Goal: Task Accomplishment & Management: Complete application form

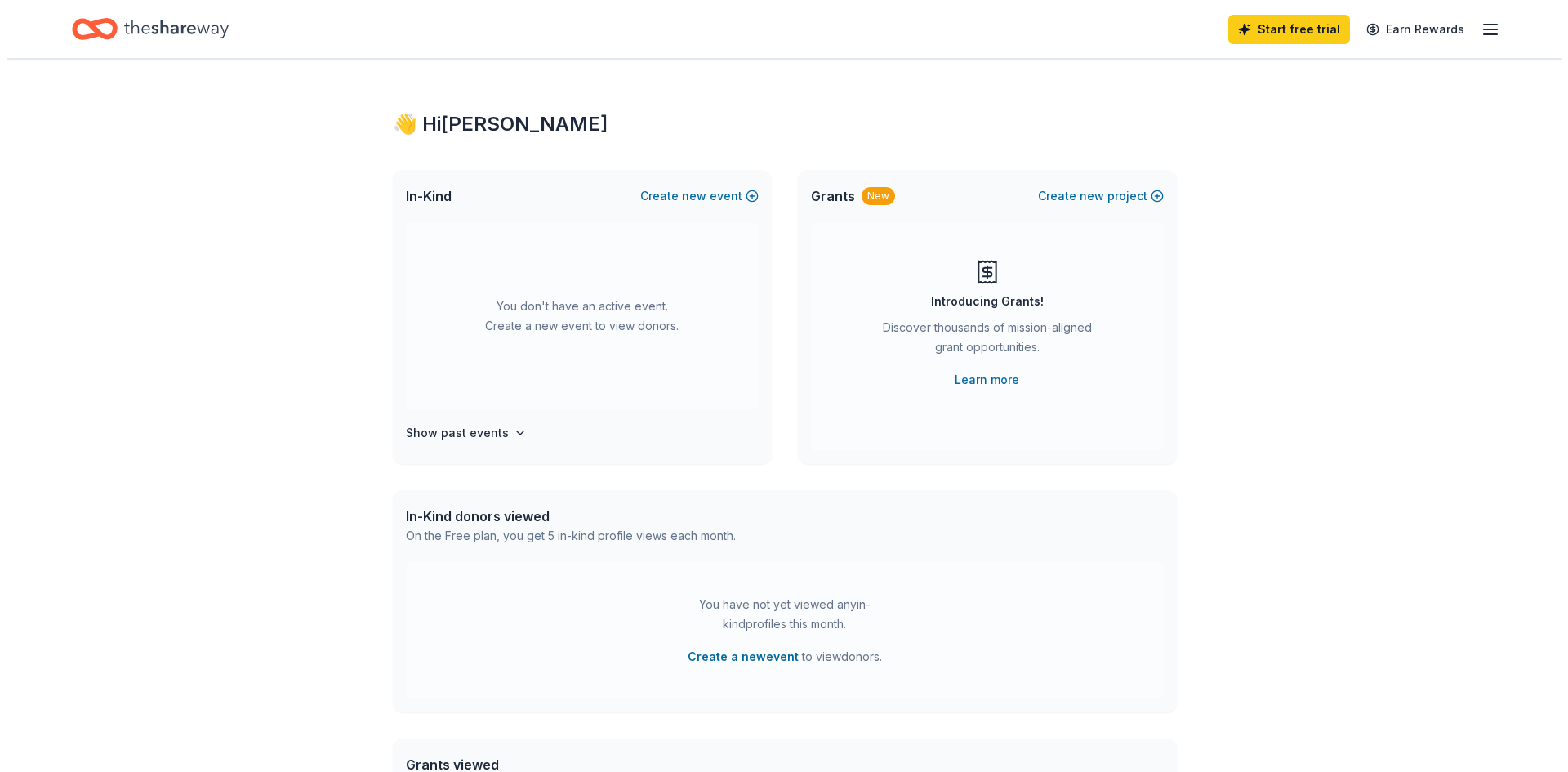
scroll to position [327, 0]
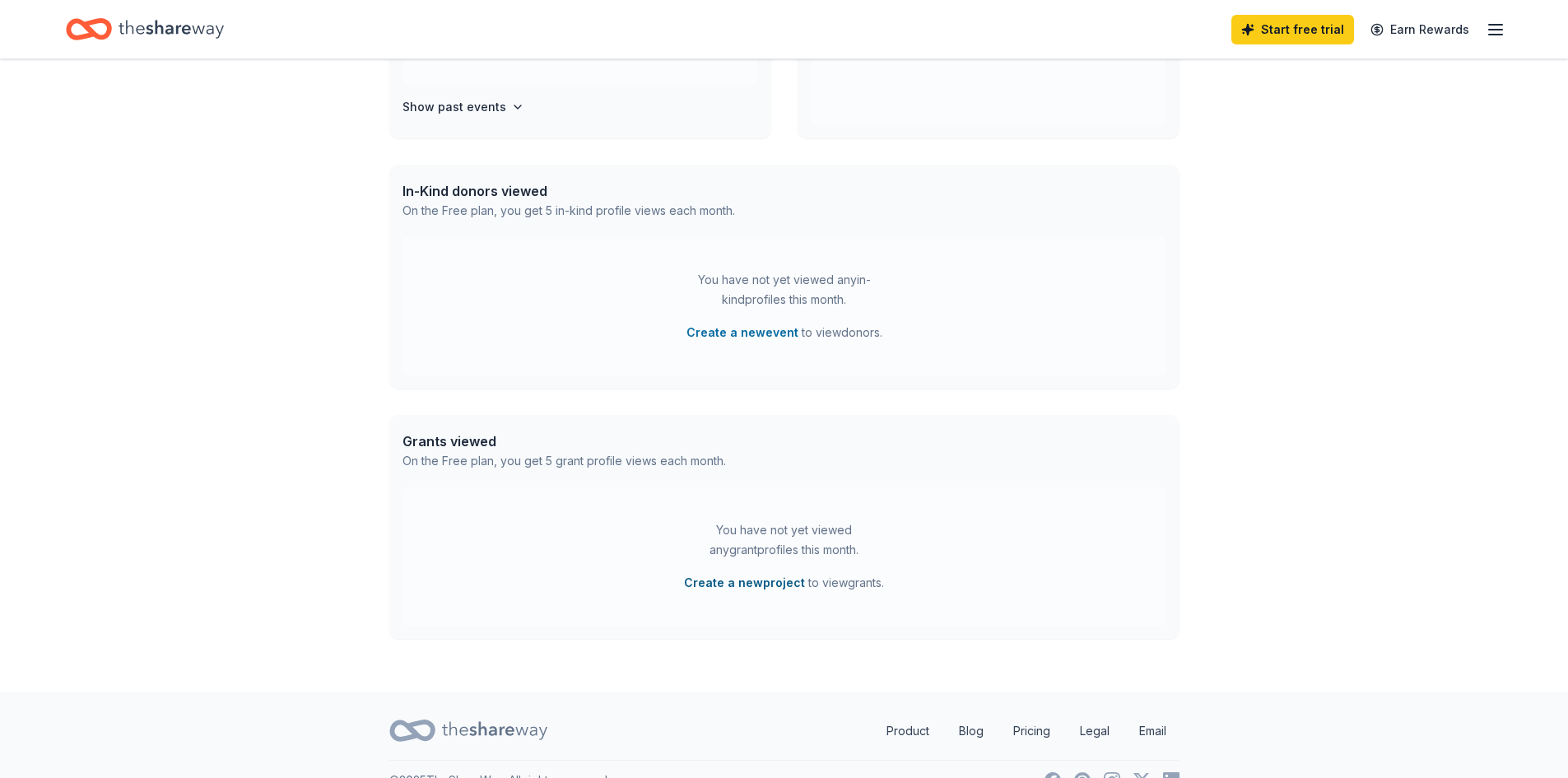
click at [756, 579] on button "Create a new project" at bounding box center [745, 582] width 121 height 19
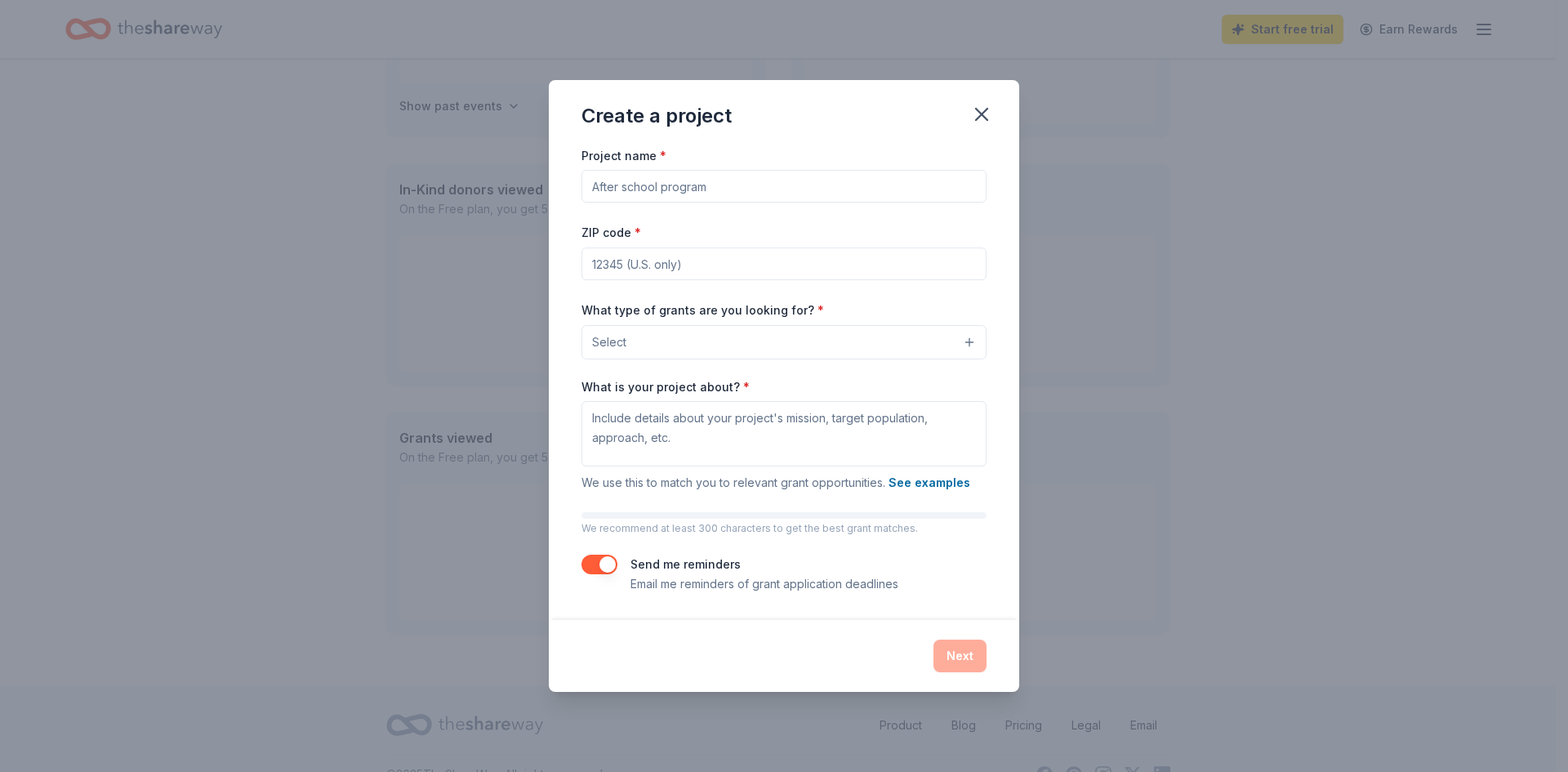
click at [732, 258] on input "ZIP code *" at bounding box center [784, 264] width 405 height 33
type input "34698"
click at [718, 329] on button "Select" at bounding box center [784, 342] width 405 height 35
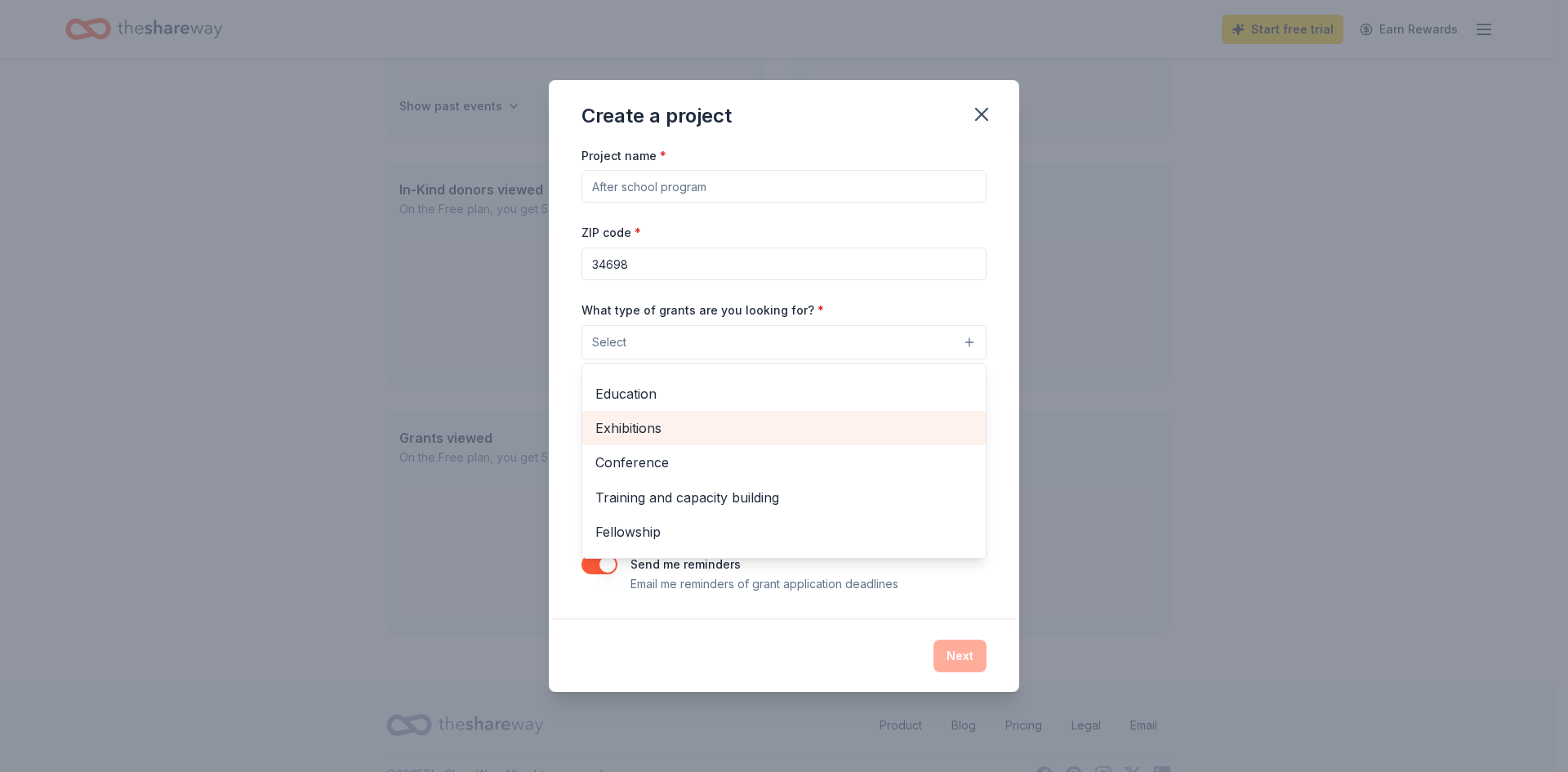
scroll to position [193, 0]
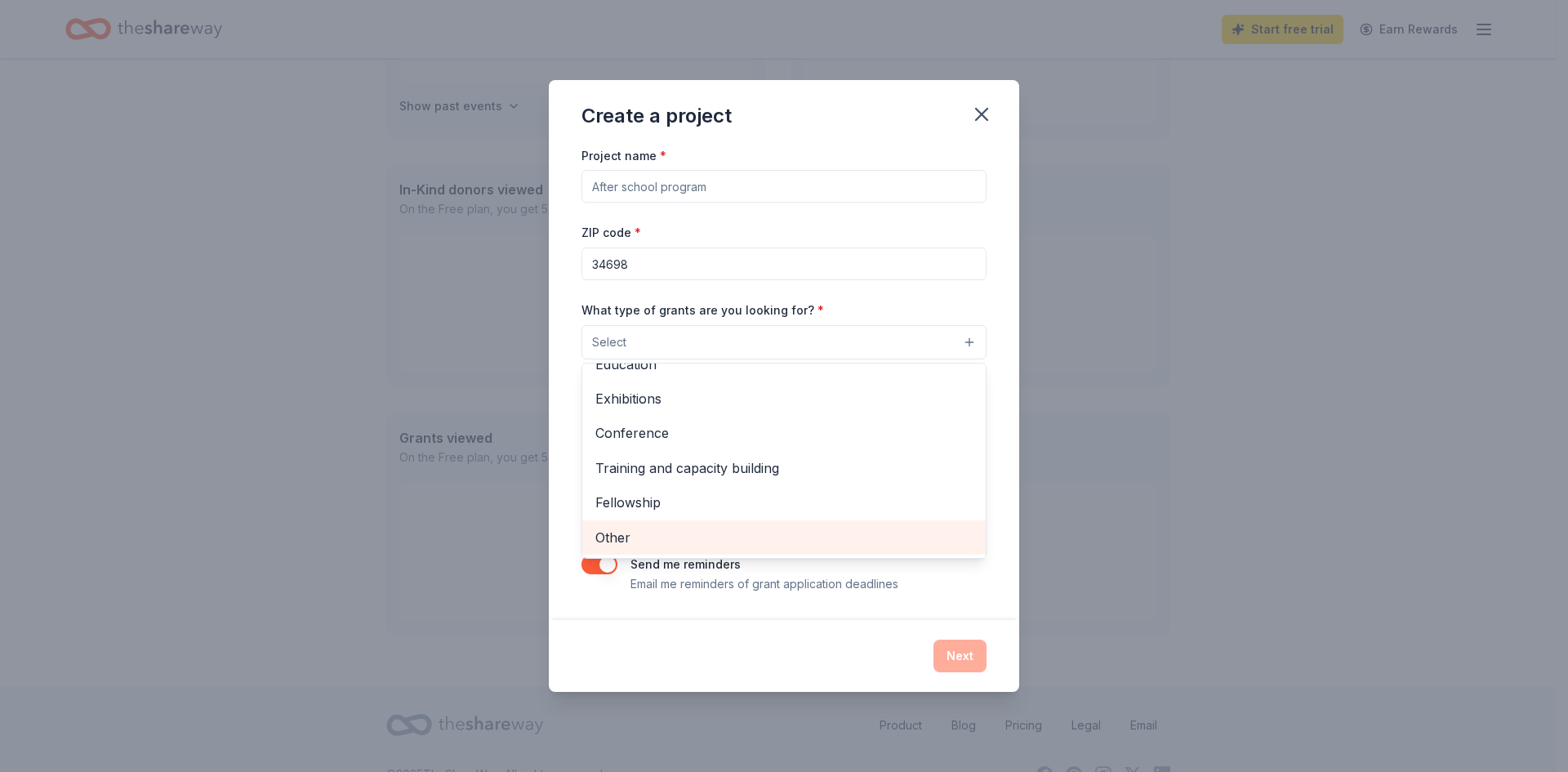
click at [737, 524] on div "Other" at bounding box center [784, 537] width 403 height 35
click at [801, 532] on span "Fellowship" at bounding box center [783, 537] width 377 height 21
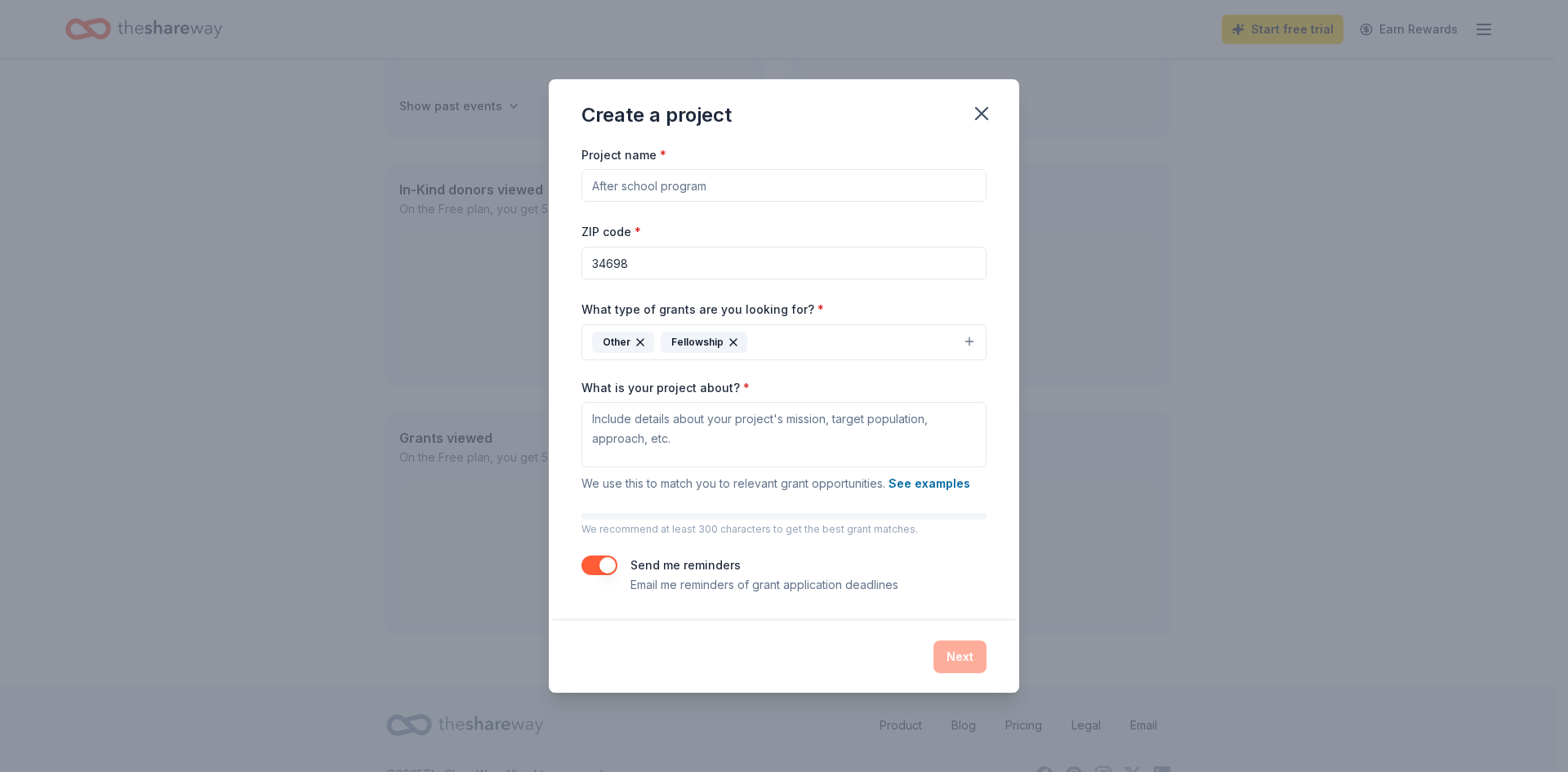
click at [733, 339] on icon "button" at bounding box center [733, 341] width 6 height 6
click at [745, 446] on textarea "What is your project about? *" at bounding box center [784, 434] width 405 height 66
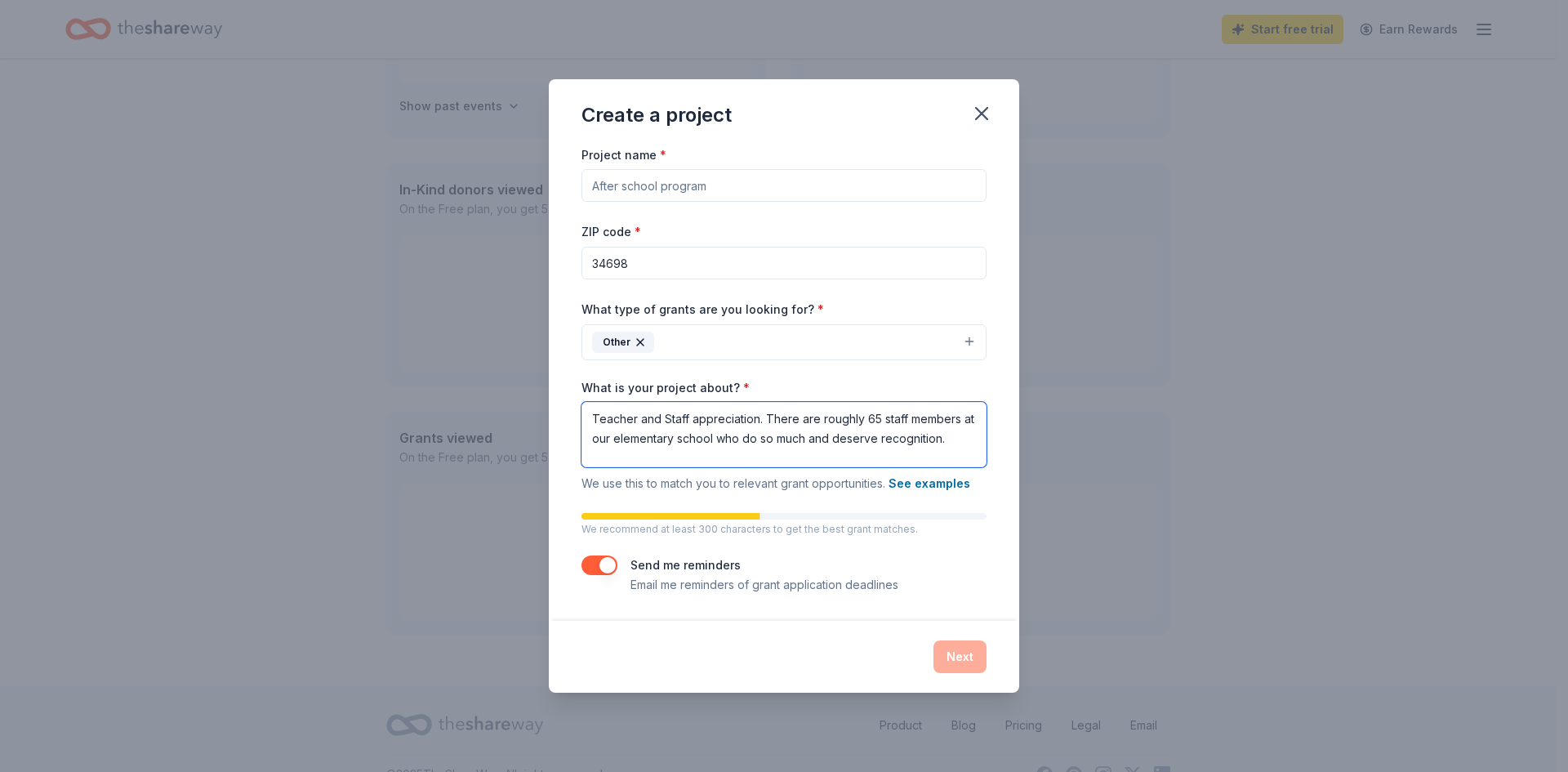
type textarea "Teacher and Staff appreciation. There are roughly 65 staff members at our eleme…"
click at [904, 163] on div "Project name *" at bounding box center [784, 173] width 405 height 58
click at [895, 192] on input "Project name *" at bounding box center [784, 185] width 405 height 33
type input "Teacher Recognition"
click at [966, 662] on button "Next" at bounding box center [960, 657] width 53 height 33
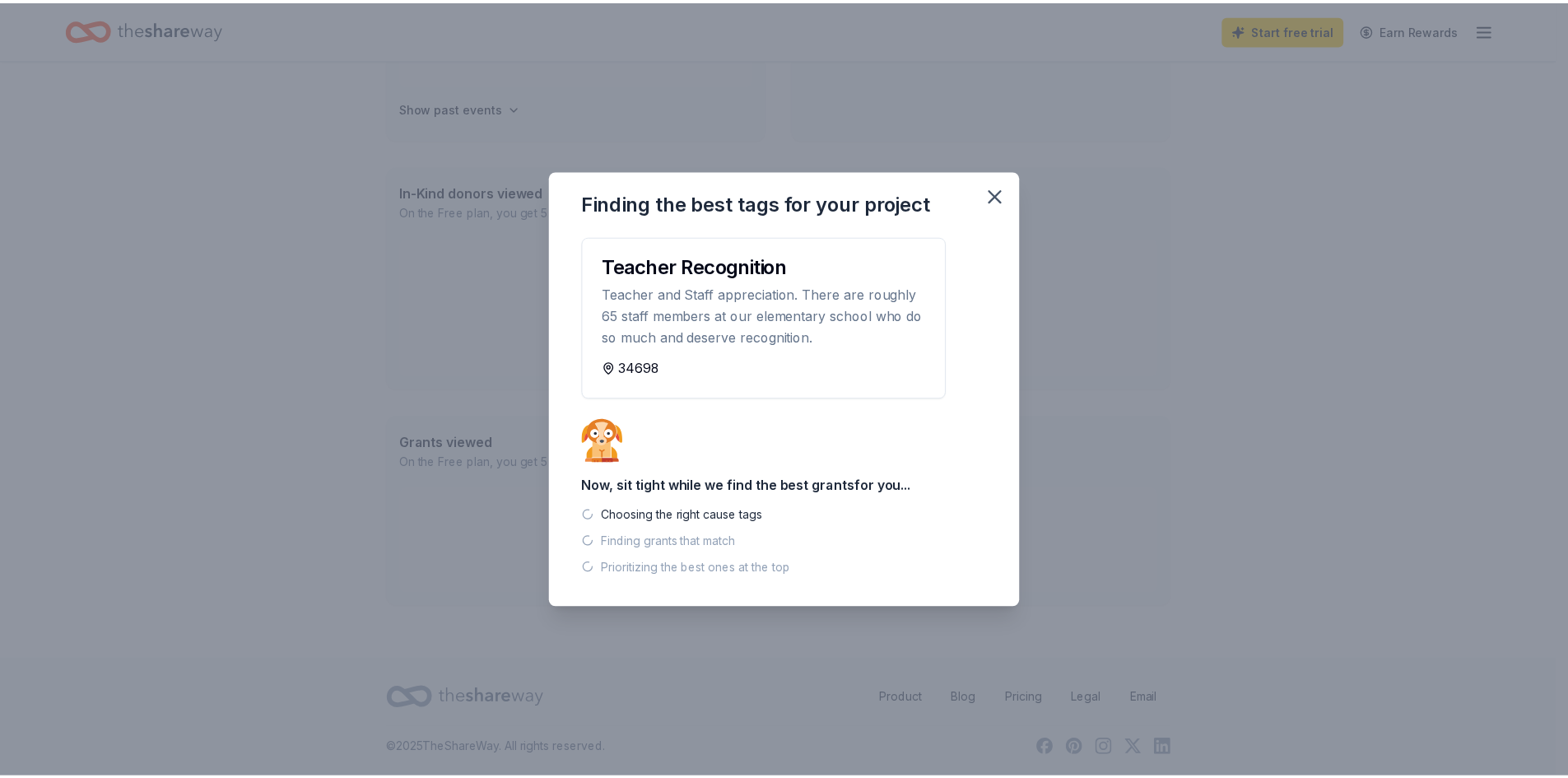
scroll to position [328, 0]
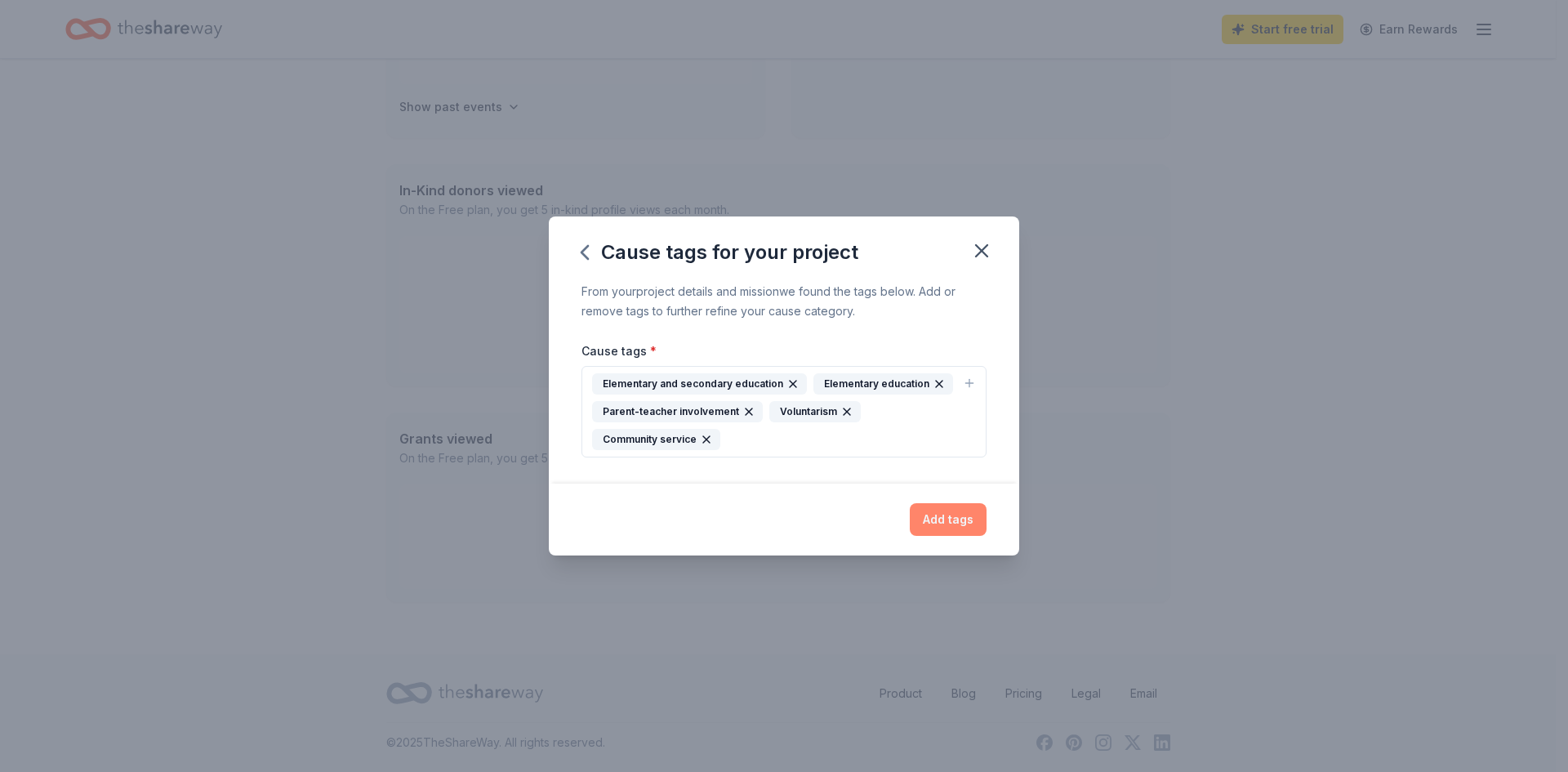
click at [946, 514] on button "Add tags" at bounding box center [948, 519] width 77 height 33
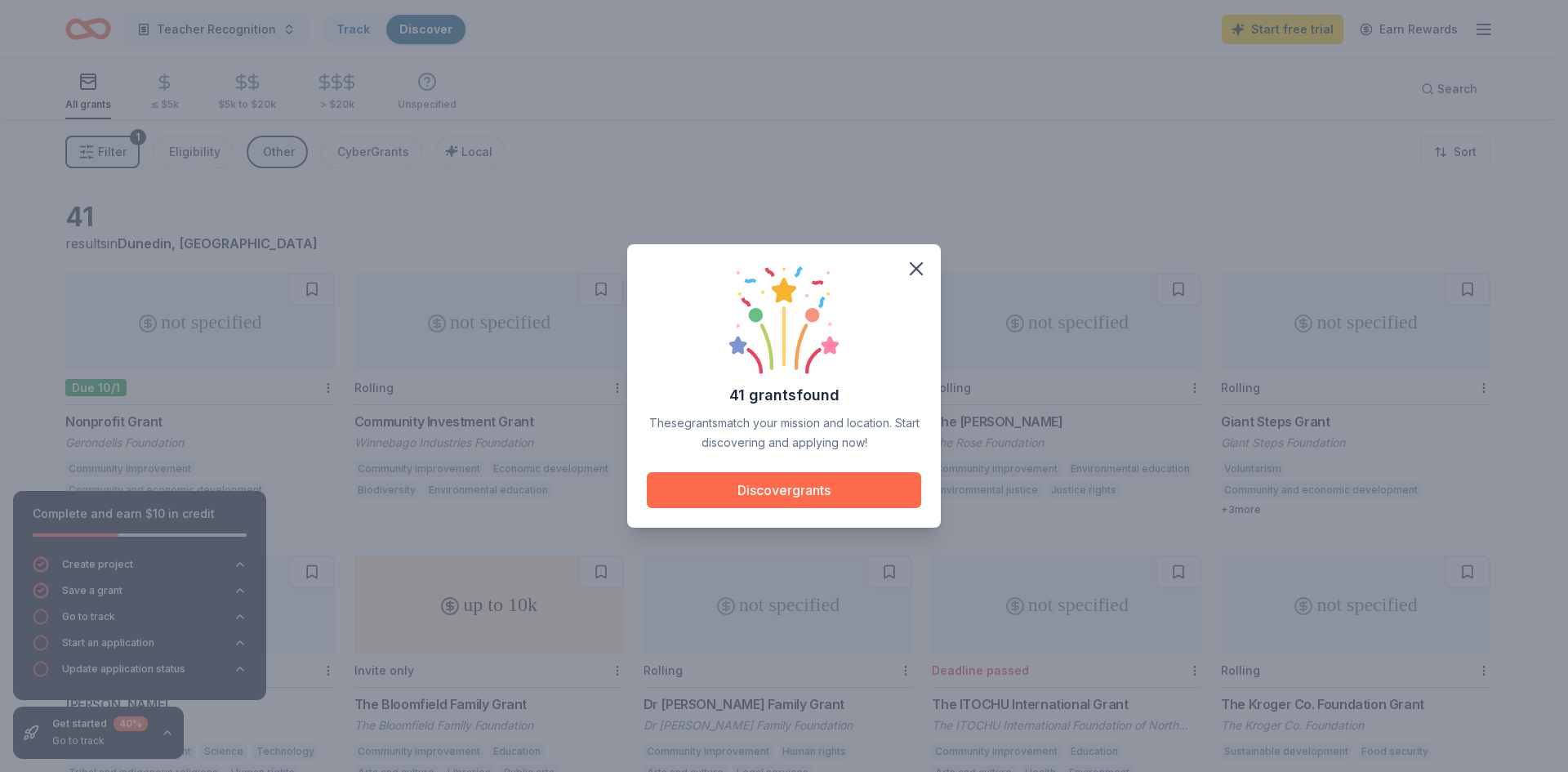
click at [821, 496] on button "Discover grants" at bounding box center [784, 489] width 275 height 36
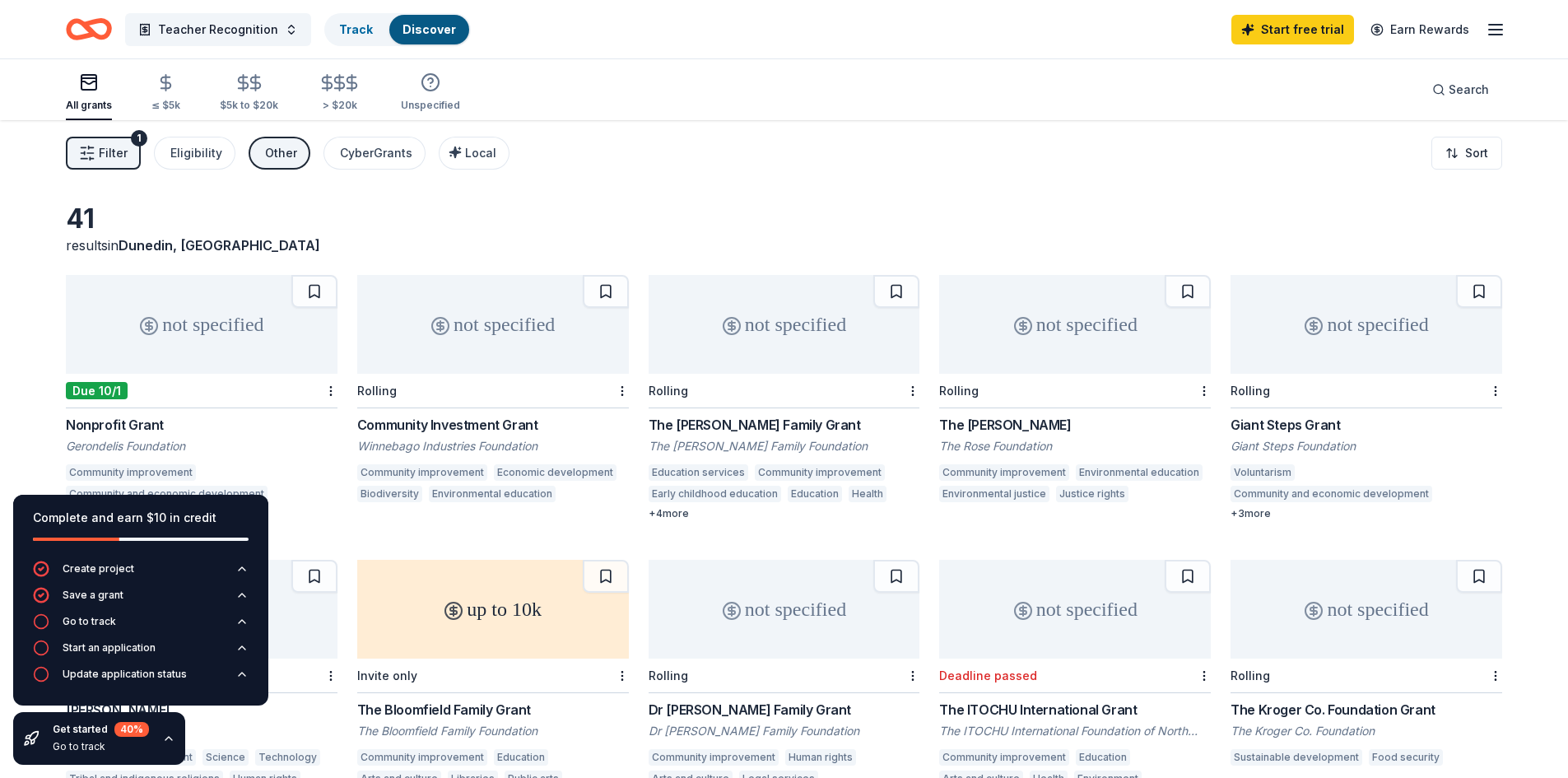
scroll to position [82, 0]
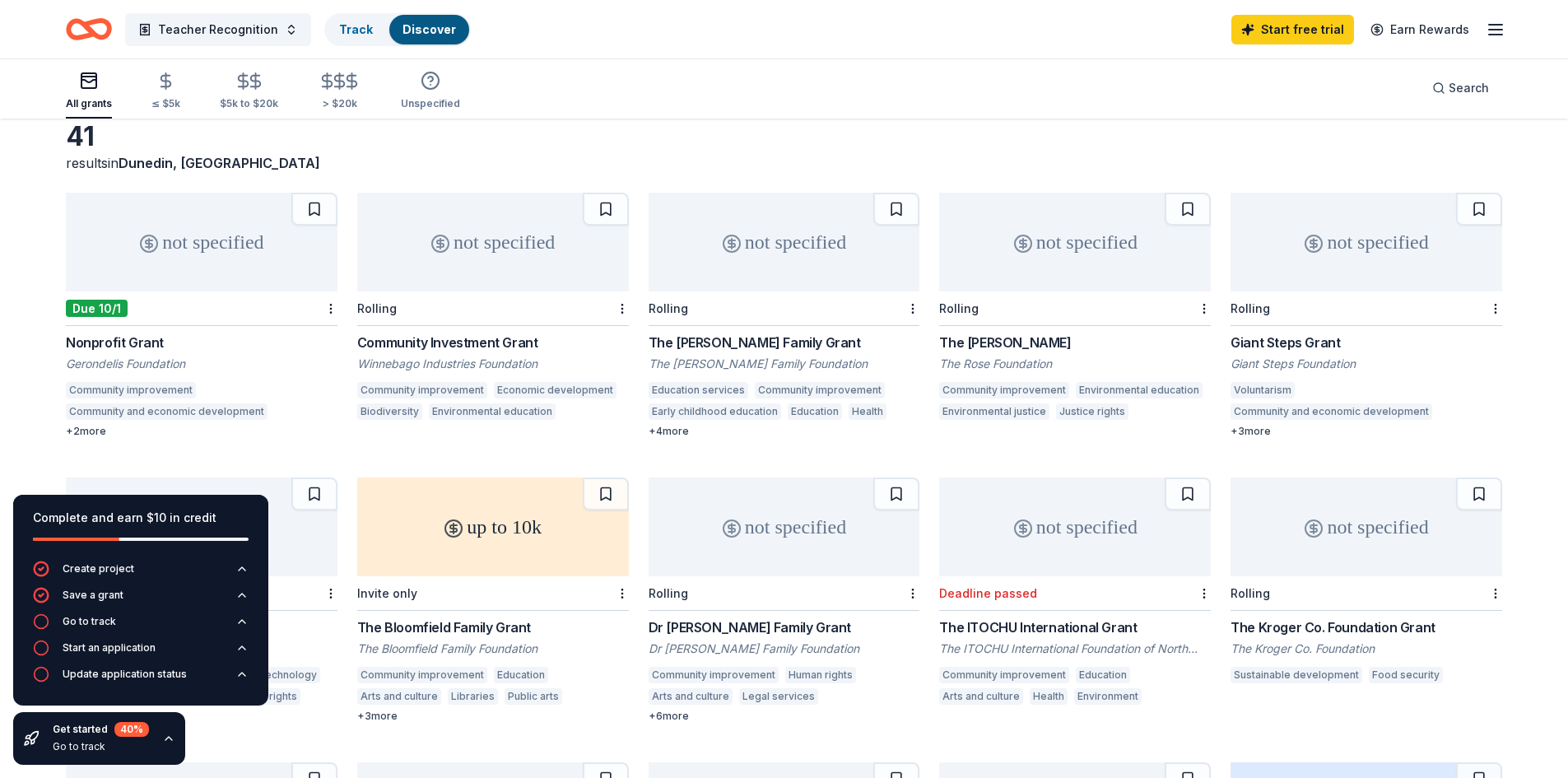
click at [783, 266] on div "not specified" at bounding box center [784, 241] width 271 height 98
click at [1506, 29] on div "Teacher Recognition Track Discover Start free trial Earn Rewards" at bounding box center [784, 29] width 1568 height 59
click at [1493, 29] on line "button" at bounding box center [1495, 29] width 13 height 0
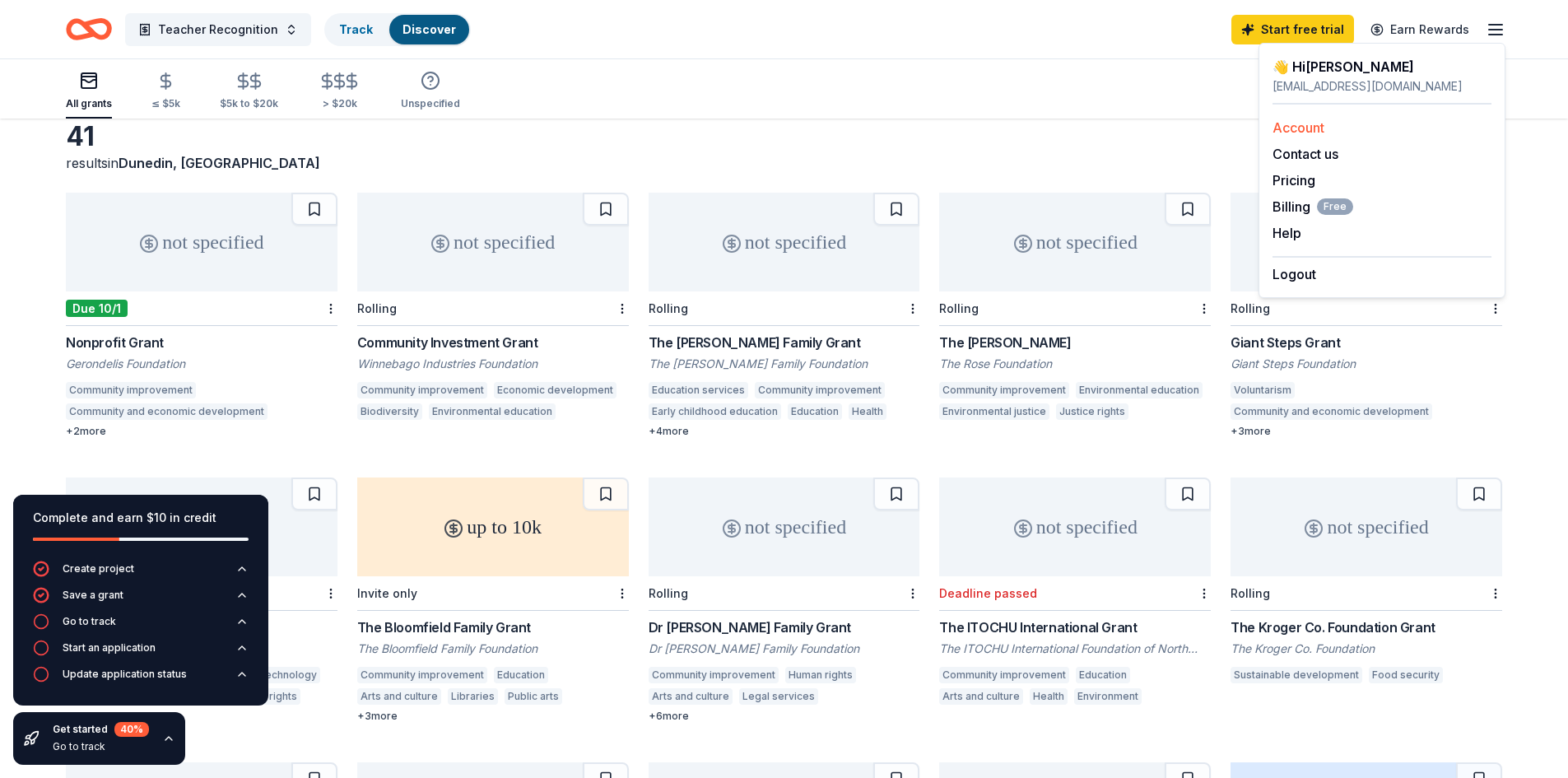
click at [1304, 129] on link "Account" at bounding box center [1299, 128] width 52 height 17
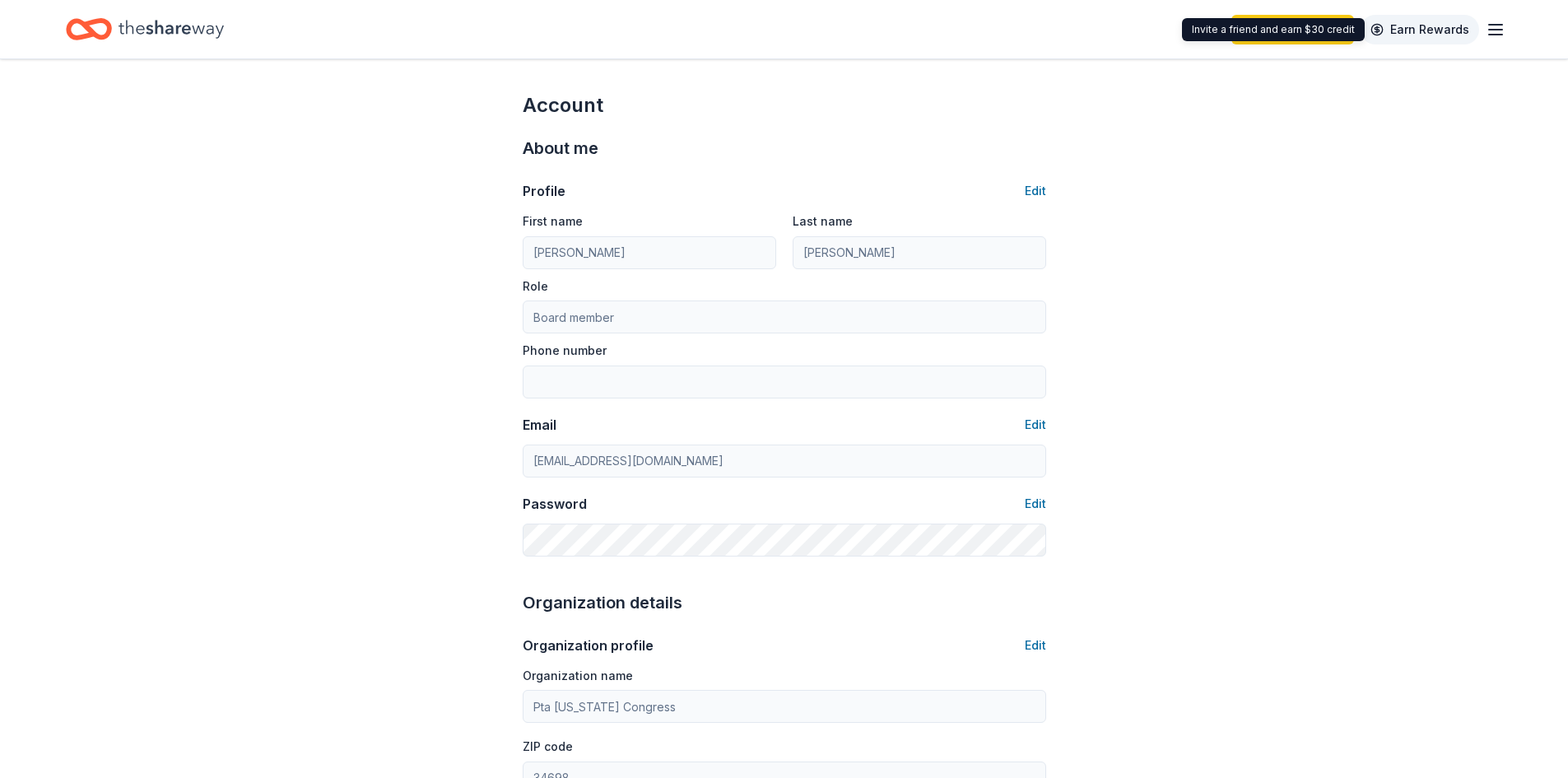
click at [1418, 19] on link "Earn Rewards" at bounding box center [1419, 29] width 119 height 29
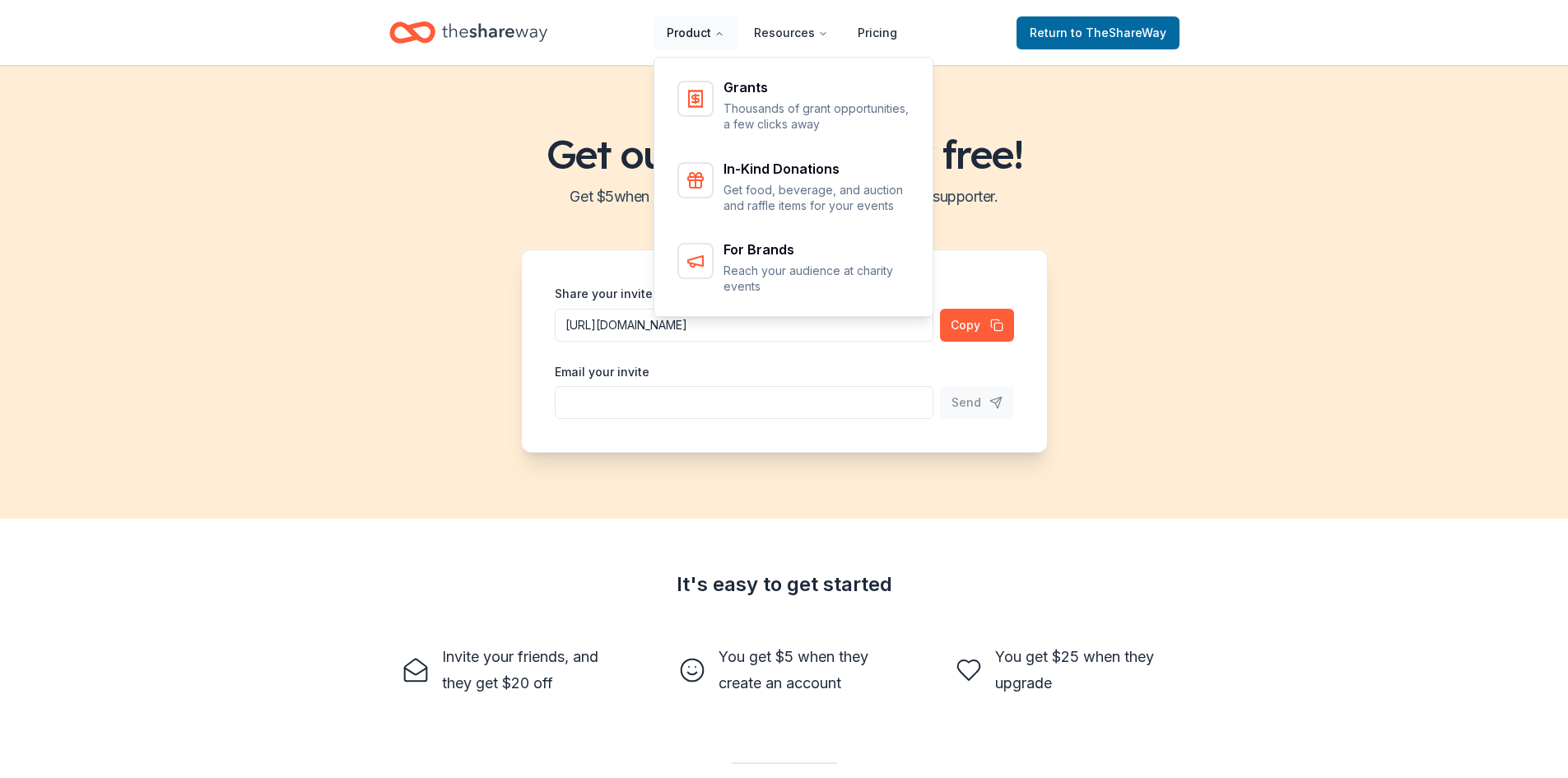
click at [706, 38] on button "Product" at bounding box center [695, 33] width 84 height 33
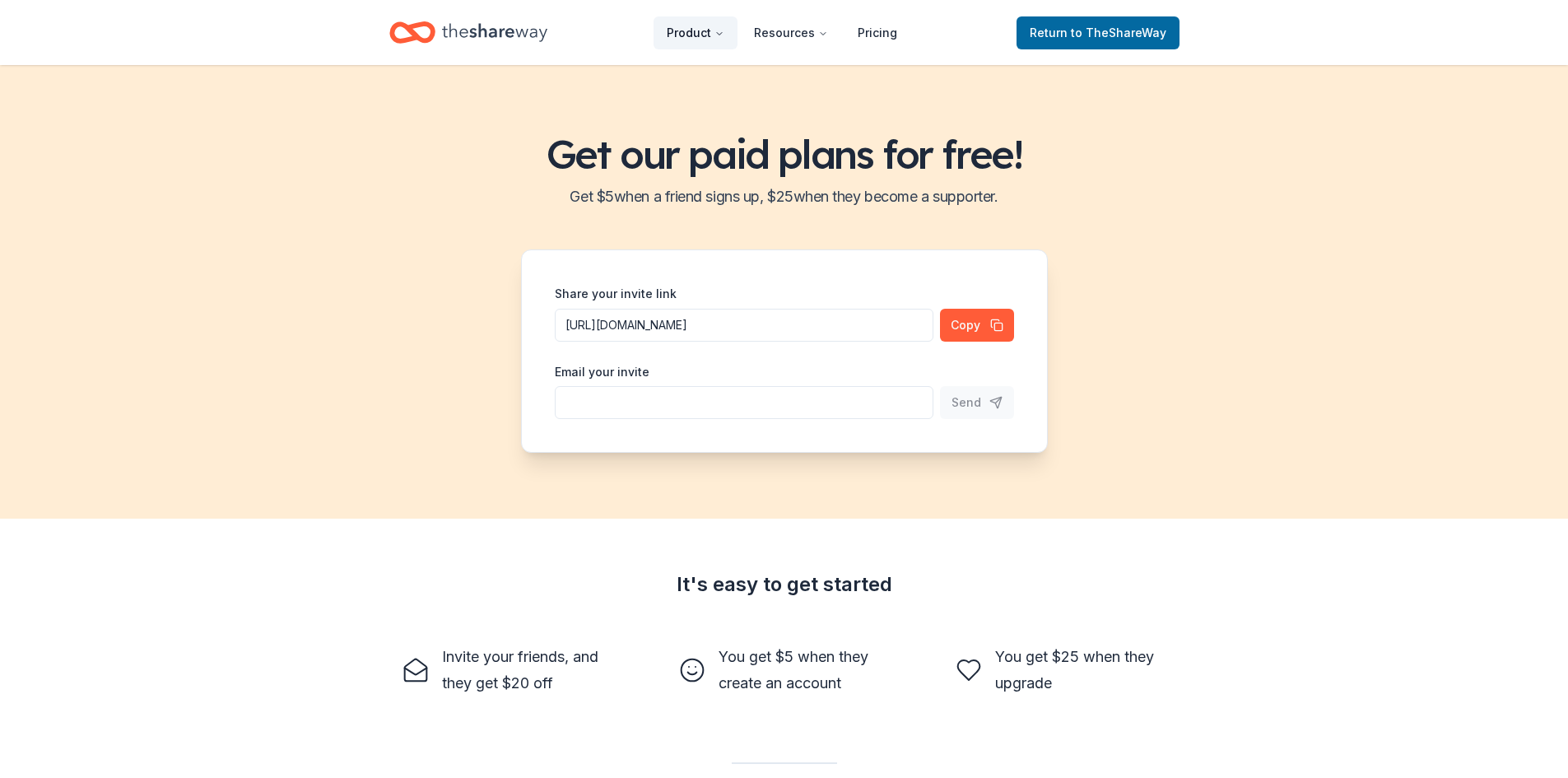
click at [706, 38] on button "Product" at bounding box center [695, 33] width 84 height 33
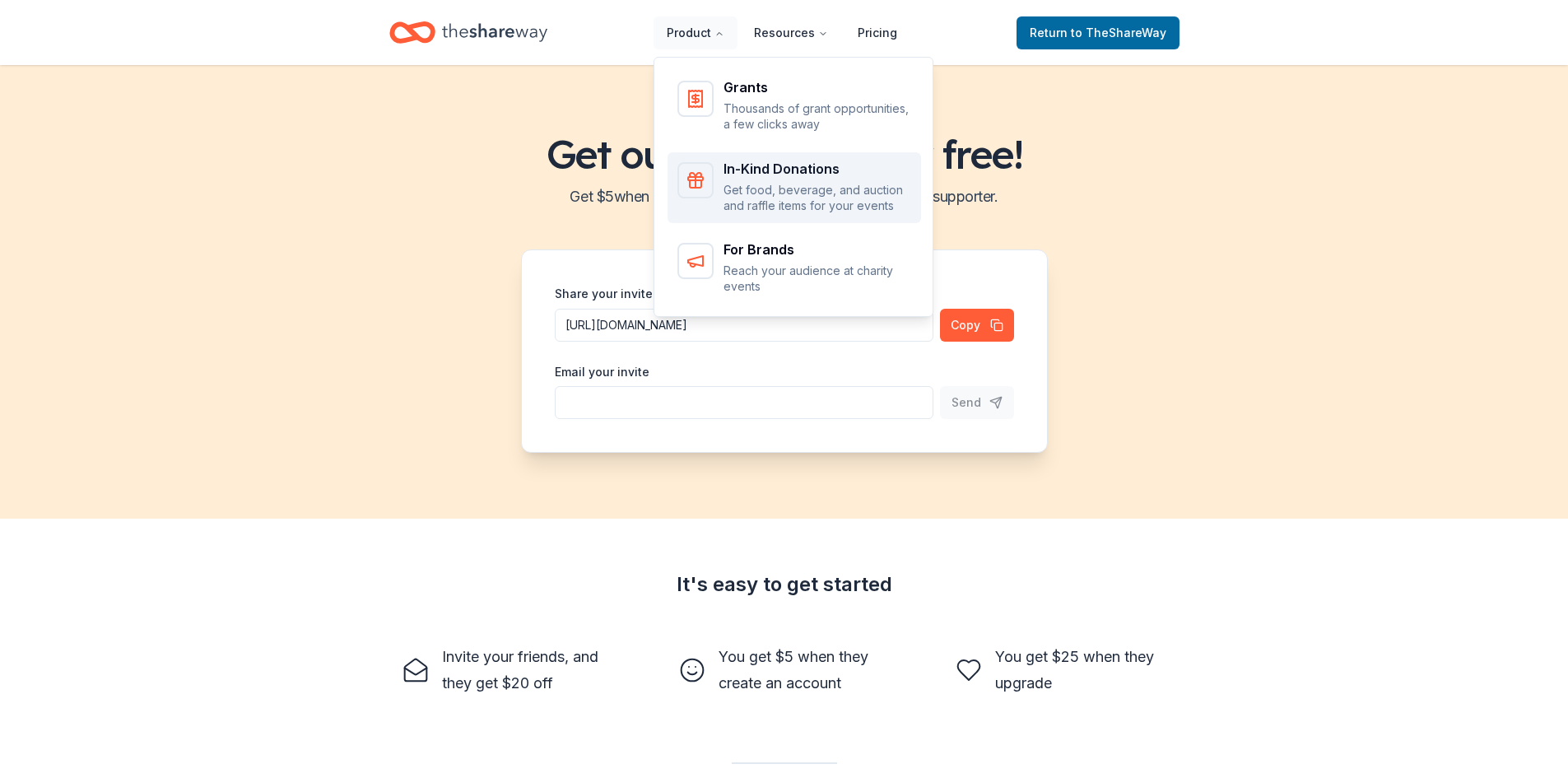
click at [790, 197] on p "Get food, beverage, and auction and raffle items for your events" at bounding box center [818, 198] width 188 height 32
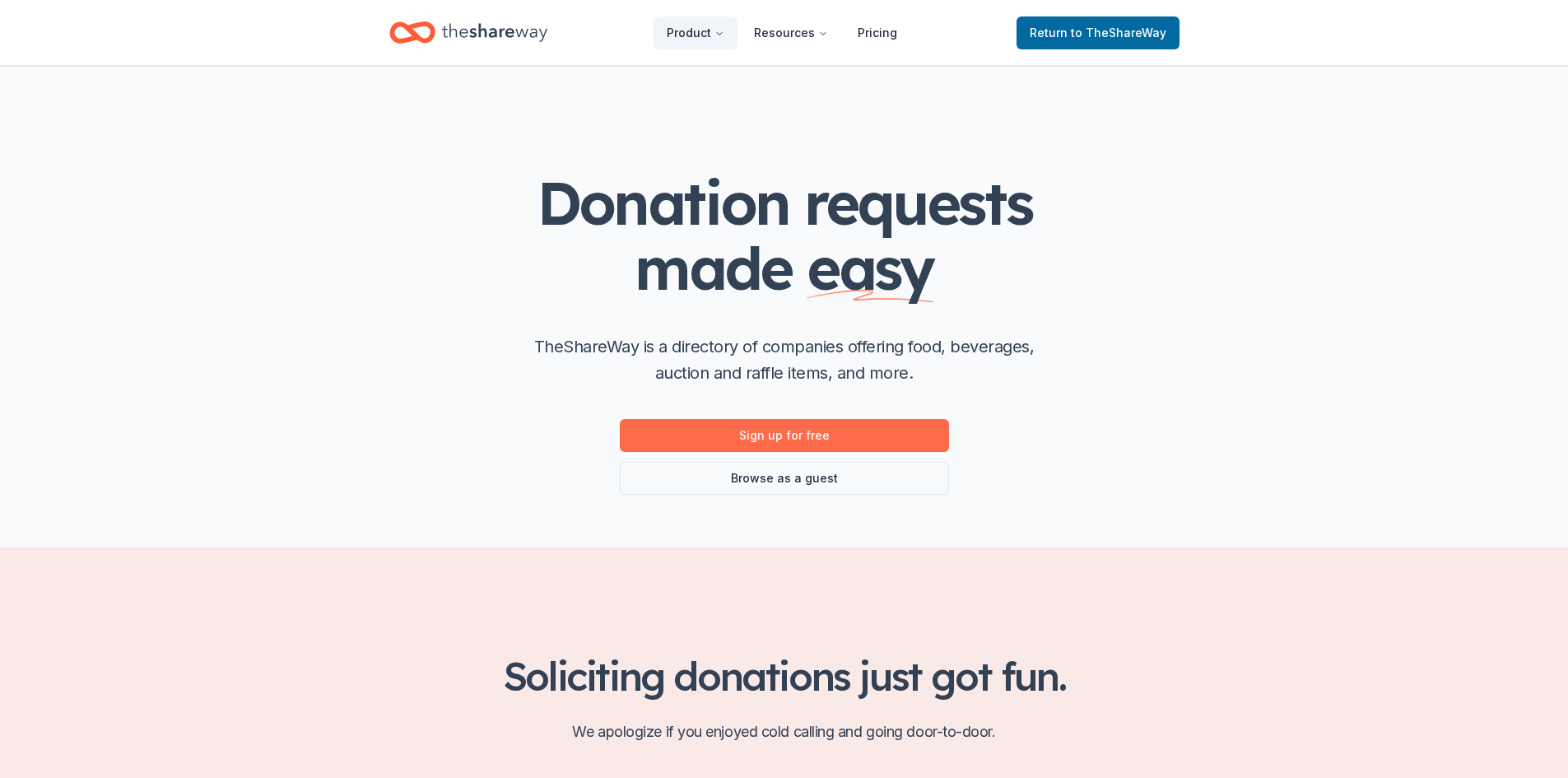
click at [798, 441] on link "Sign up for free" at bounding box center [784, 436] width 329 height 33
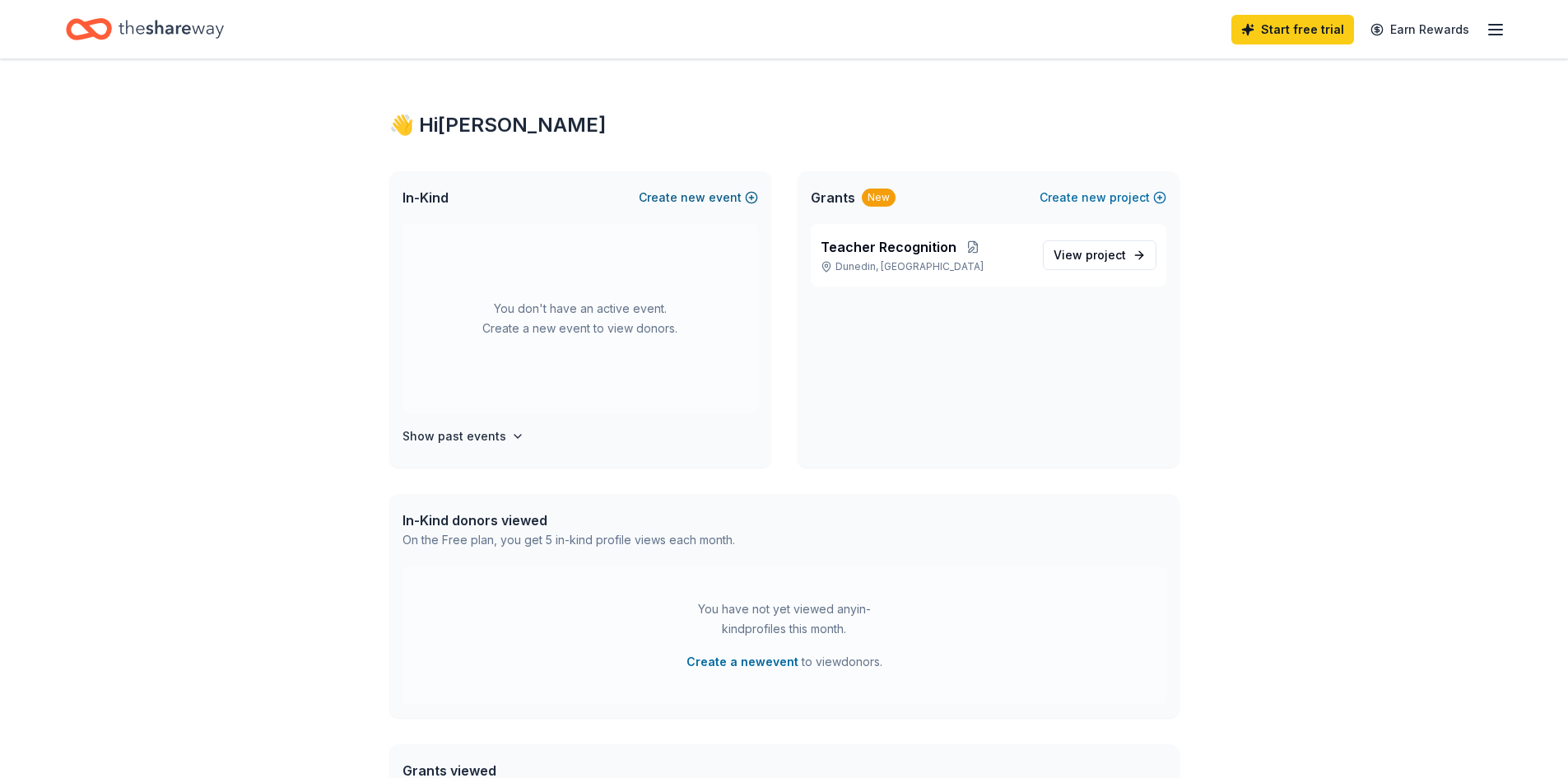
click at [702, 193] on span "new" at bounding box center [692, 197] width 25 height 19
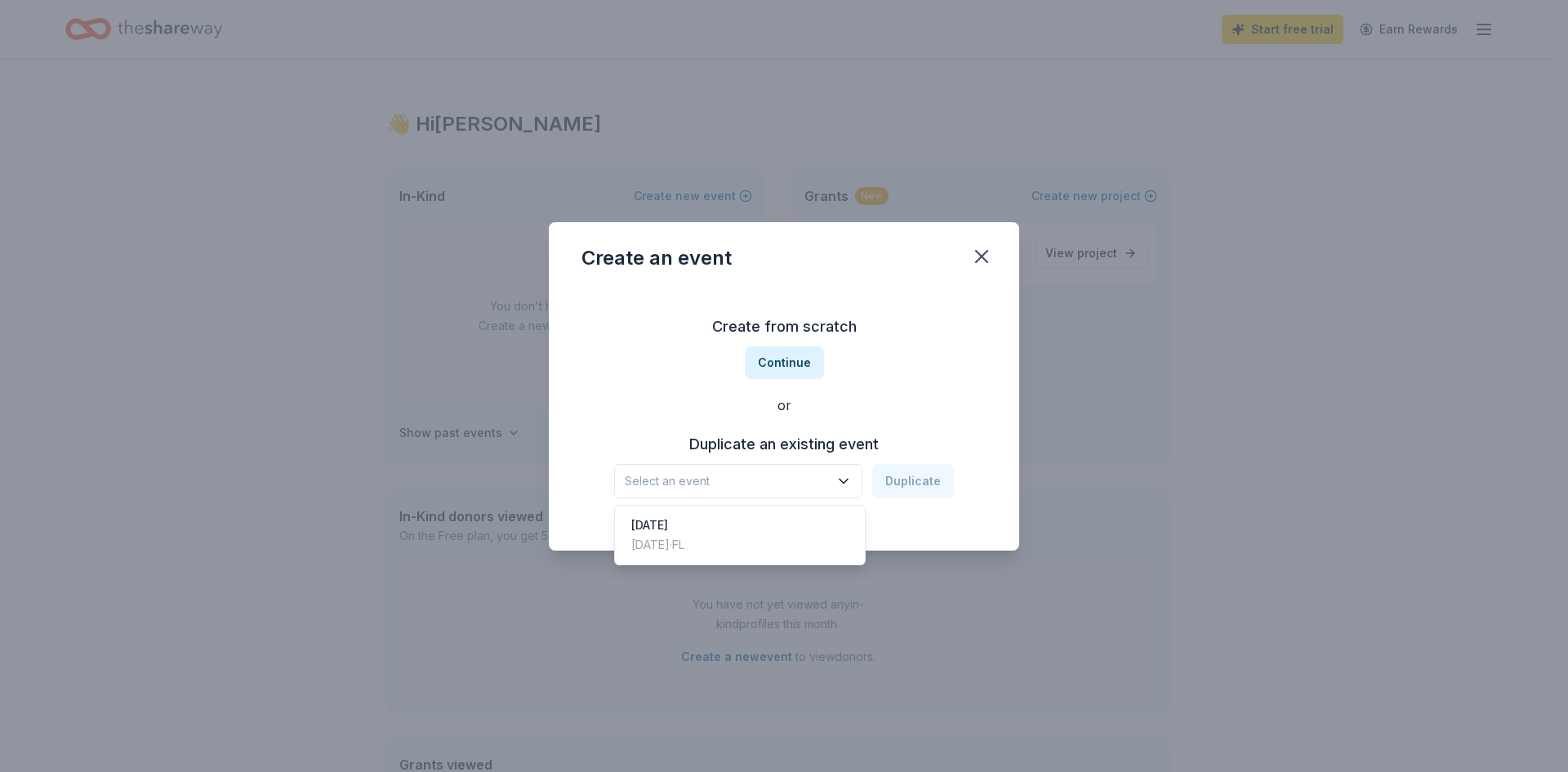
click at [797, 477] on span "Select an event" at bounding box center [727, 480] width 204 height 19
click at [800, 353] on button "Continue" at bounding box center [784, 362] width 79 height 33
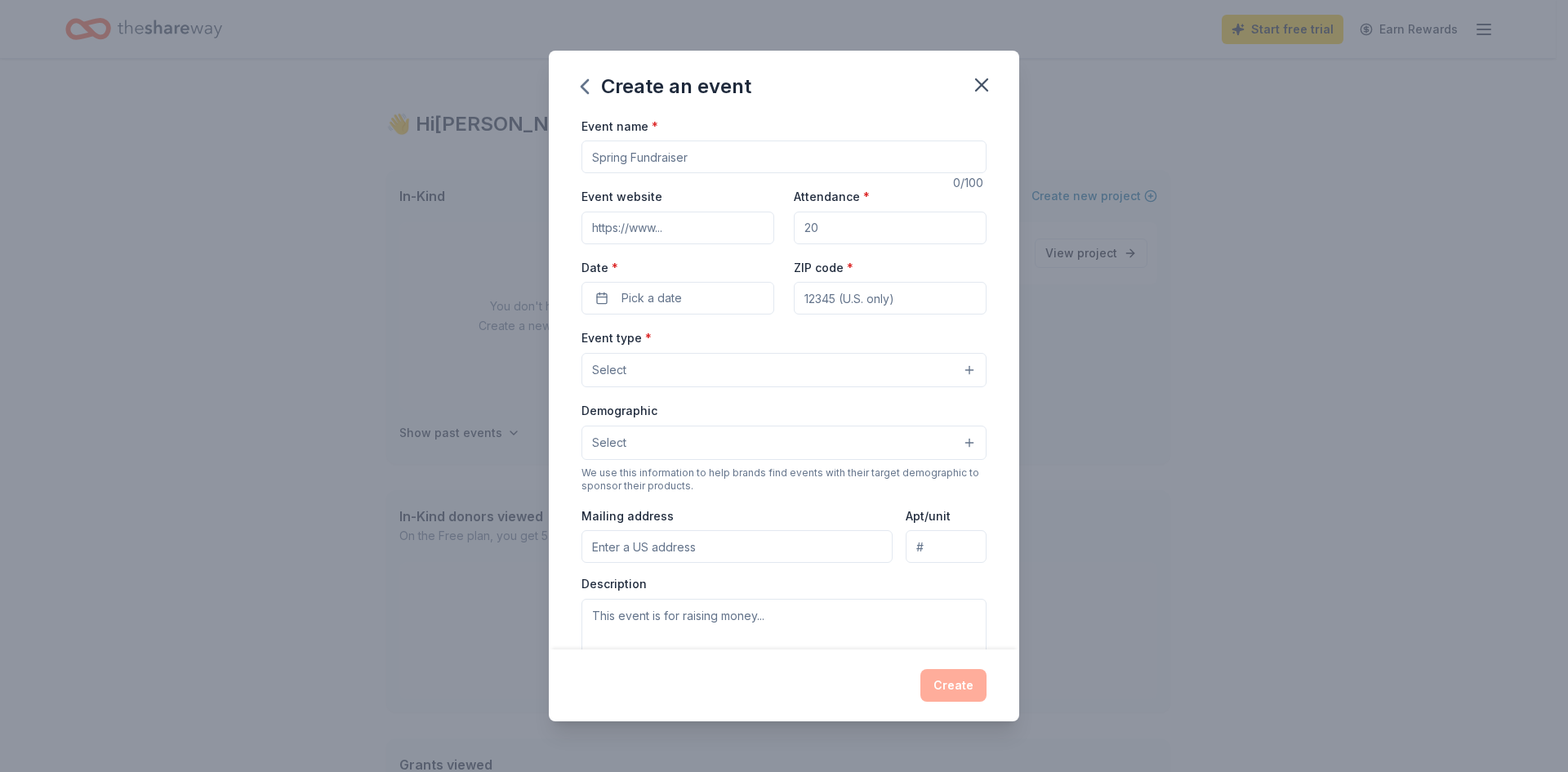
click at [733, 157] on input "Event name *" at bounding box center [784, 157] width 405 height 33
type input "Staff Appreciation"
click at [685, 252] on div "Event website Attendance * Date * Pick a date ZIP code *" at bounding box center [784, 250] width 405 height 129
click at [680, 231] on input "Event website" at bounding box center [677, 228] width 193 height 33
paste input "https://curtisfundamentalpta.givebacks.com/"
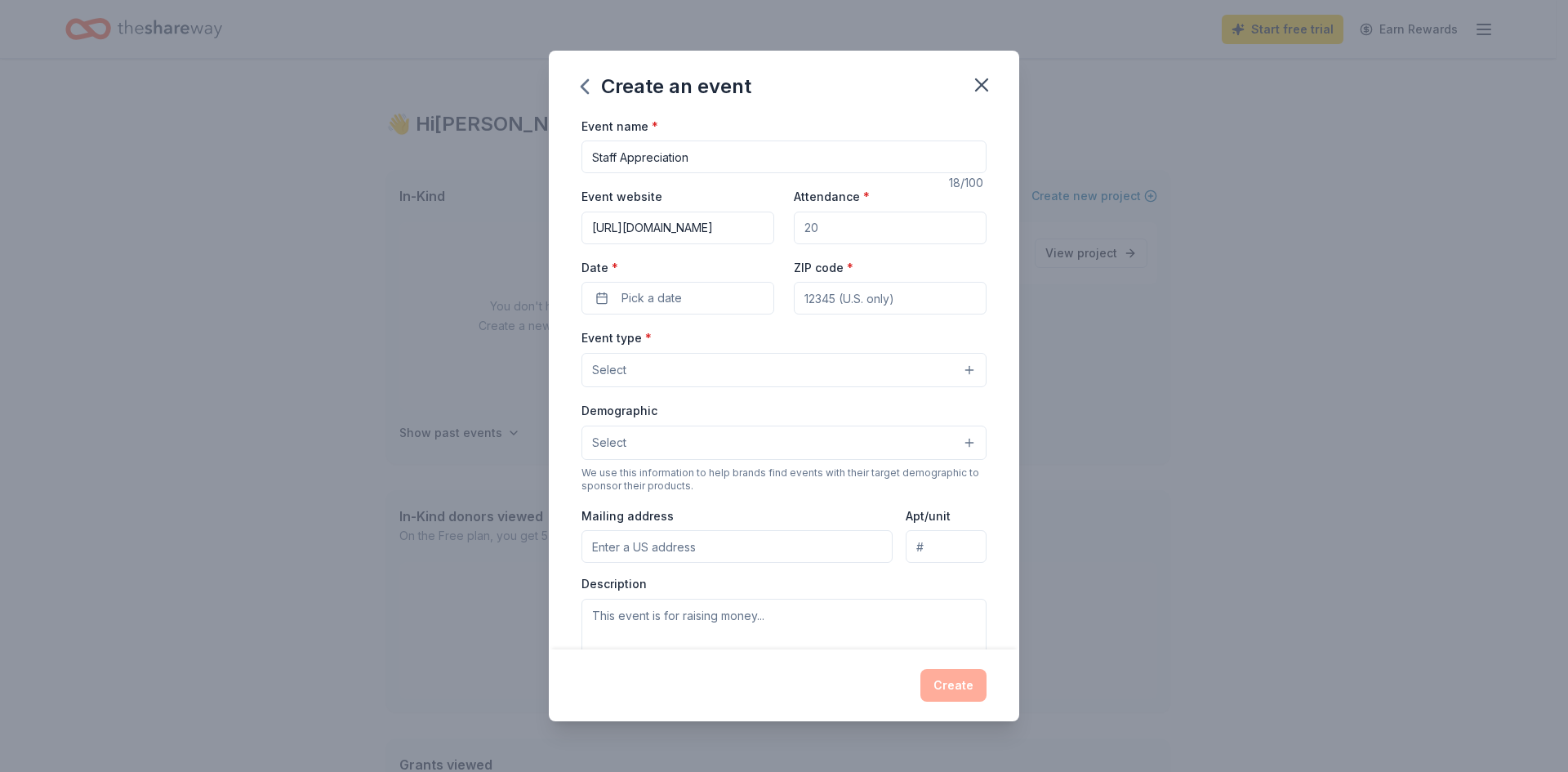
scroll to position [0, 78]
type input "https://curtisfundamentalpta.givebacks.com/"
click at [833, 229] on input "Attendance *" at bounding box center [890, 228] width 193 height 33
type input "65"
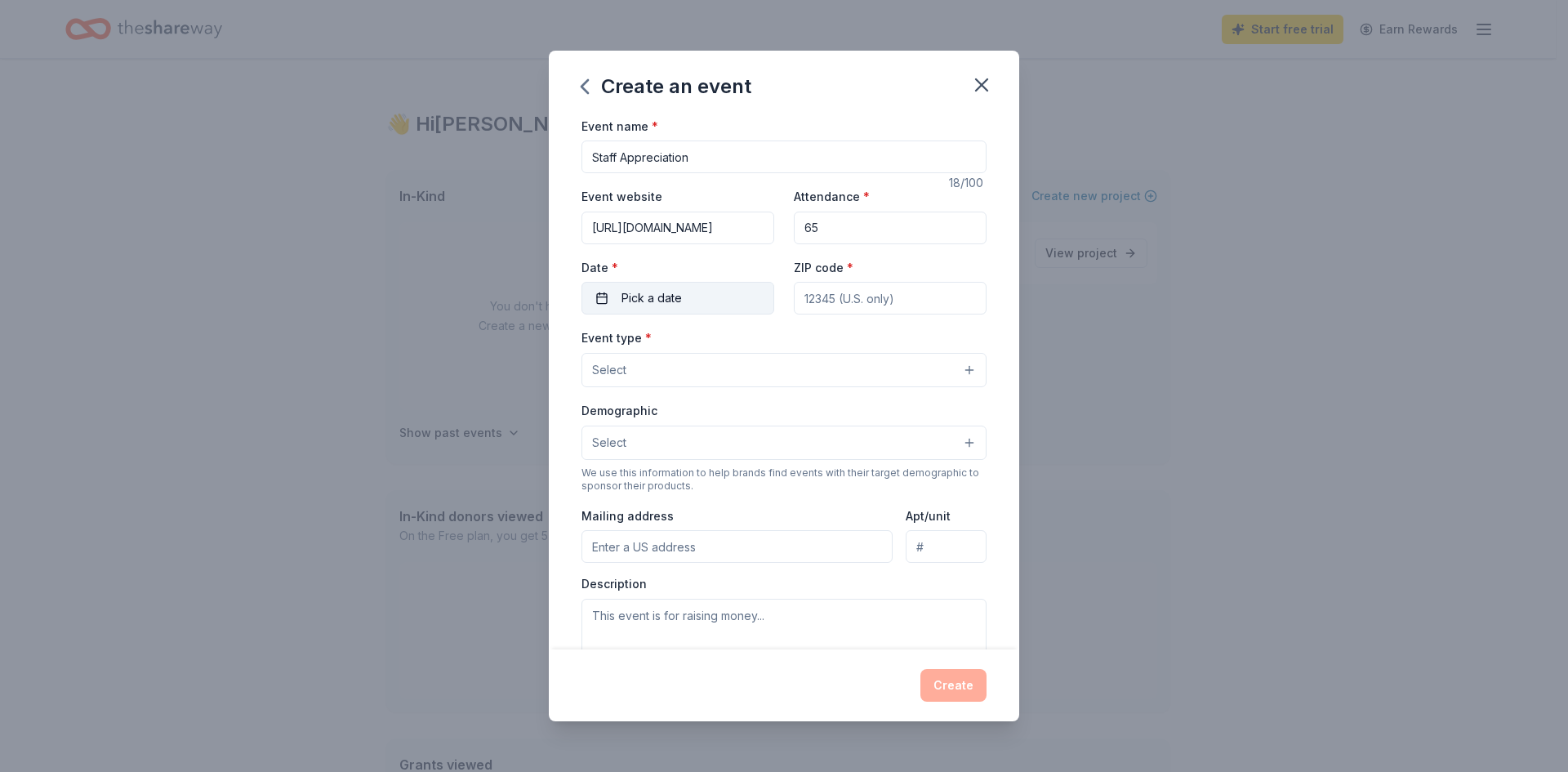
click at [729, 308] on button "Pick a date" at bounding box center [677, 298] width 193 height 33
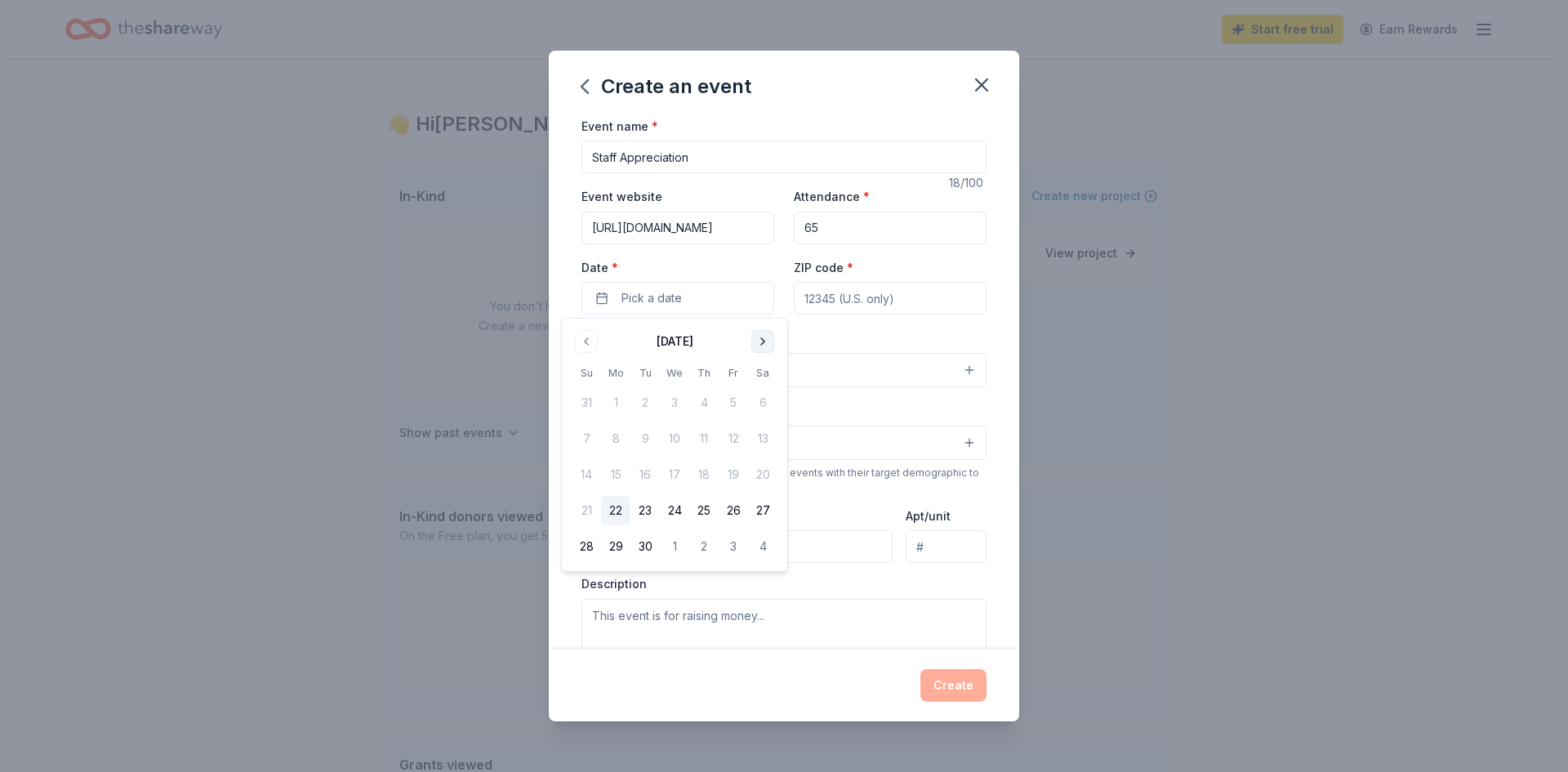
click at [764, 335] on button "Go to next month" at bounding box center [762, 341] width 23 height 23
click at [616, 576] on button "1" at bounding box center [616, 582] width 29 height 29
click at [852, 293] on input "ZIP code *" at bounding box center [890, 298] width 193 height 33
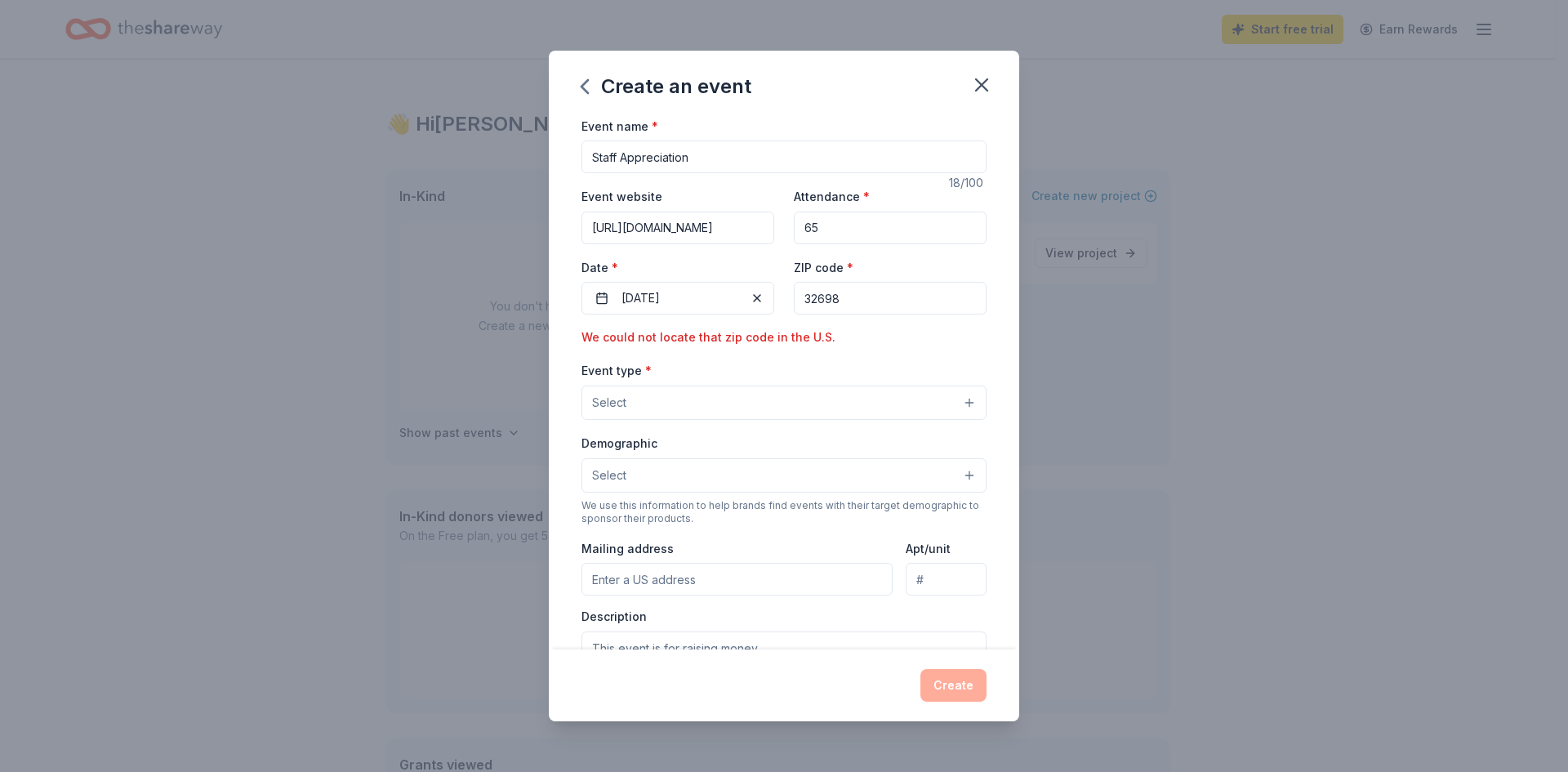
type input "32698"
click at [761, 406] on button "Select" at bounding box center [784, 402] width 405 height 35
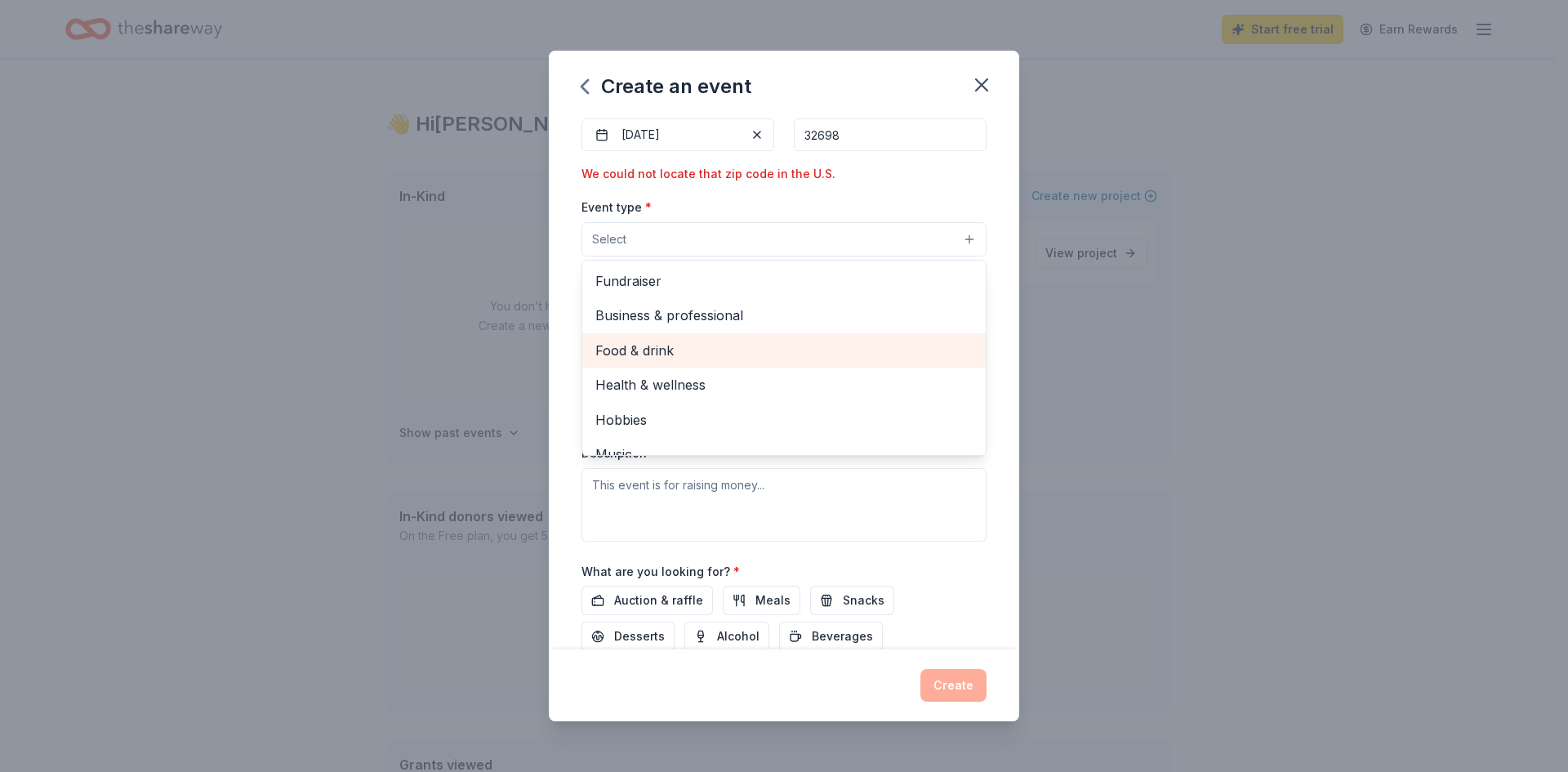
click at [757, 357] on span "Food & drink" at bounding box center [783, 349] width 377 height 21
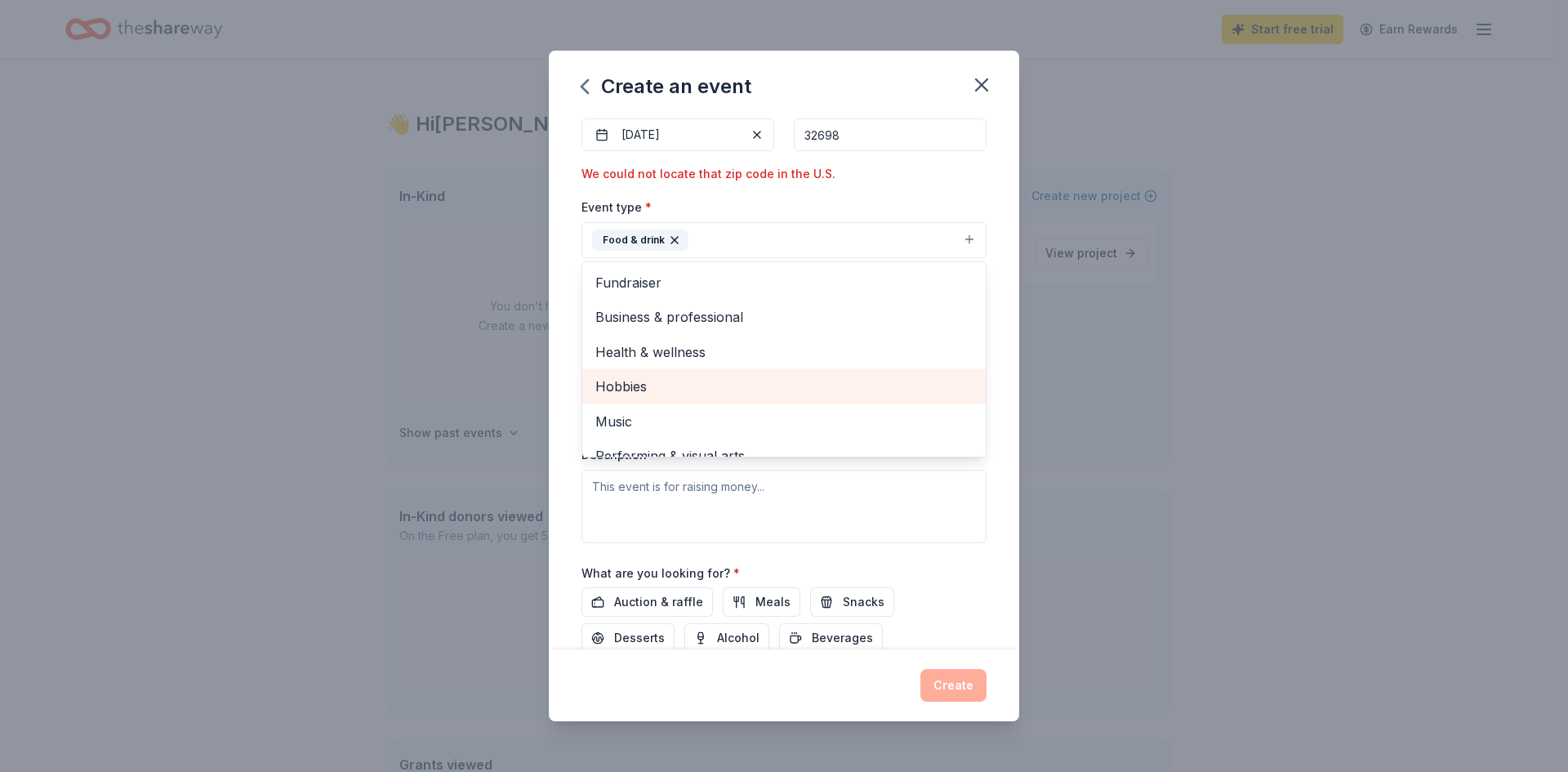
click at [884, 381] on span "Hobbies" at bounding box center [783, 386] width 377 height 21
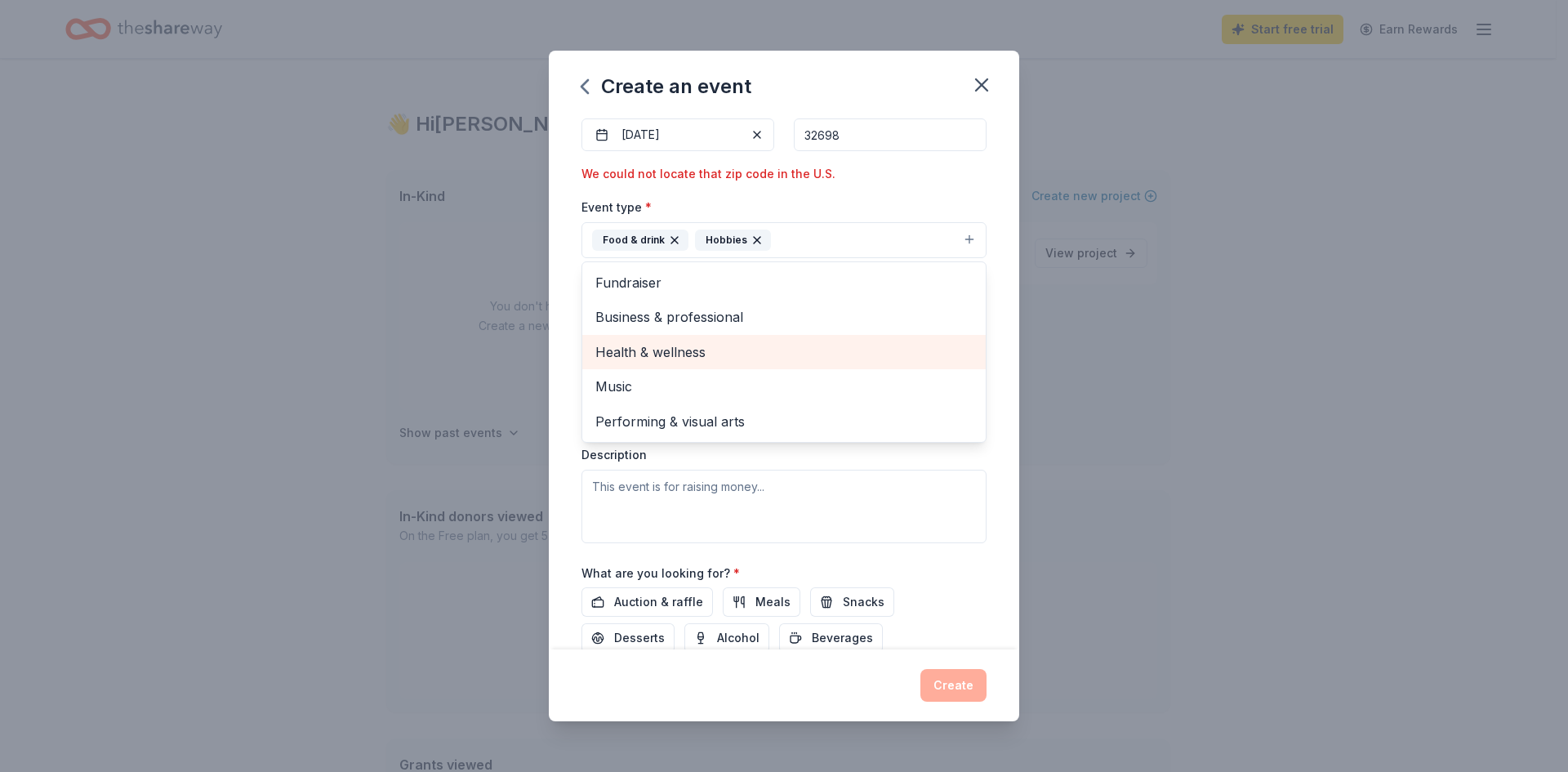
click at [869, 354] on span "Health & wellness" at bounding box center [783, 351] width 377 height 21
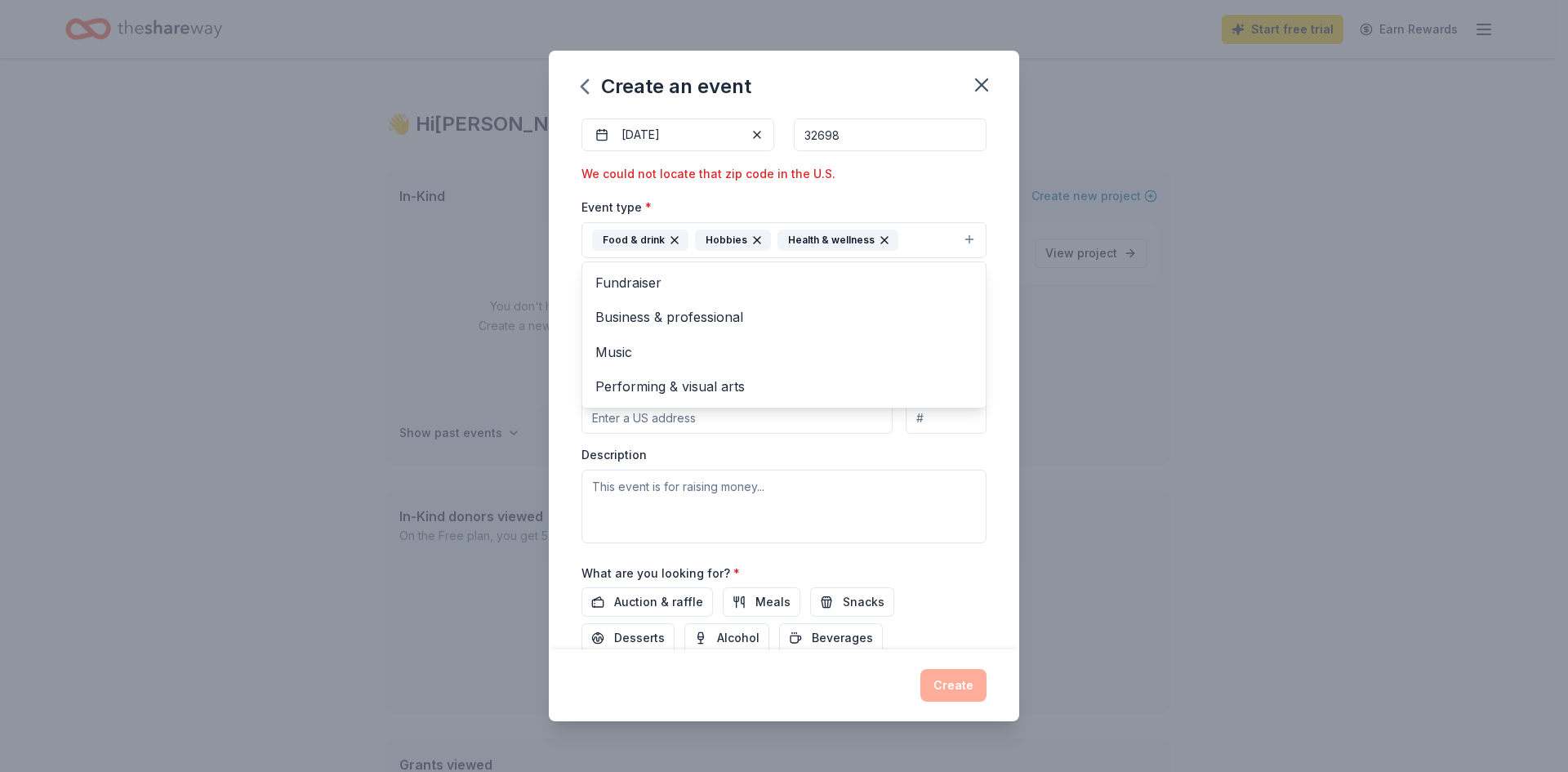
click at [992, 454] on div "Event name * Staff Appreciation 18 /100 Event website https://curtisfundamental…" at bounding box center [783, 382] width 470 height 534
click at [704, 312] on button "Select" at bounding box center [784, 314] width 405 height 35
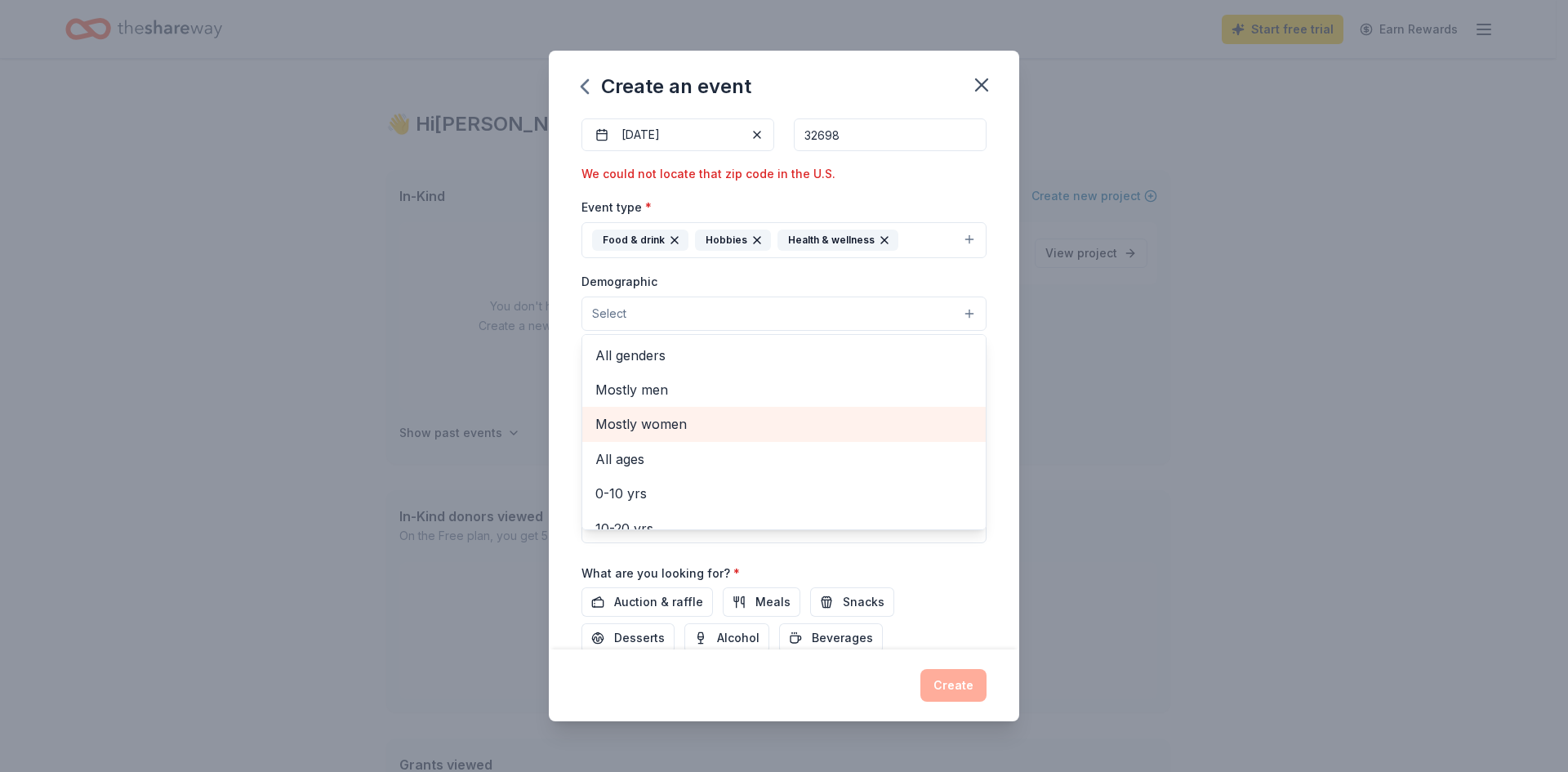
click at [662, 420] on span "Mostly women" at bounding box center [783, 423] width 377 height 21
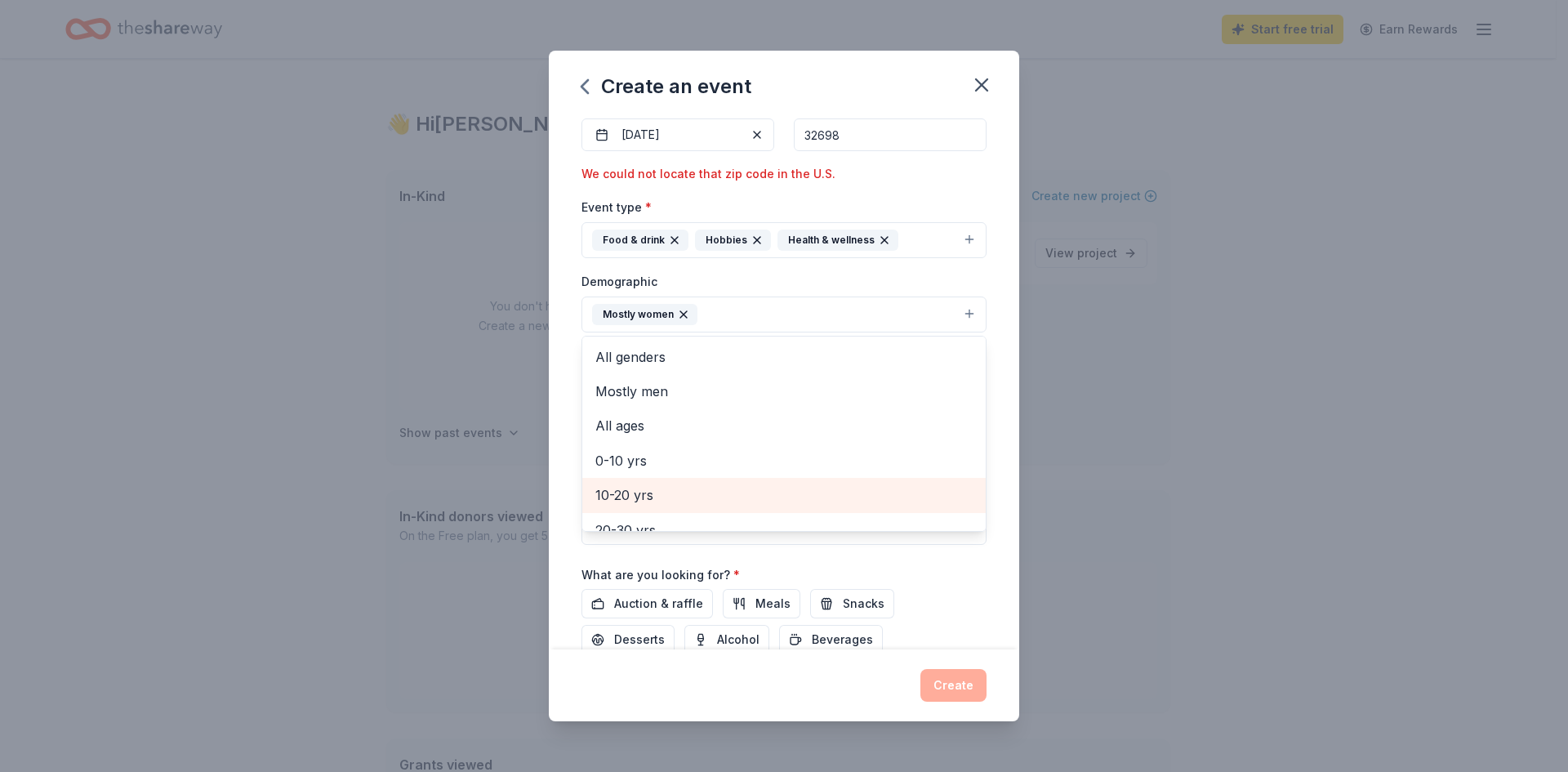
scroll to position [228, 0]
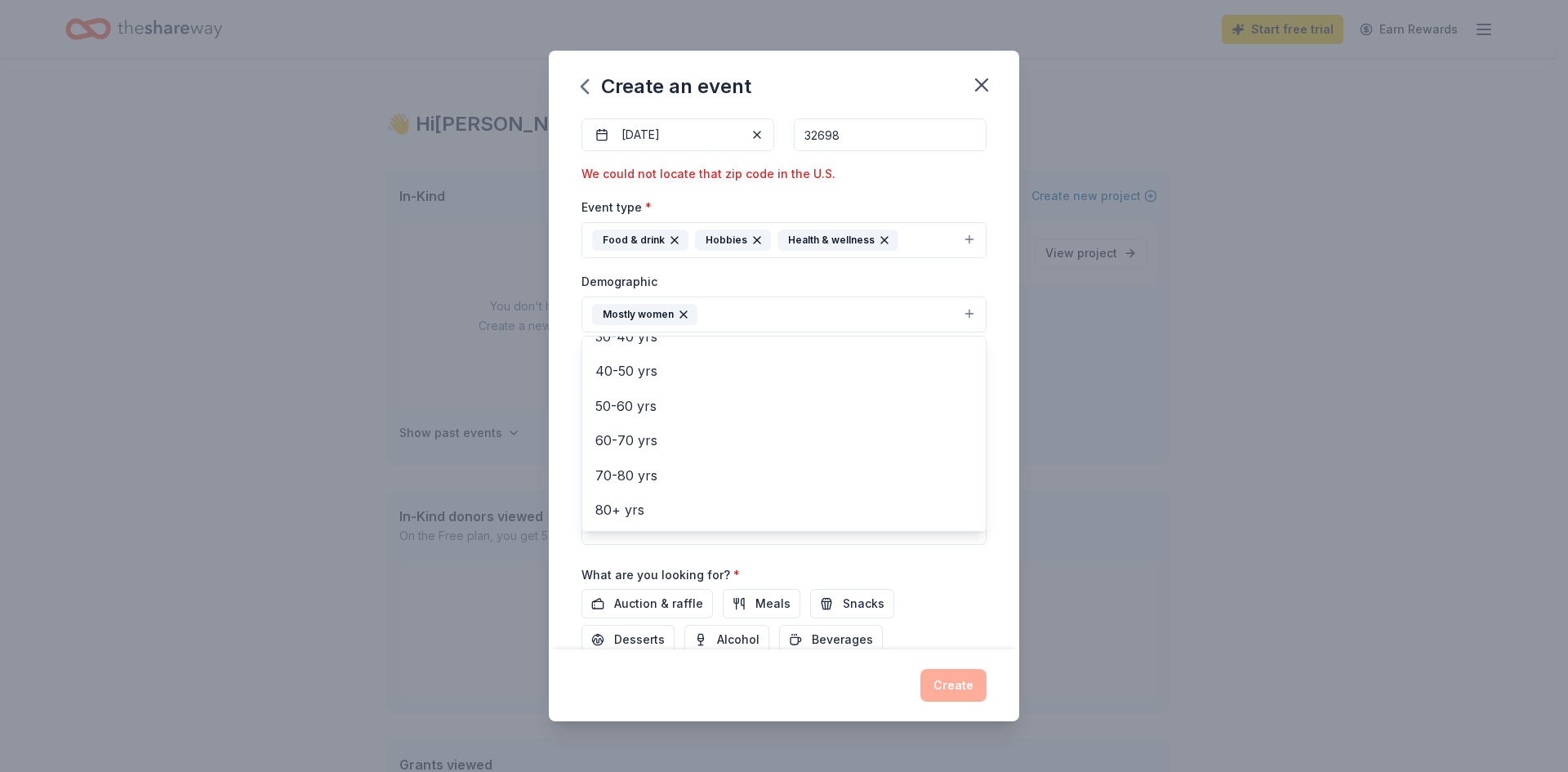
click at [974, 571] on div "Event name * Staff Appreciation 18 /100 Event website https://curtisfundamental…" at bounding box center [784, 348] width 405 height 790
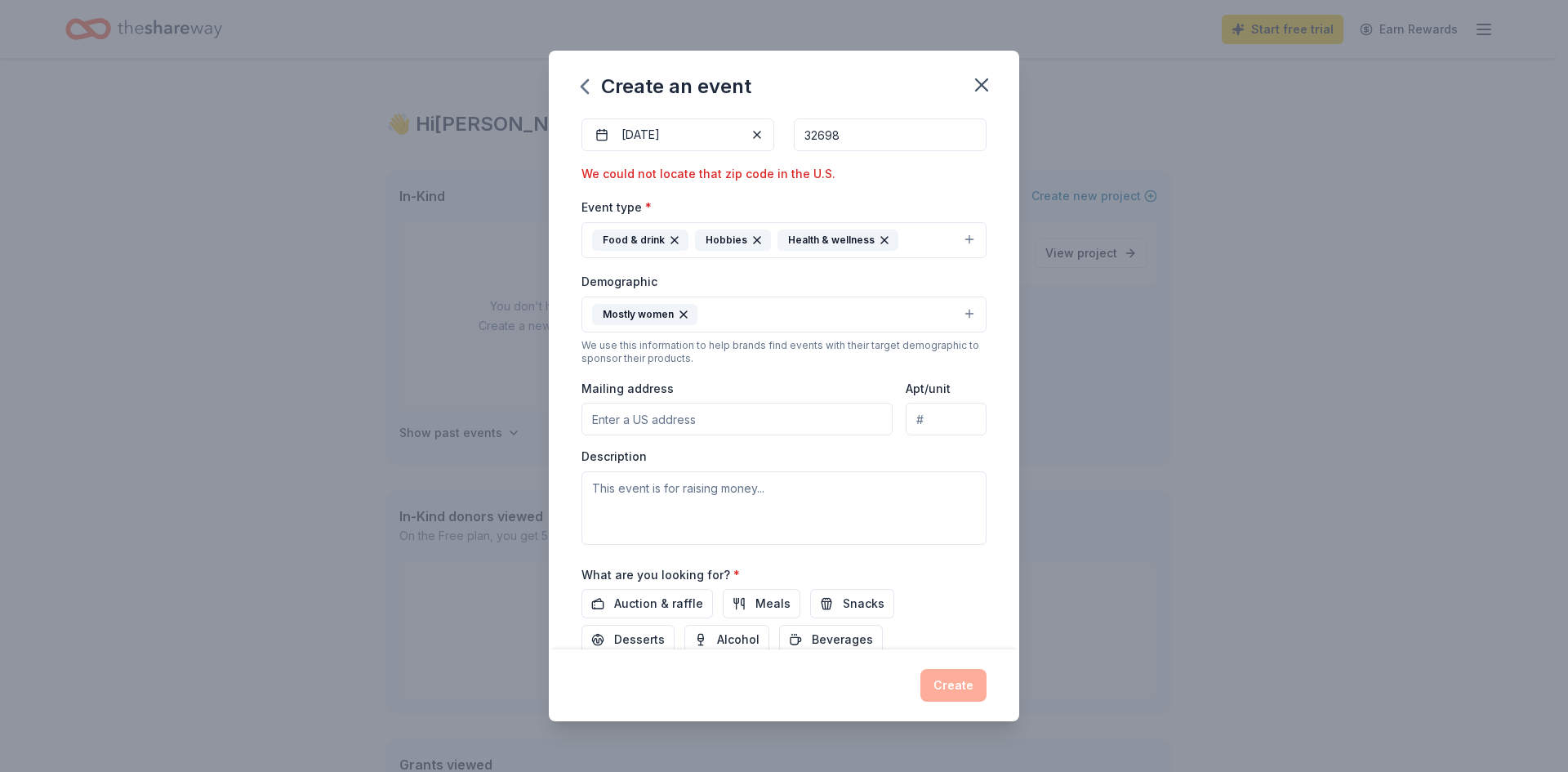
click at [750, 313] on button "Mostly women" at bounding box center [784, 314] width 405 height 36
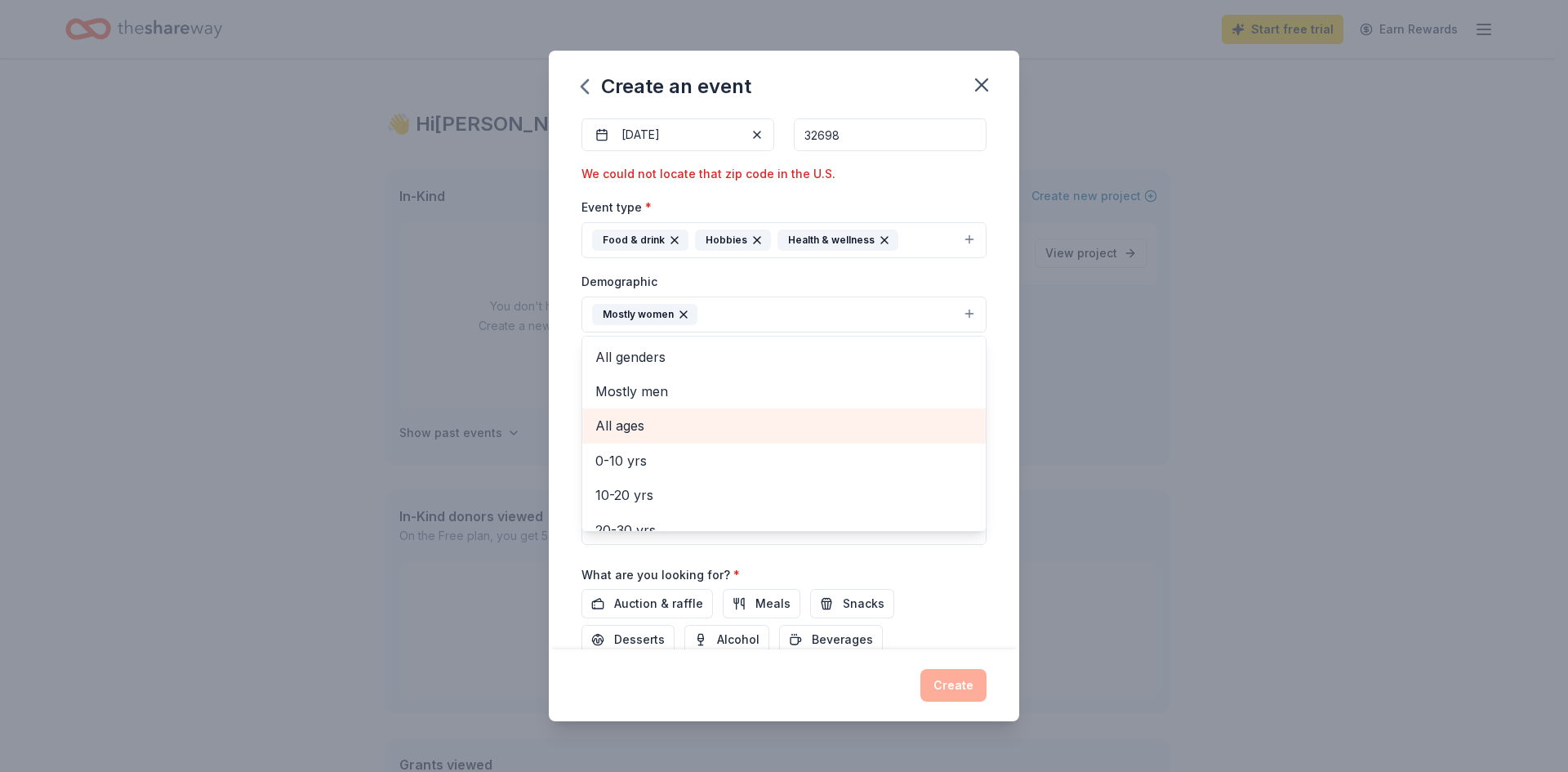
scroll to position [163, 0]
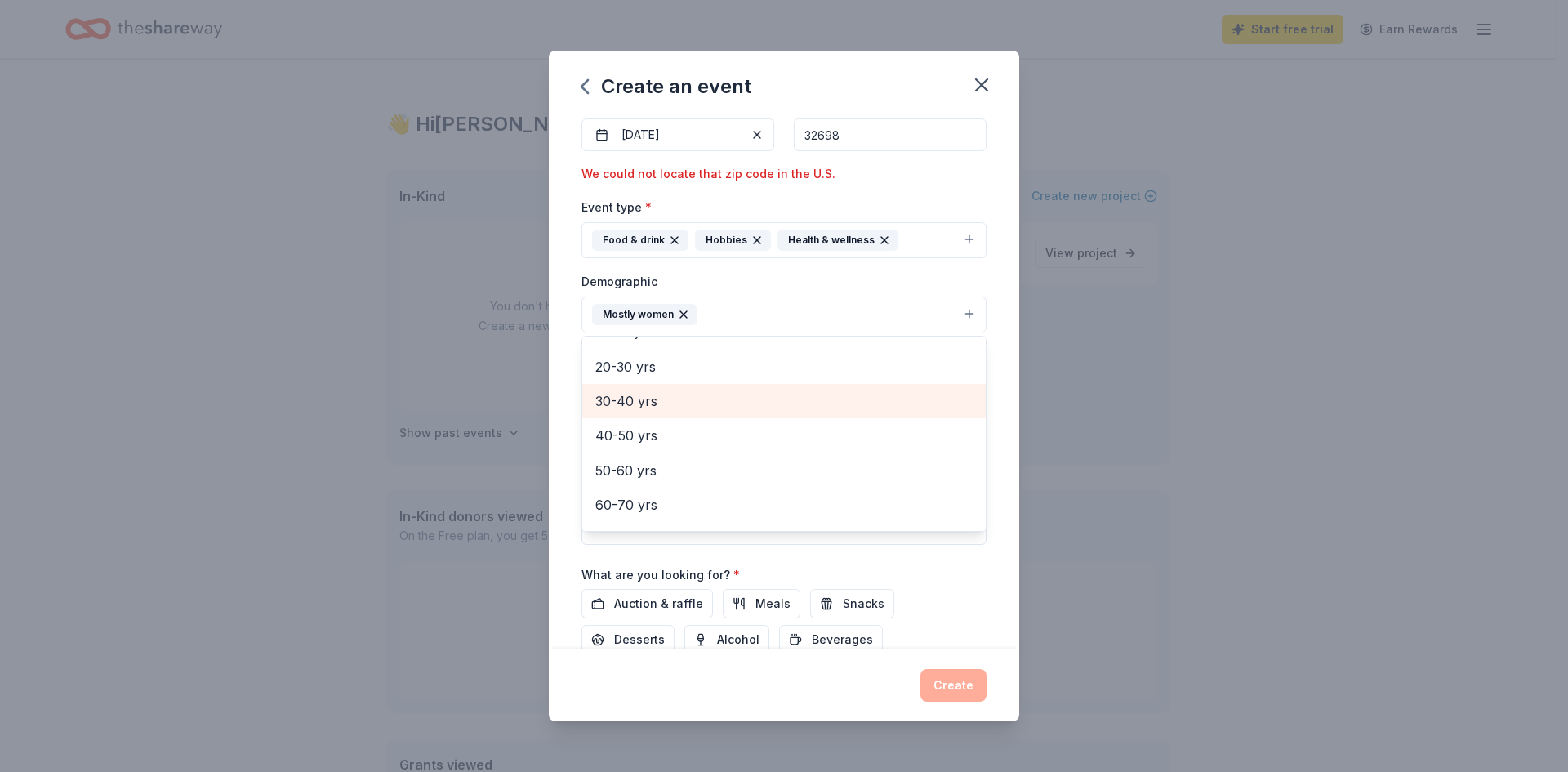
click at [716, 405] on span "30-40 yrs" at bounding box center [783, 401] width 377 height 21
click at [736, 412] on span "40-50 yrs" at bounding box center [783, 401] width 377 height 21
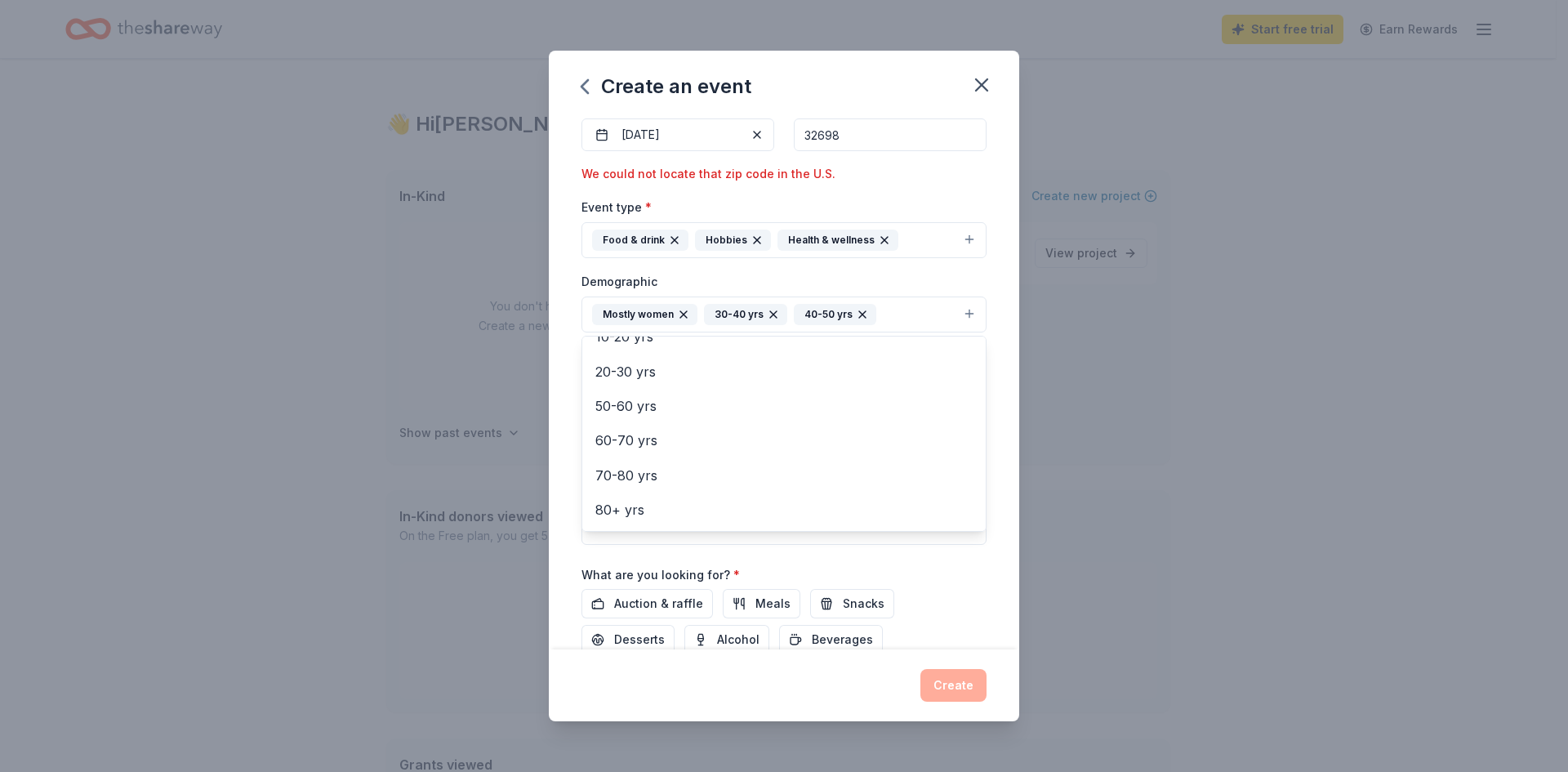
click at [947, 572] on div "Event name * Staff Appreciation 18 /100 Event website https://curtisfundamental…" at bounding box center [784, 348] width 405 height 790
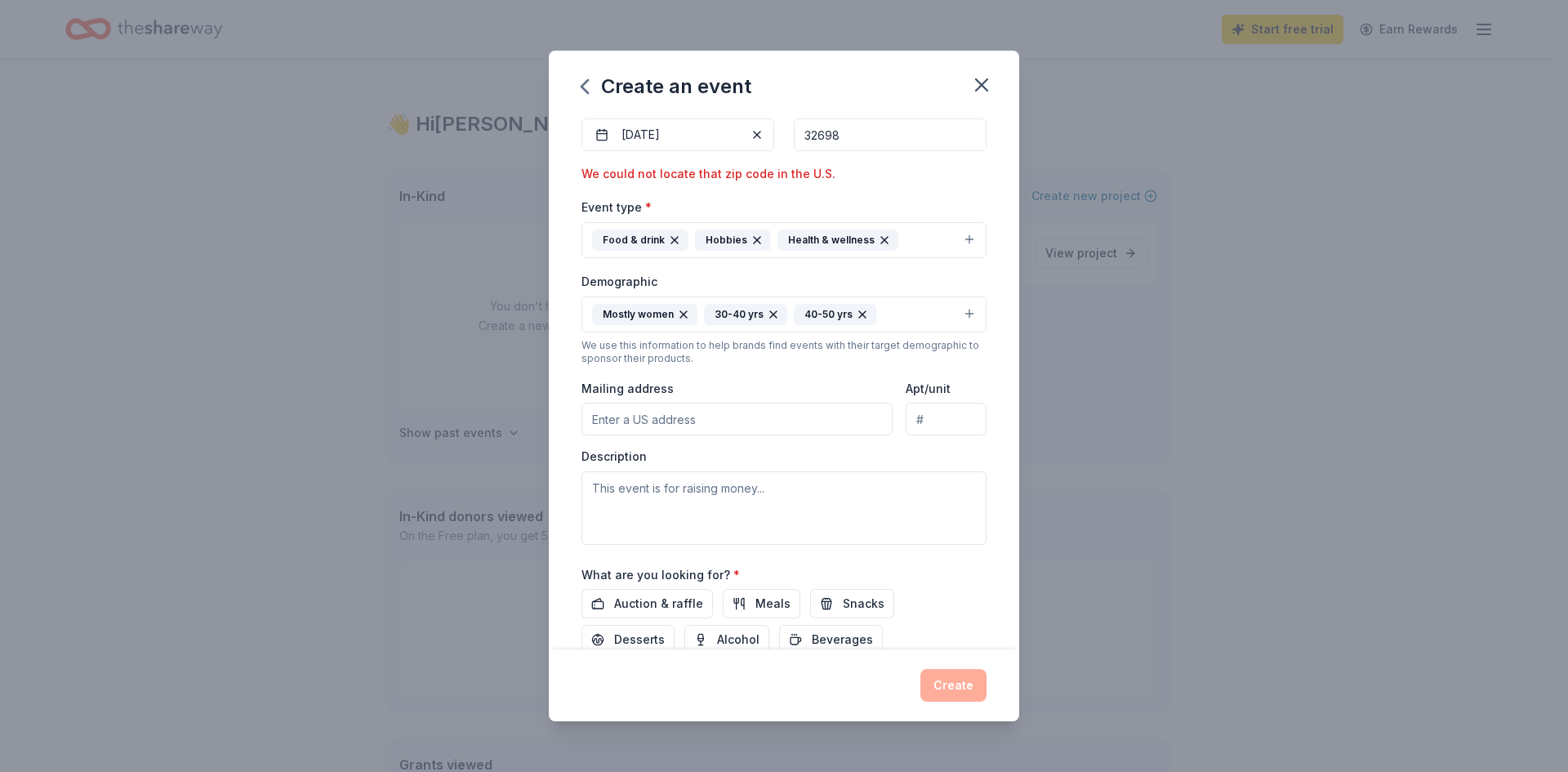
click at [699, 426] on input "Mailing address" at bounding box center [737, 419] width 311 height 33
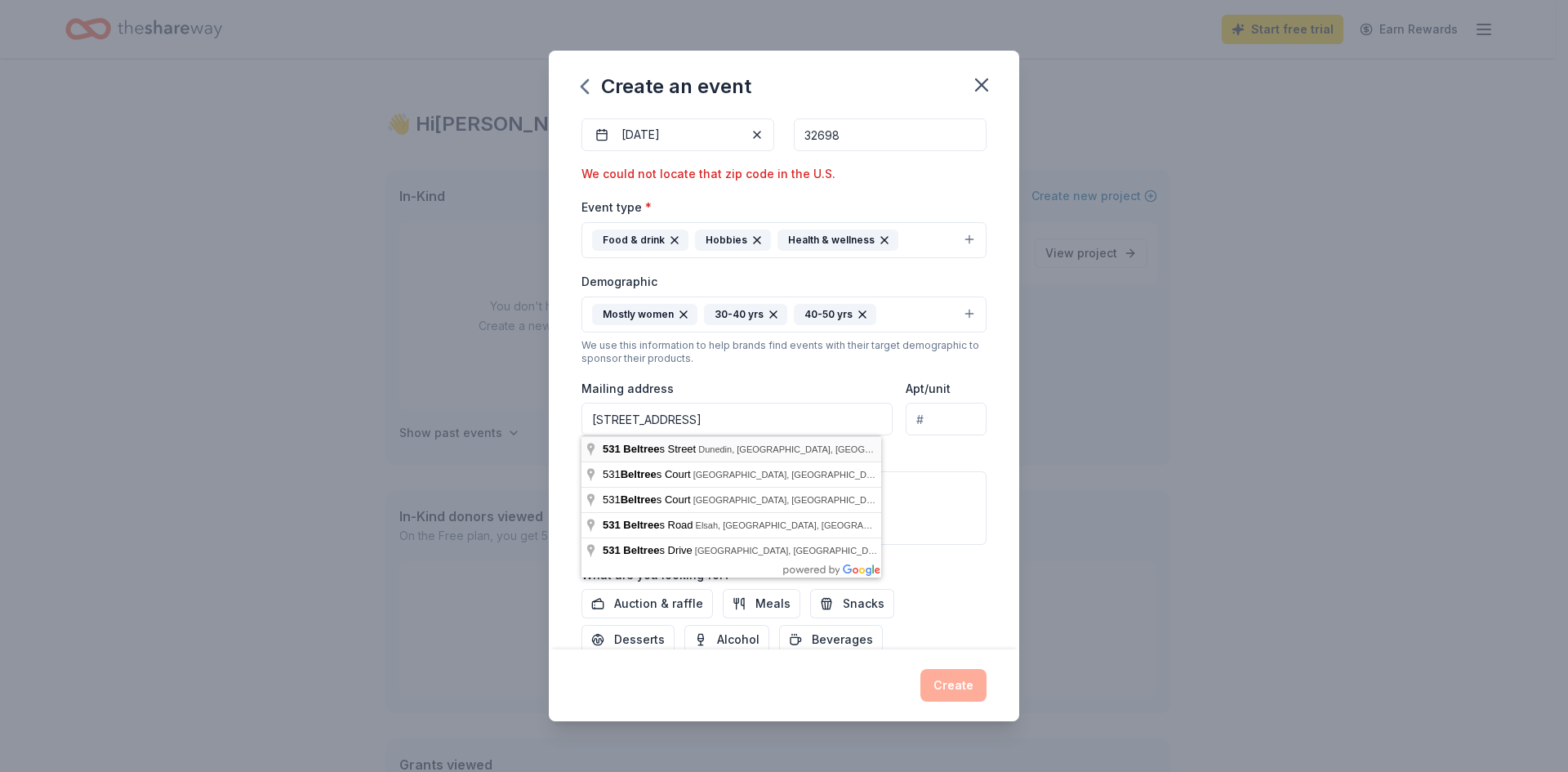
type input "531 Beltrees Street, Dunedin, FL, 34698"
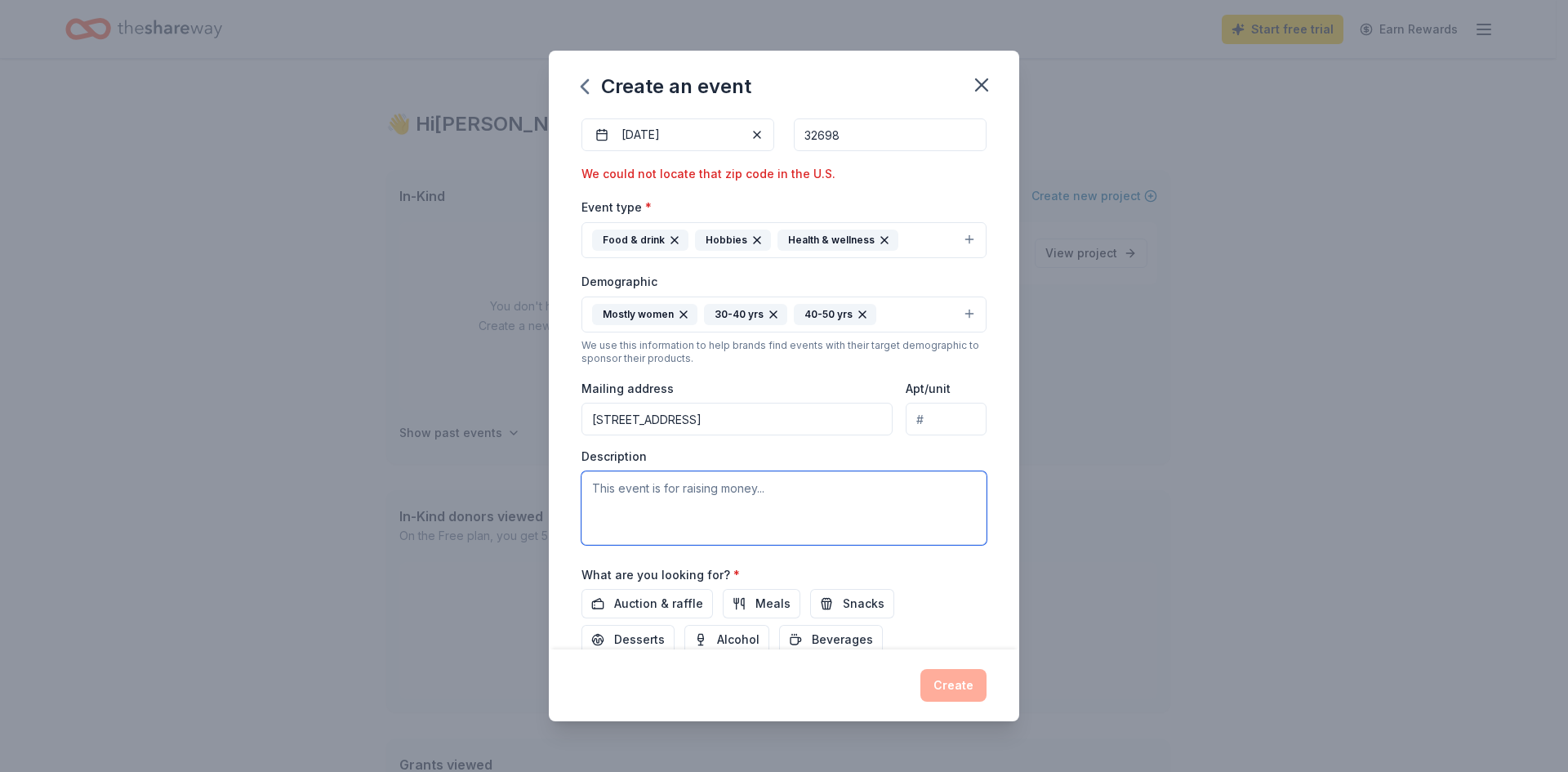
click at [690, 489] on textarea at bounding box center [784, 507] width 405 height 74
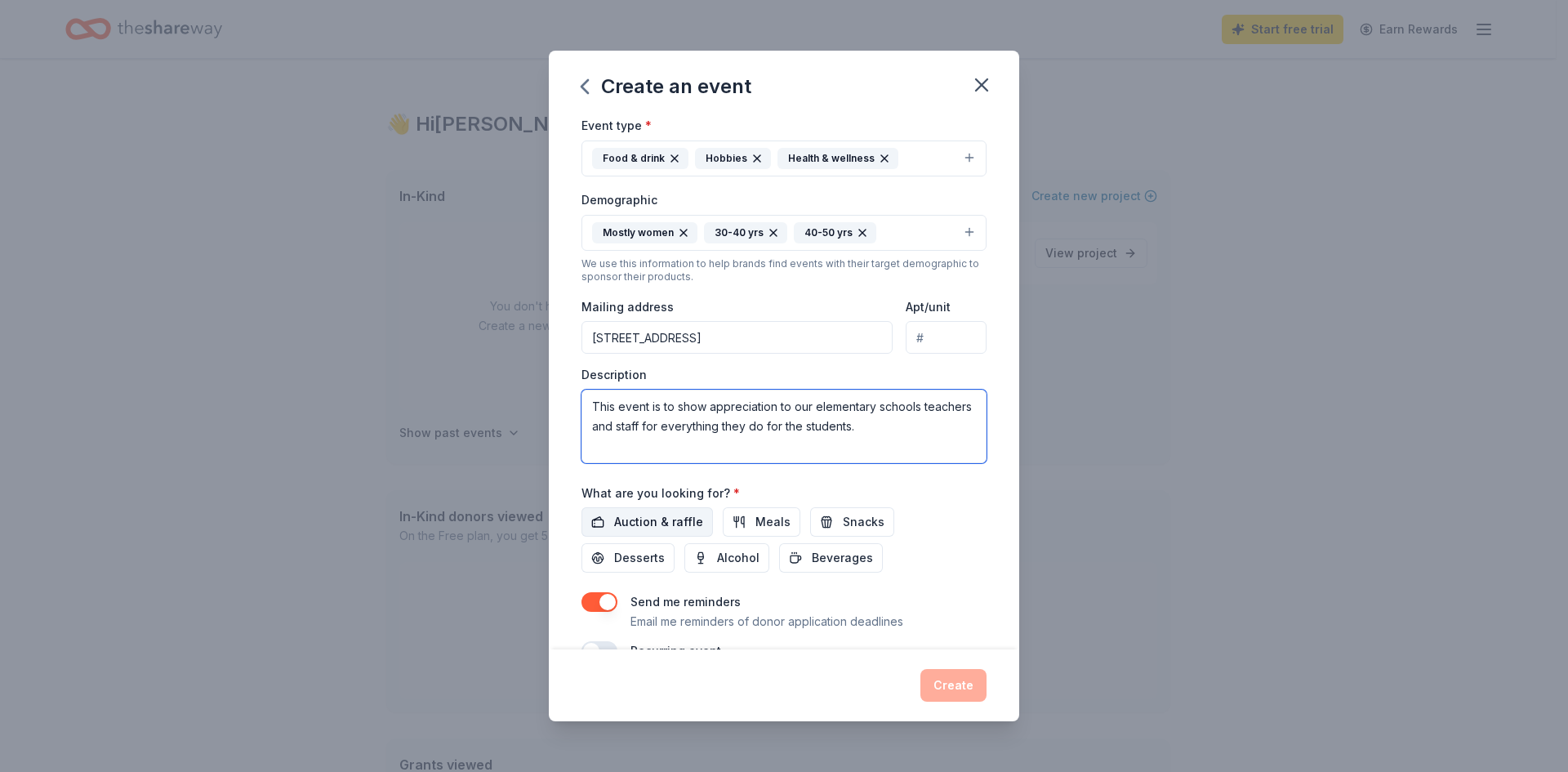
type textarea "This event is to show appreciation to our elementary schools teachers and staff…"
click at [671, 520] on span "Auction & raffle" at bounding box center [659, 521] width 89 height 19
click at [768, 531] on span "Meals" at bounding box center [773, 521] width 35 height 19
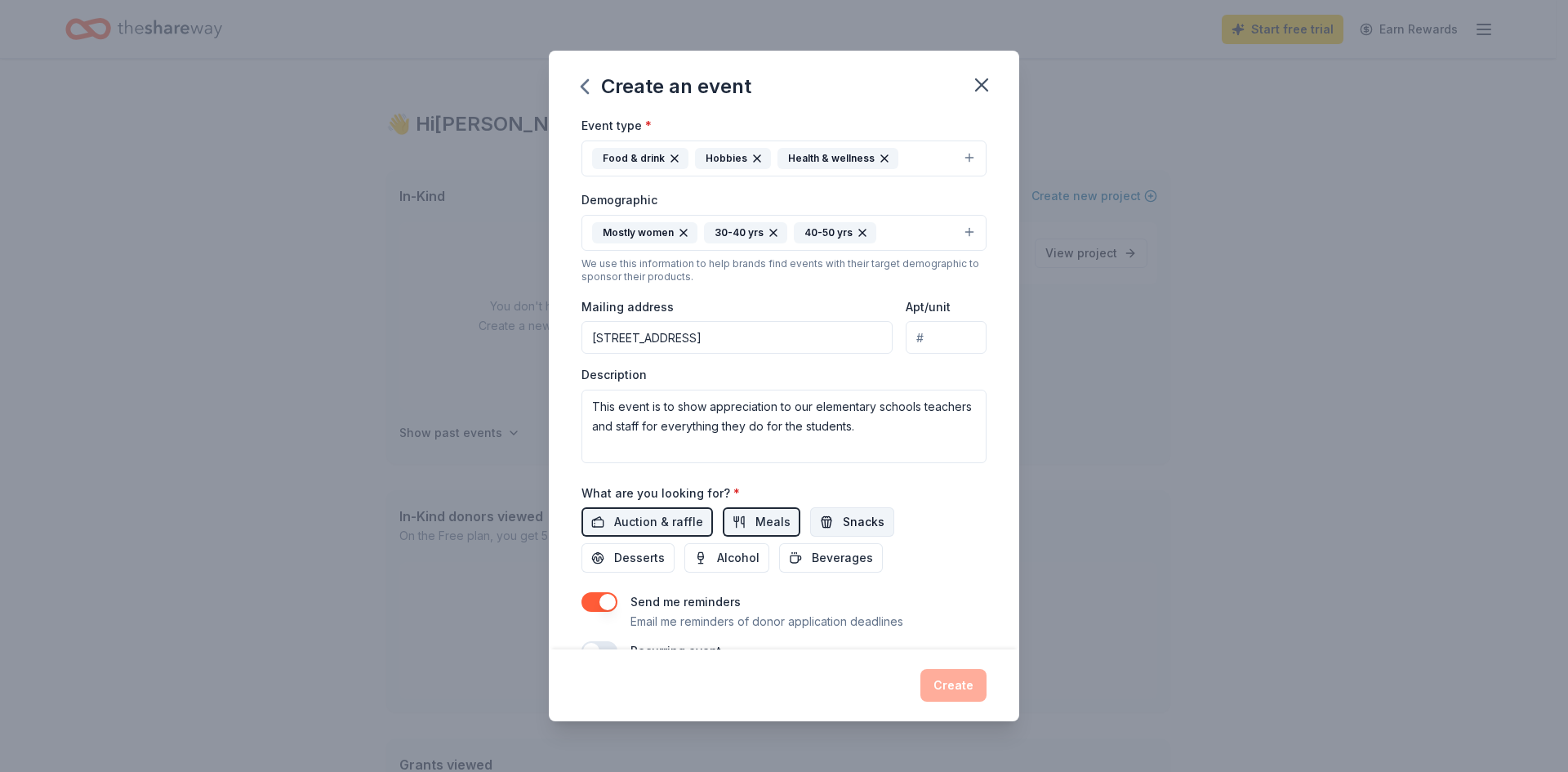
click at [828, 516] on button "Snacks" at bounding box center [852, 522] width 84 height 29
click at [642, 562] on span "Desserts" at bounding box center [639, 558] width 50 height 19
click at [844, 560] on span "Beverages" at bounding box center [842, 558] width 61 height 19
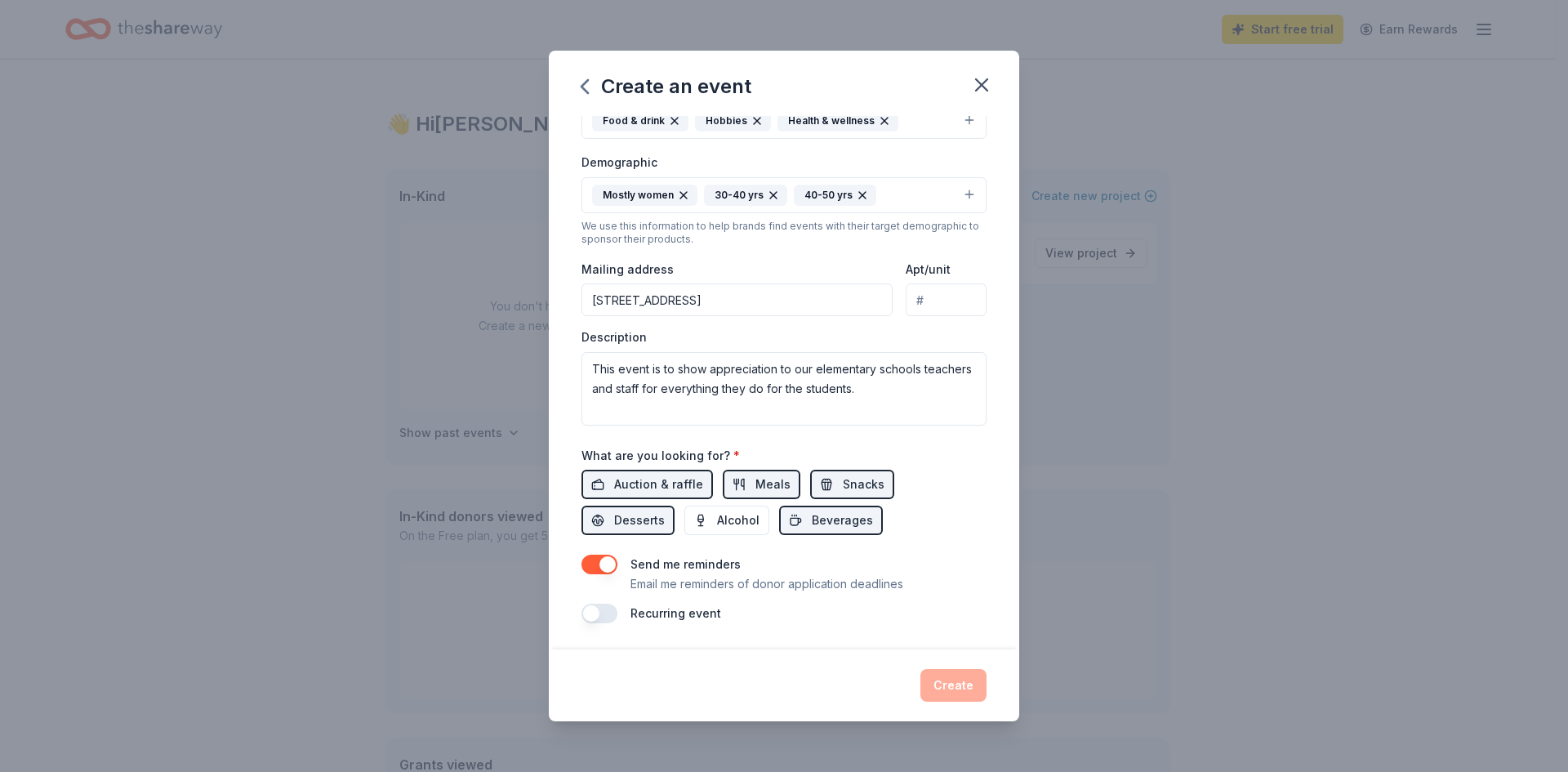
click at [951, 704] on div "Create" at bounding box center [783, 684] width 470 height 72
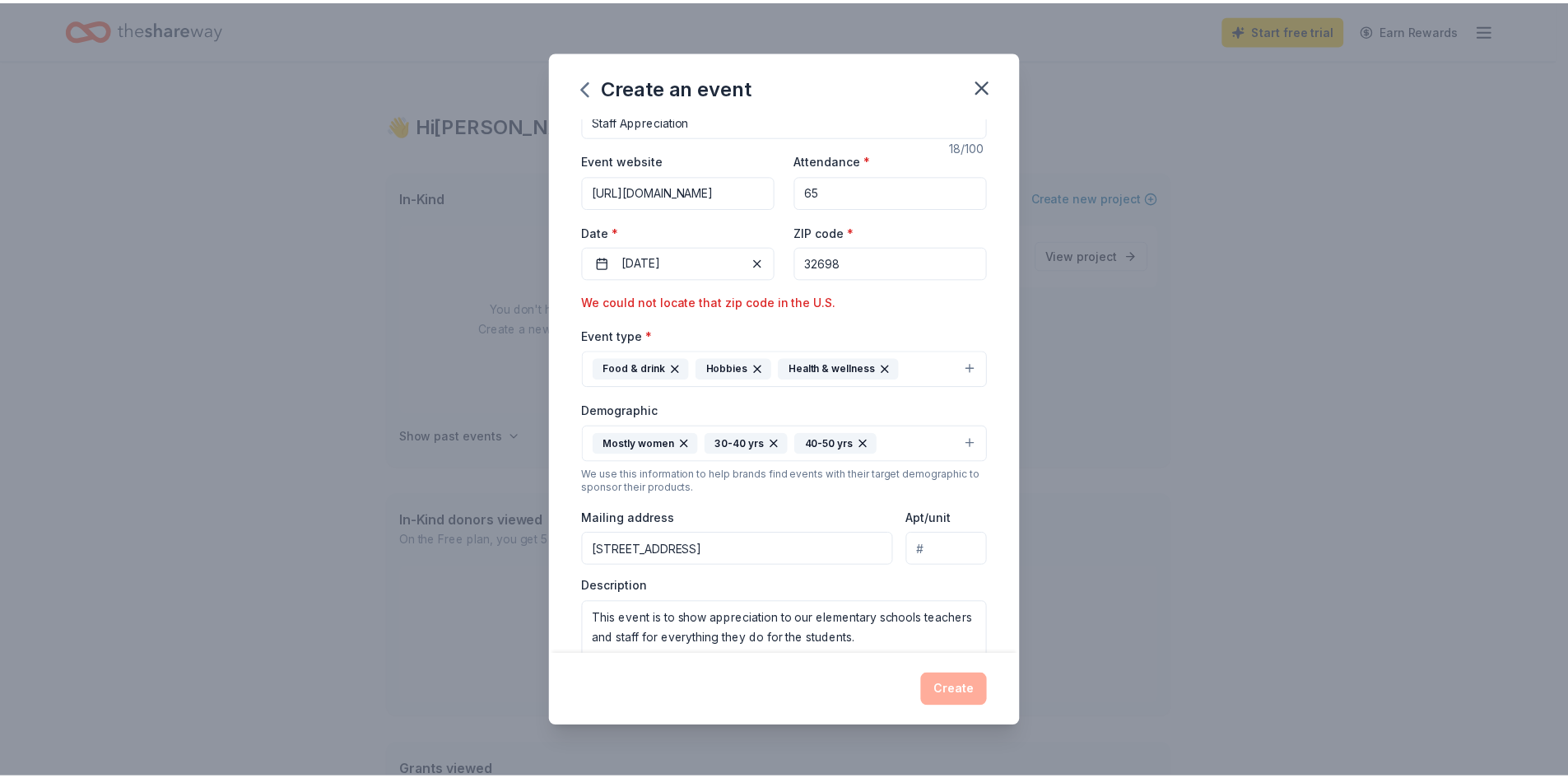
scroll to position [0, 0]
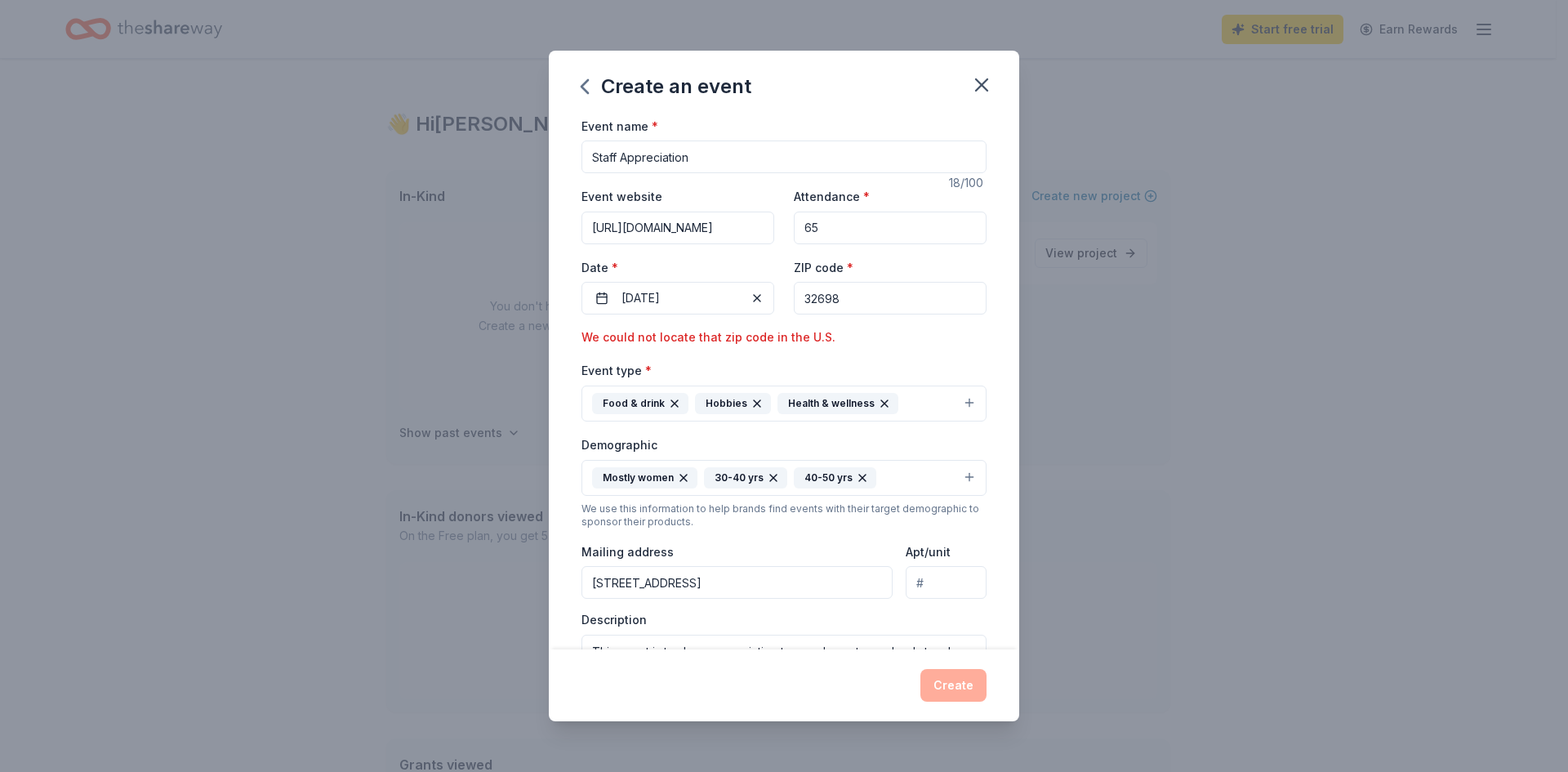
click at [860, 287] on input "32698" at bounding box center [890, 298] width 193 height 33
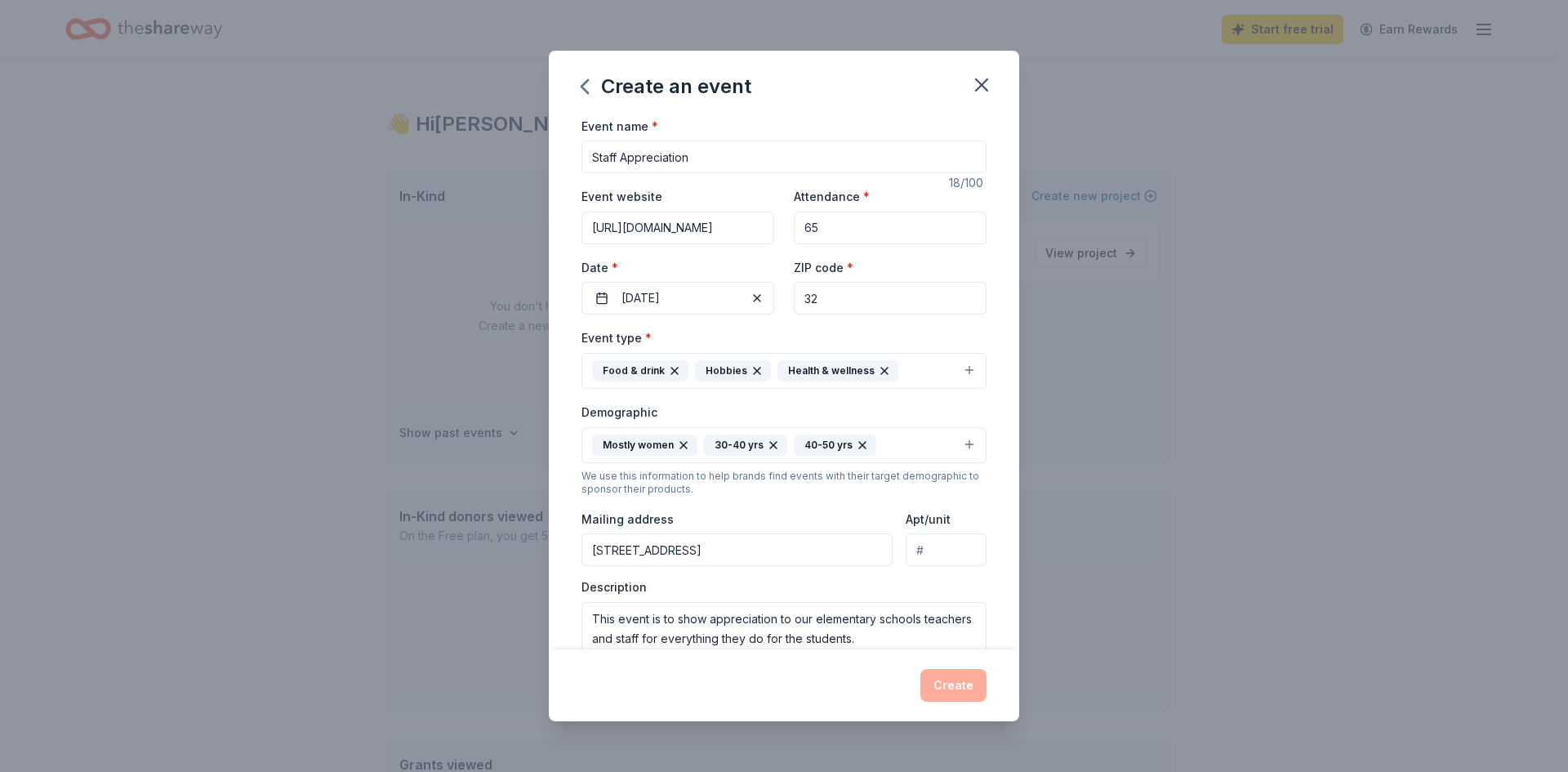
type input "3"
type input "34698"
click at [954, 687] on button "Create" at bounding box center [954, 685] width 66 height 33
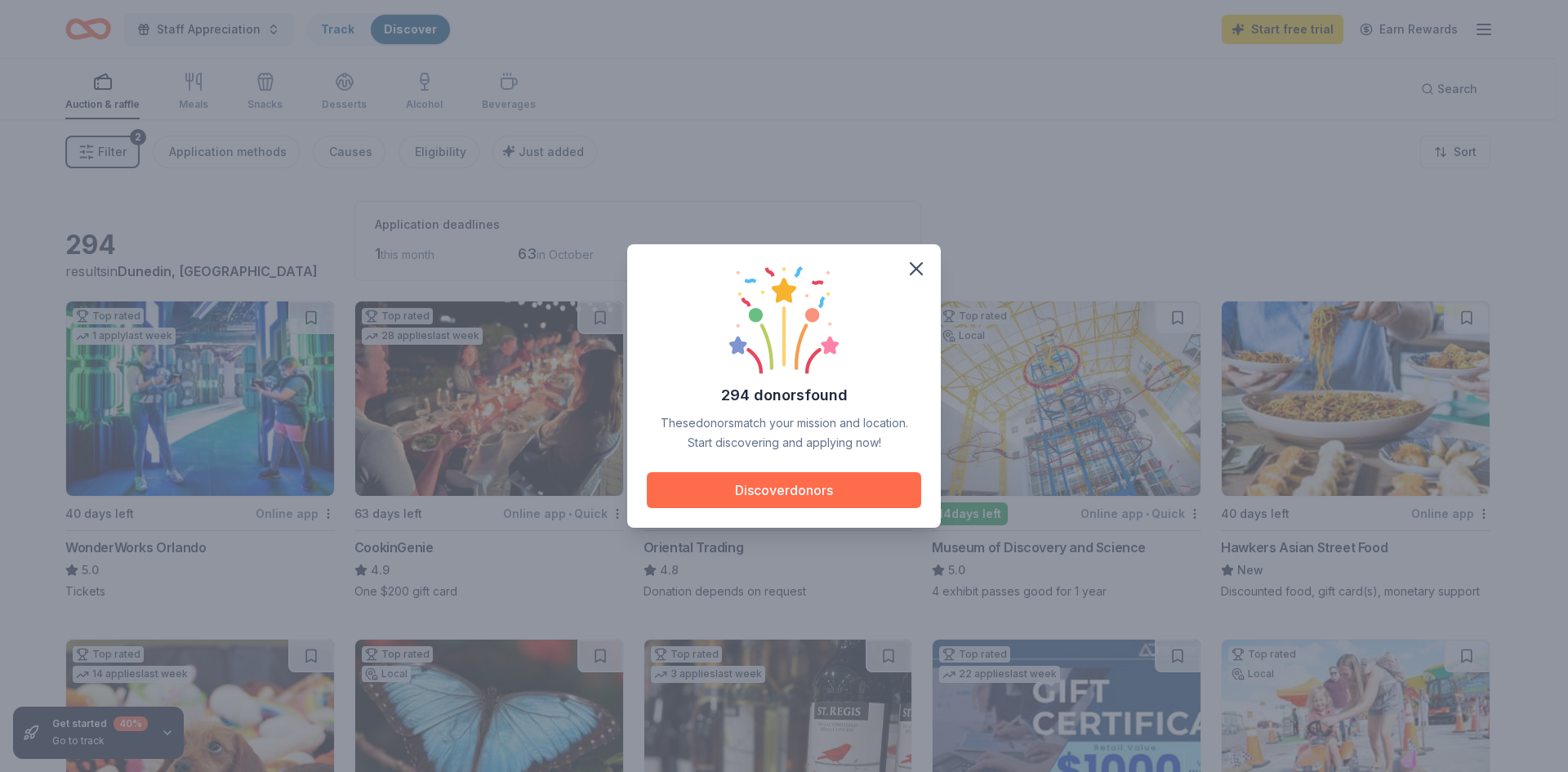
click at [790, 480] on button "Discover donors" at bounding box center [784, 489] width 275 height 36
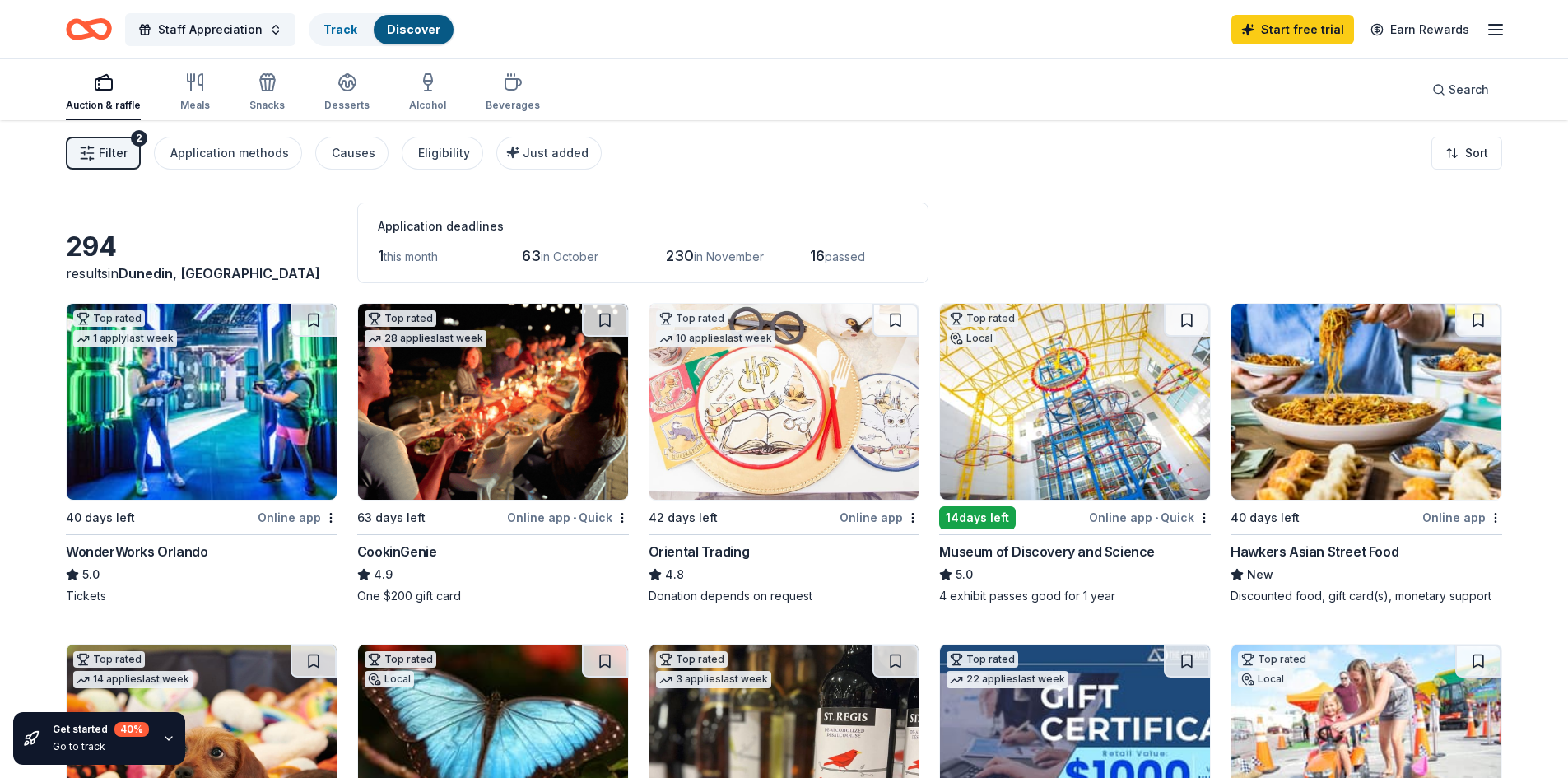
click at [689, 434] on img at bounding box center [784, 401] width 270 height 196
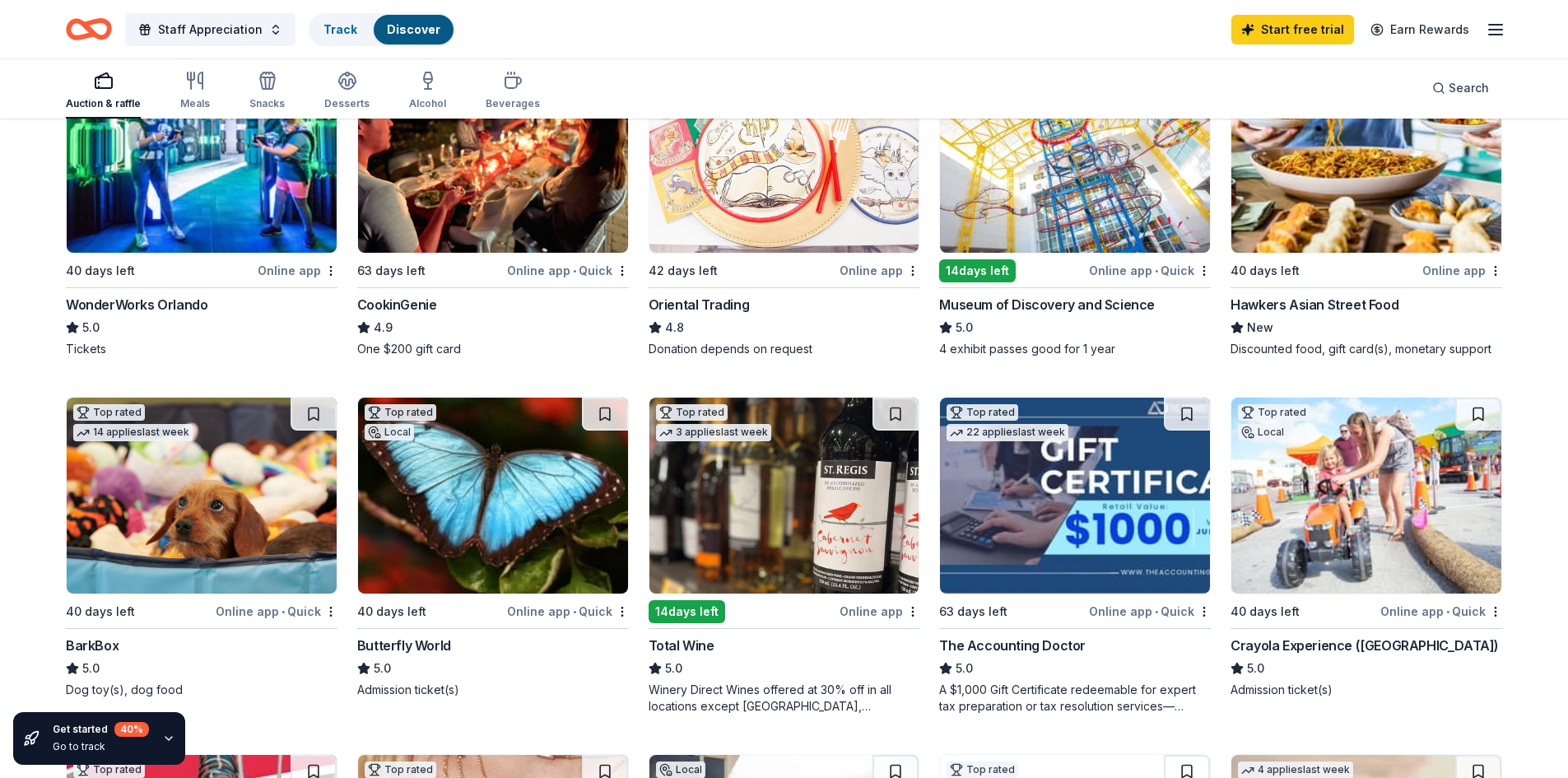
scroll to position [329, 0]
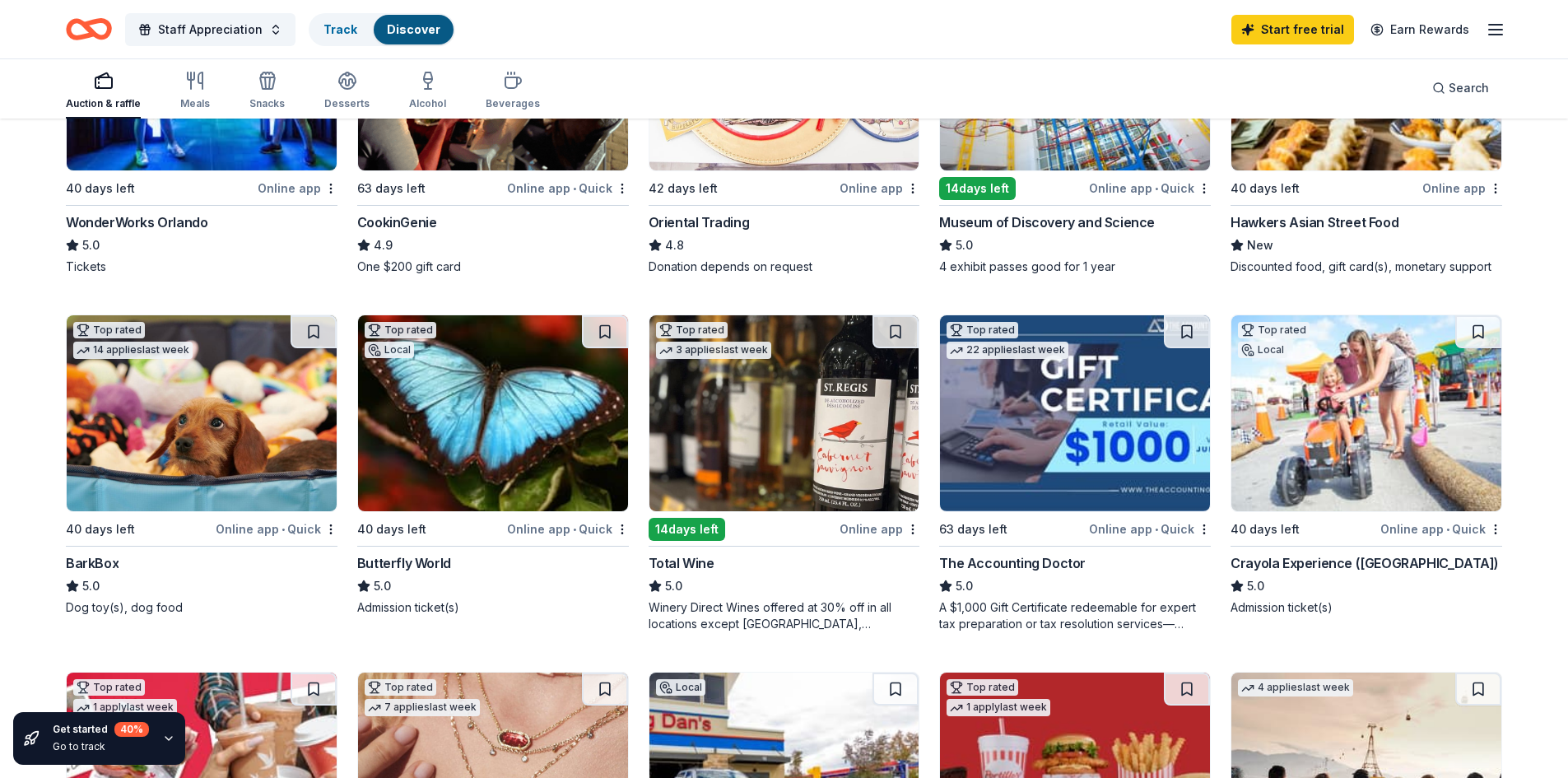
click at [227, 421] on img at bounding box center [201, 413] width 270 height 196
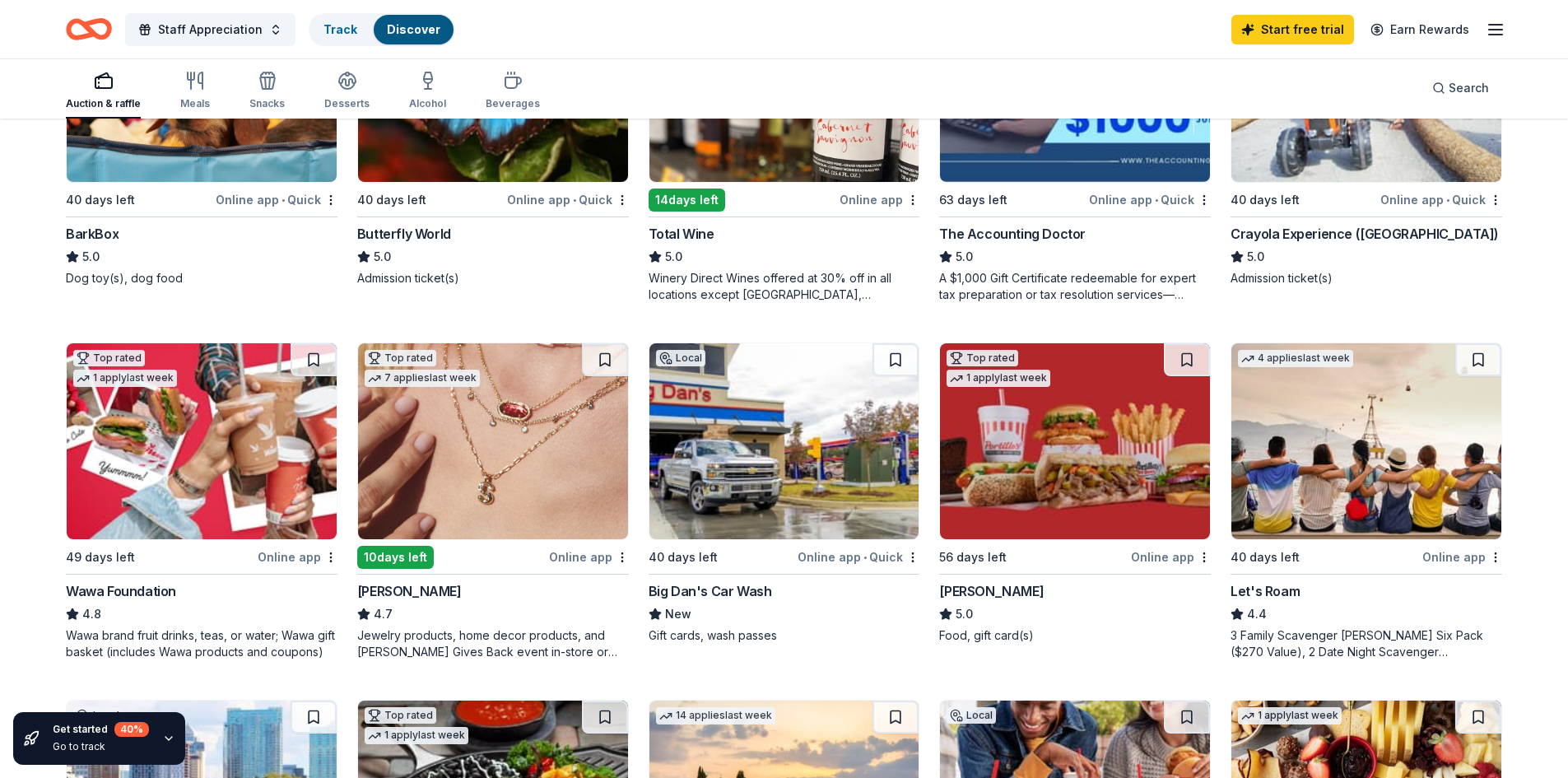
click at [228, 419] on img at bounding box center [201, 440] width 270 height 196
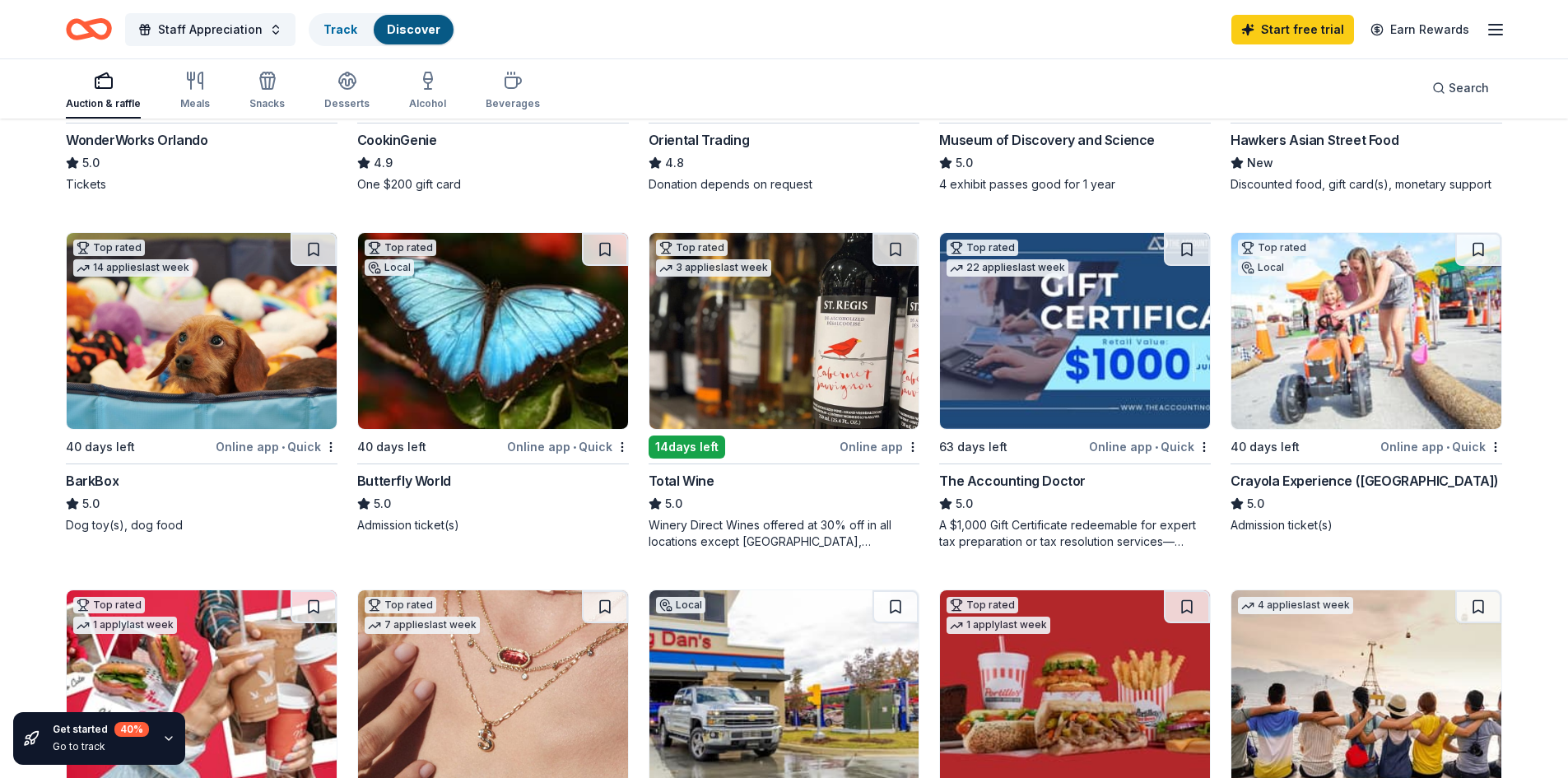
click at [1312, 345] on img at bounding box center [1367, 330] width 270 height 196
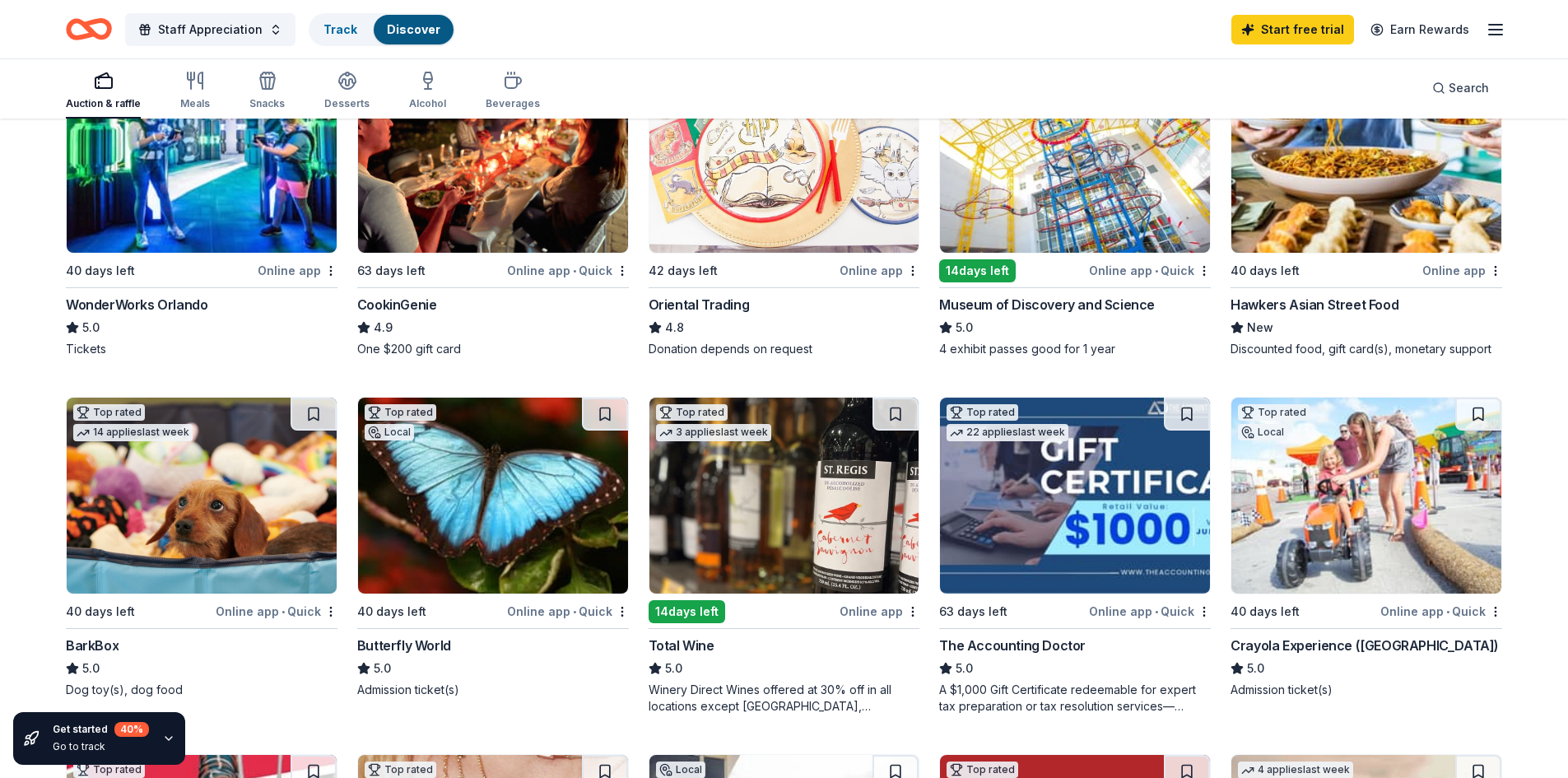
scroll to position [165, 0]
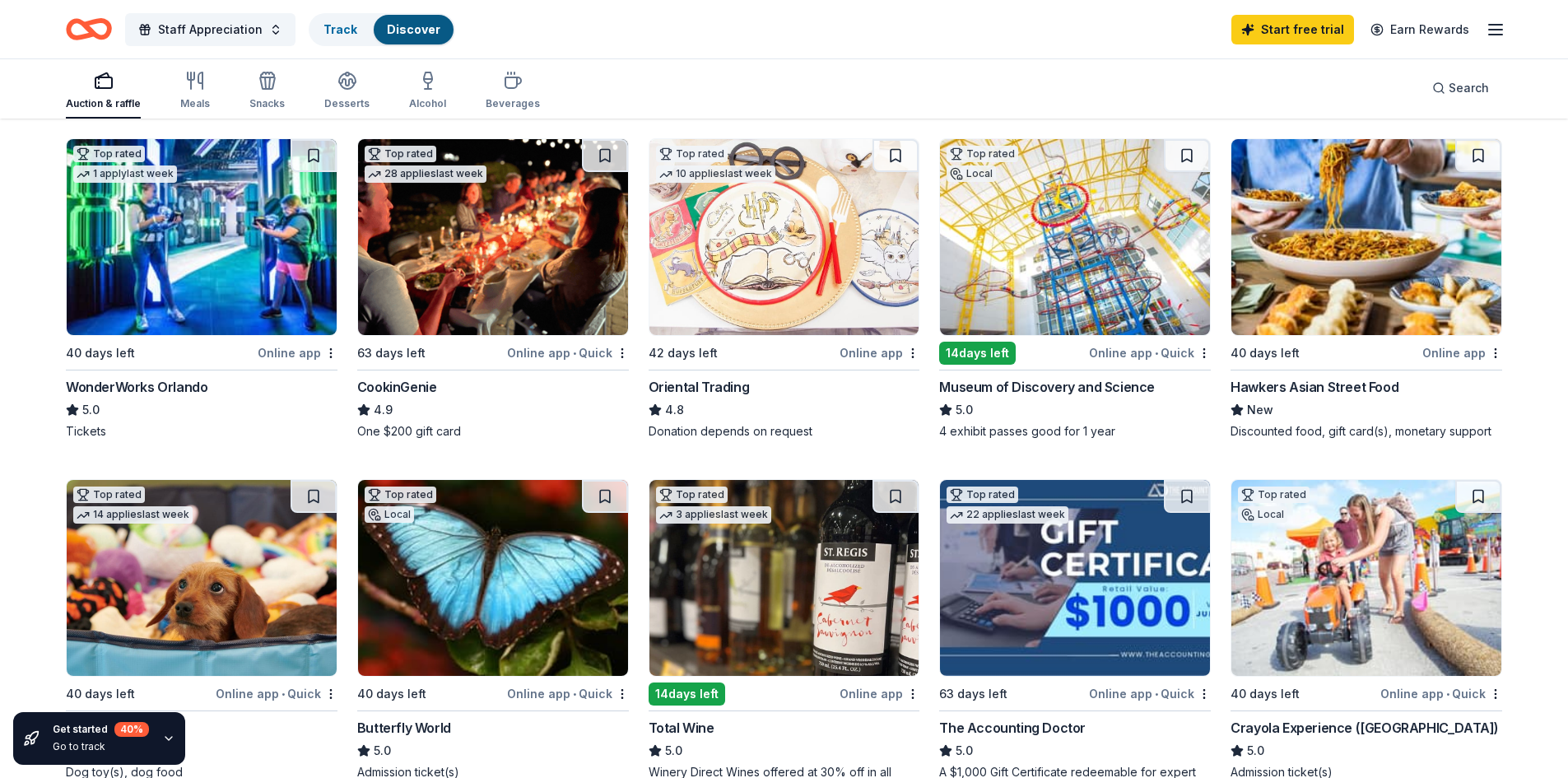
click at [1032, 248] on img at bounding box center [1075, 236] width 270 height 196
click at [198, 240] on img at bounding box center [201, 236] width 270 height 196
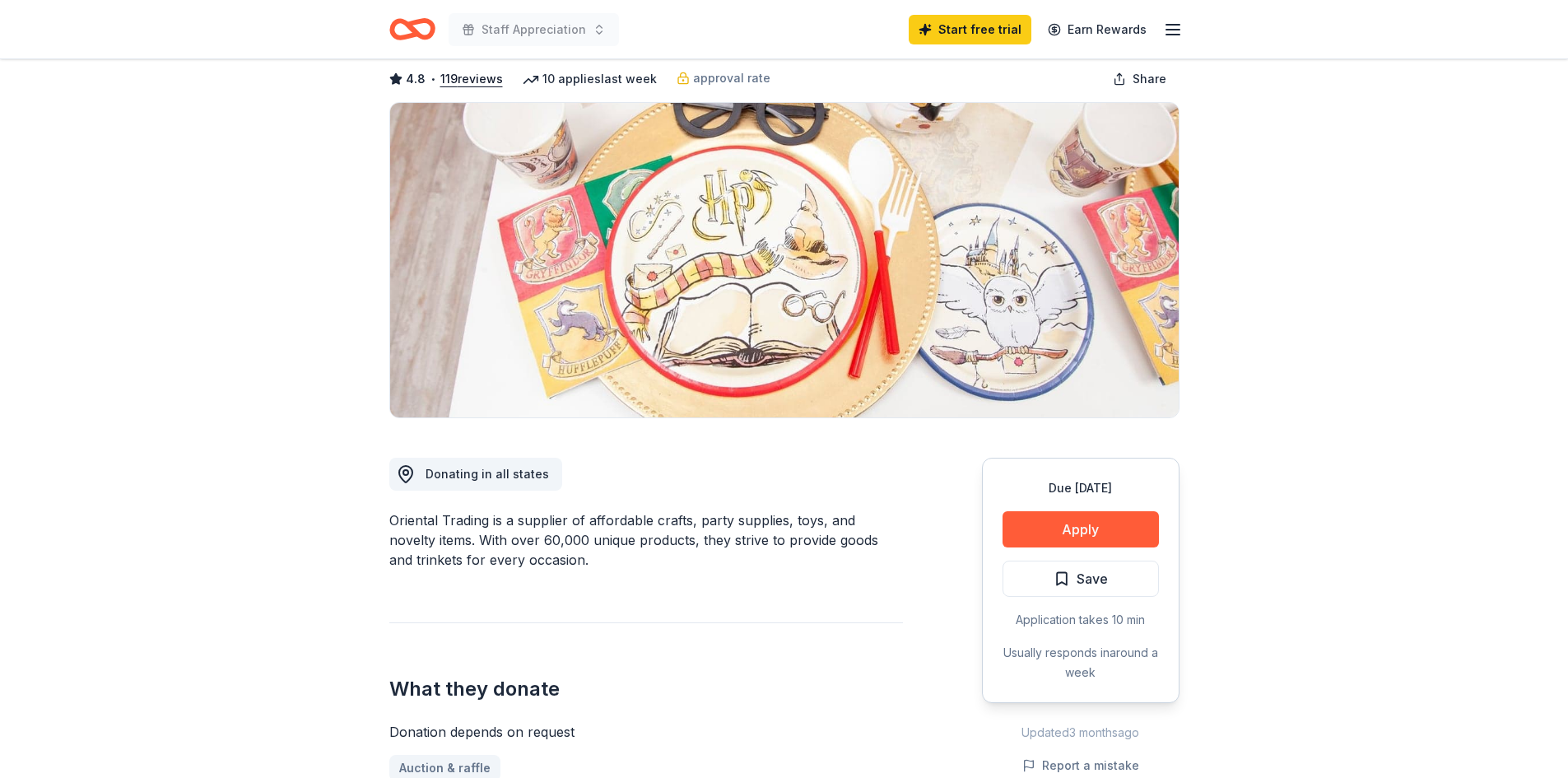
scroll to position [165, 0]
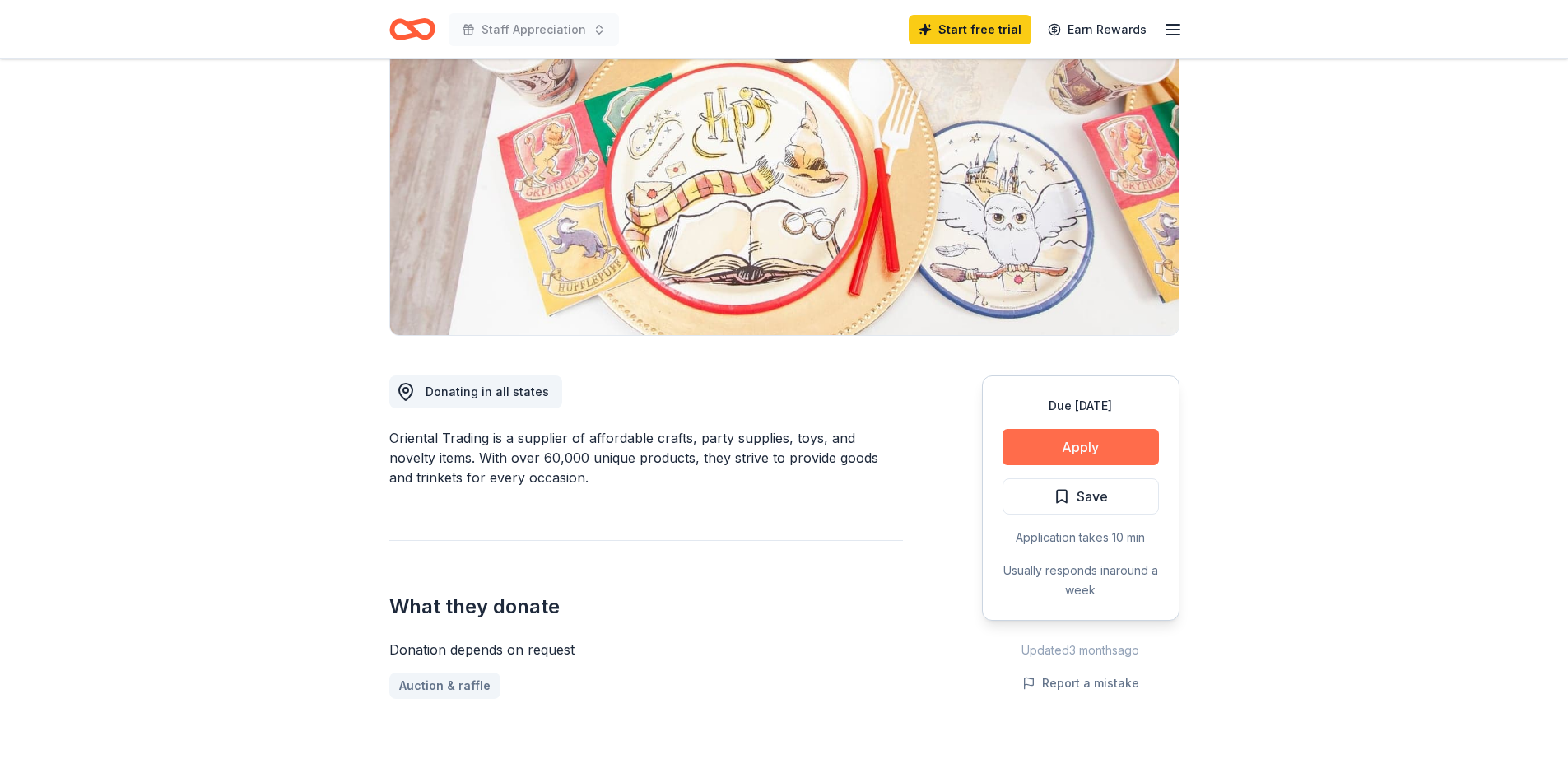
click at [1088, 442] on button "Apply" at bounding box center [1081, 446] width 156 height 36
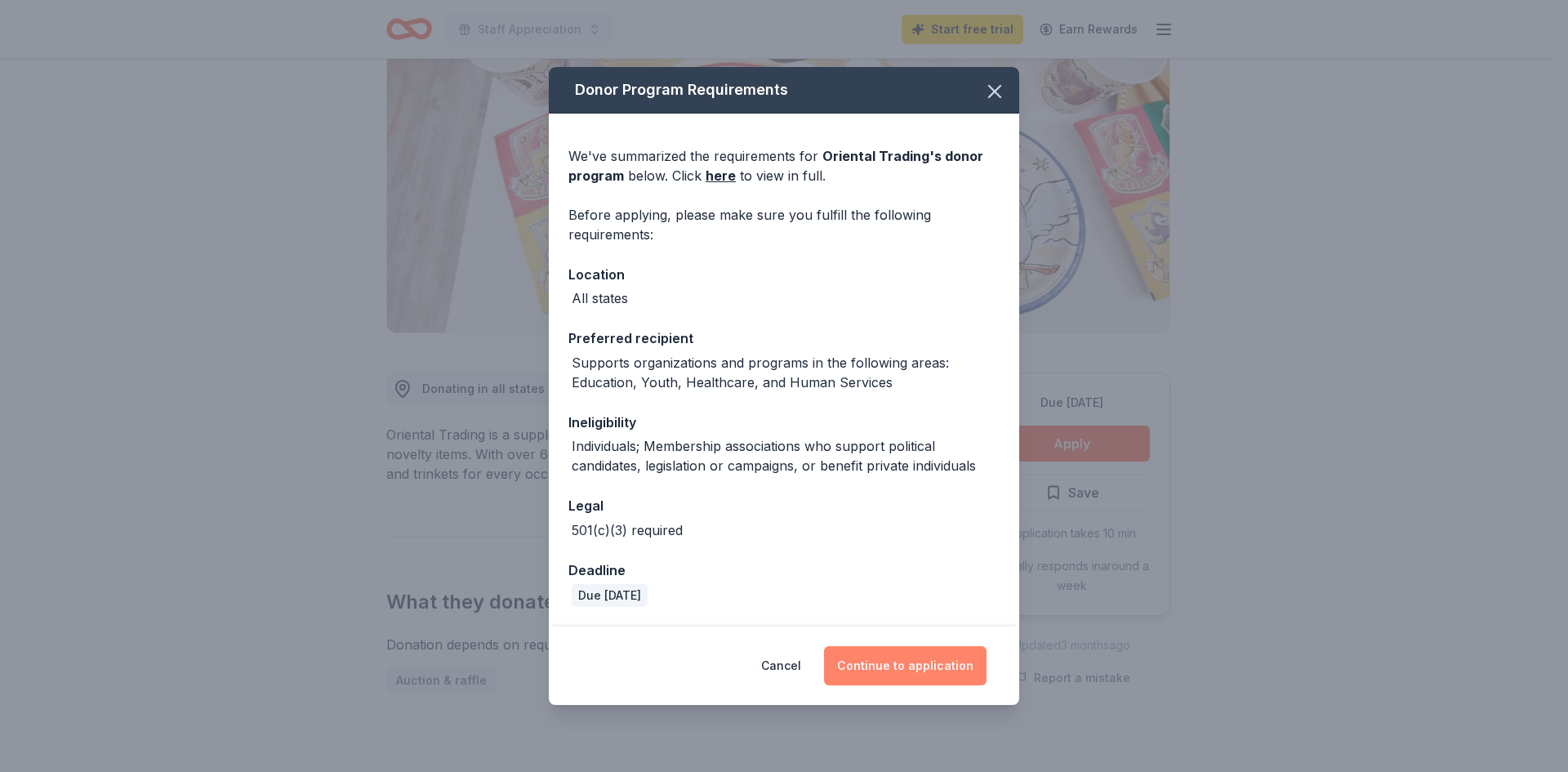
click at [906, 669] on button "Continue to application" at bounding box center [905, 665] width 162 height 39
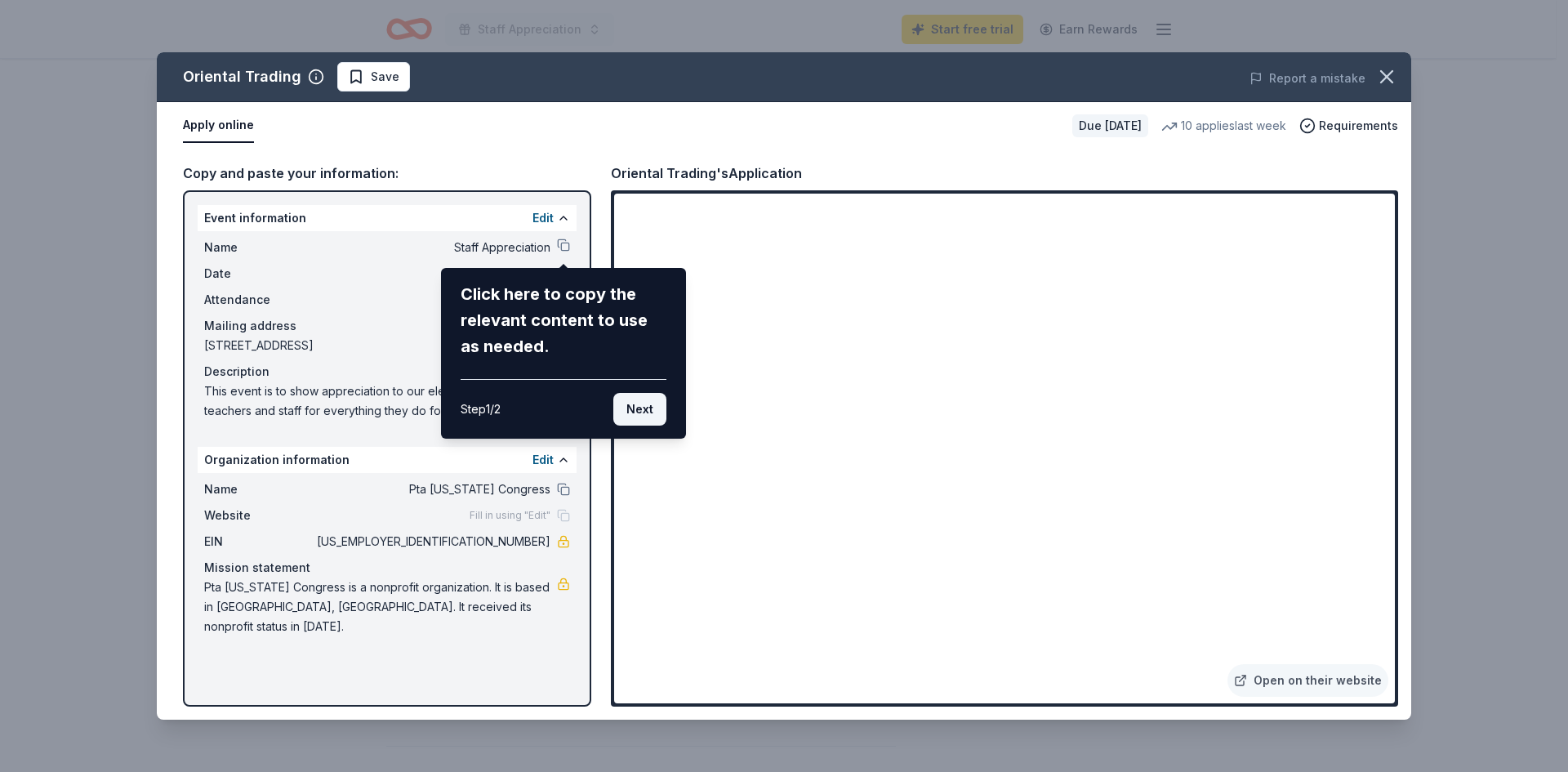
click at [631, 412] on button "Next" at bounding box center [640, 409] width 53 height 33
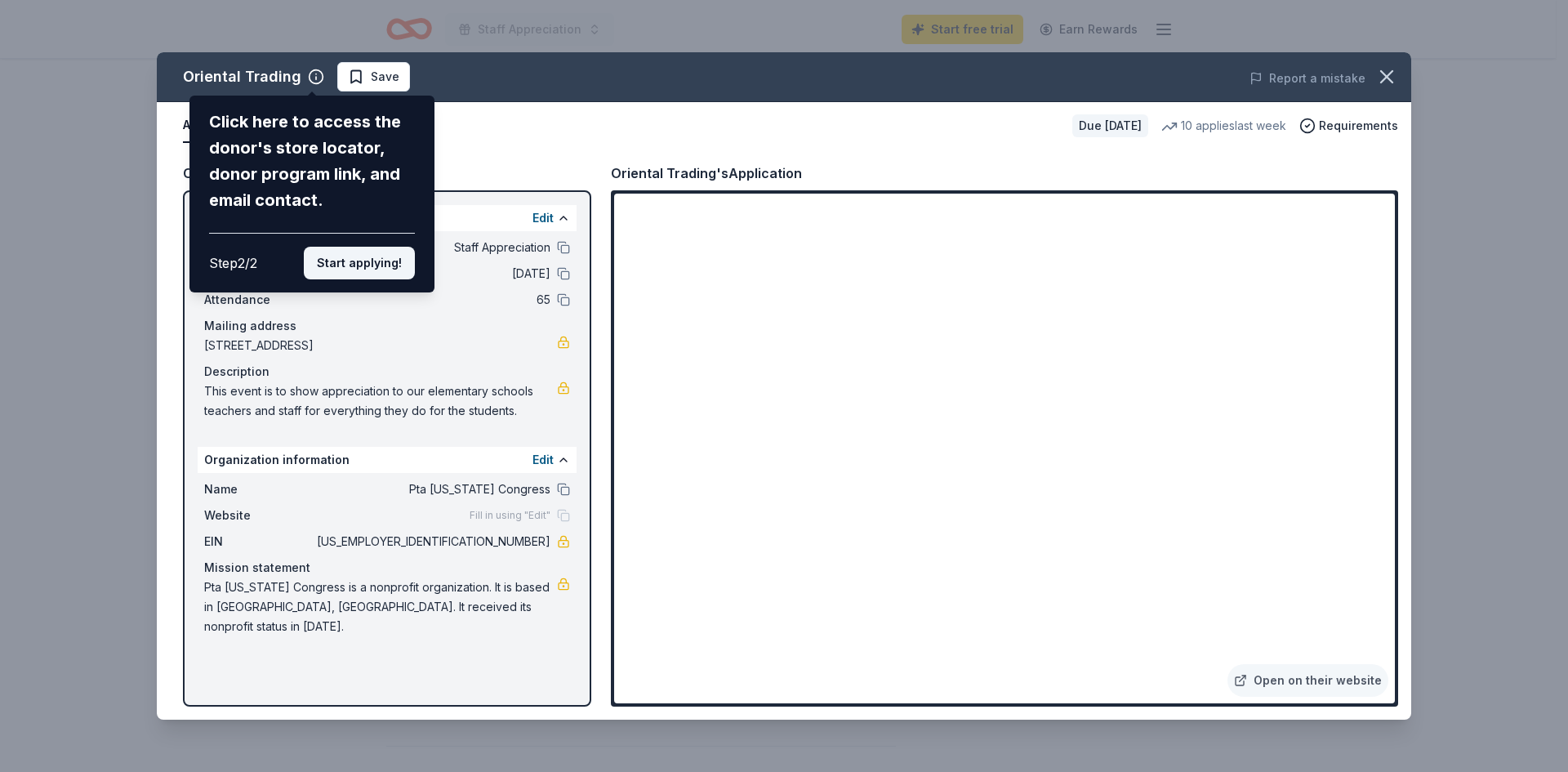
click at [355, 262] on button "Start applying!" at bounding box center [360, 263] width 111 height 33
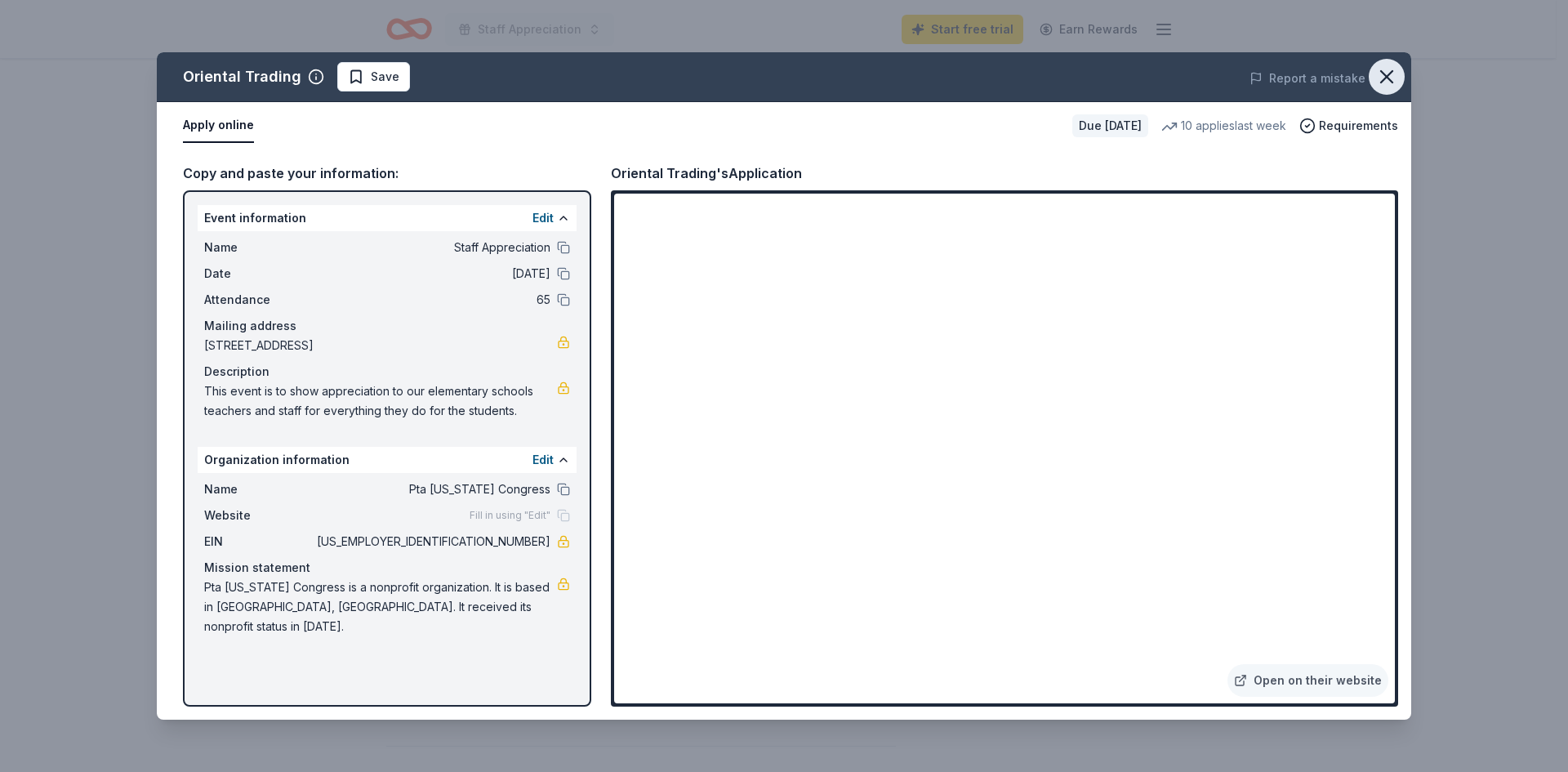
click at [1385, 66] on icon "button" at bounding box center [1386, 77] width 23 height 23
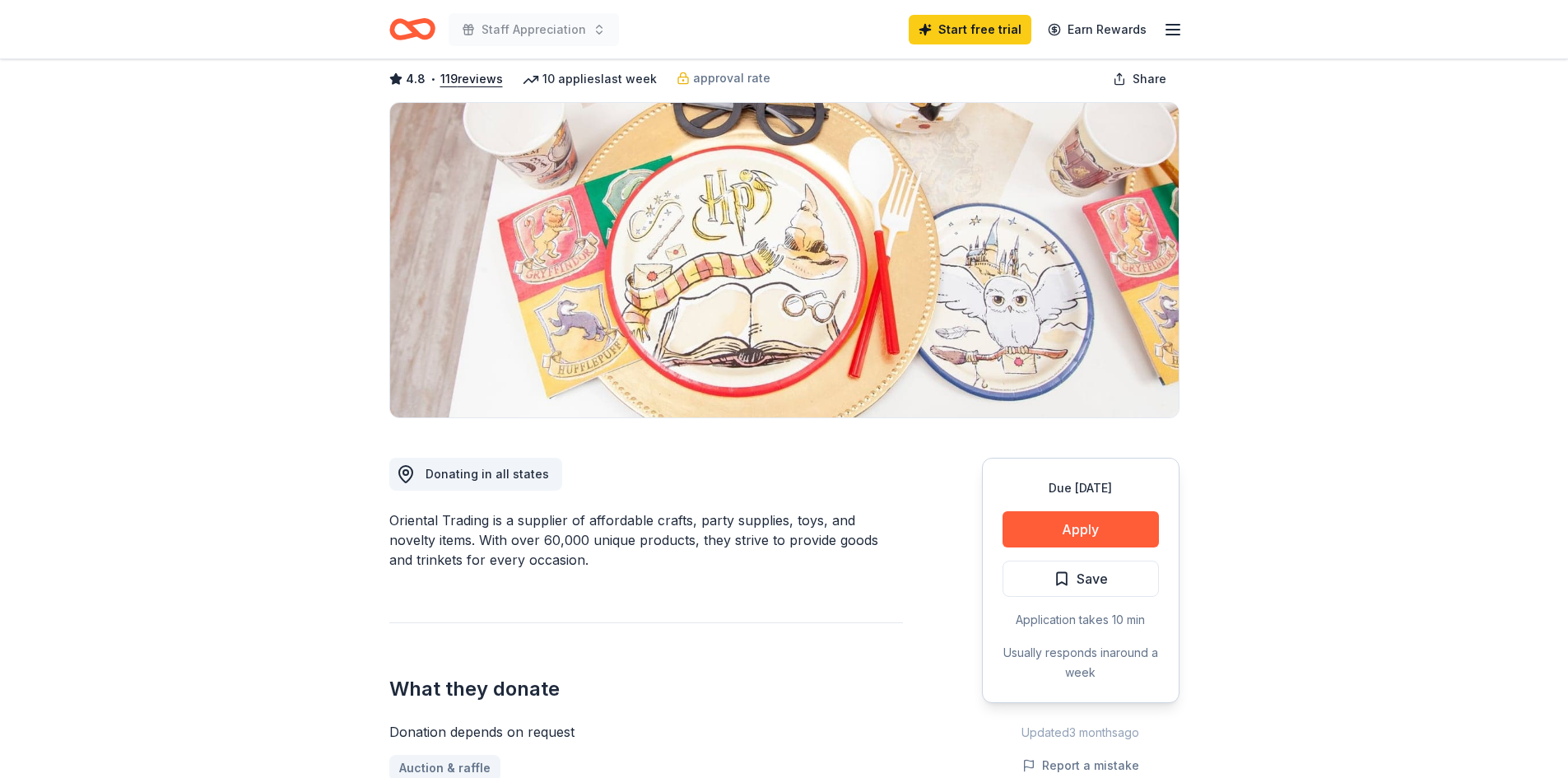
scroll to position [0, 0]
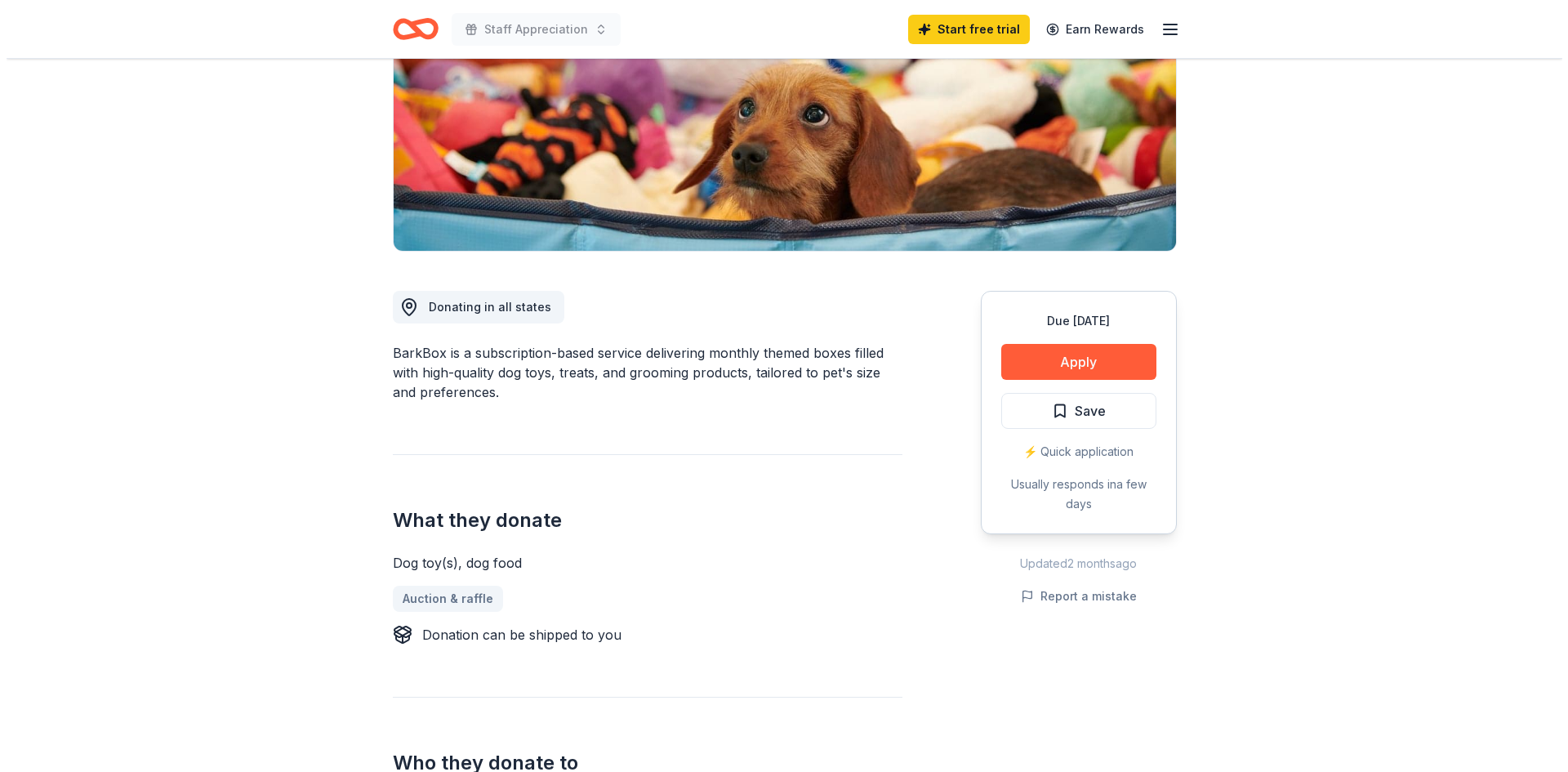
scroll to position [408, 0]
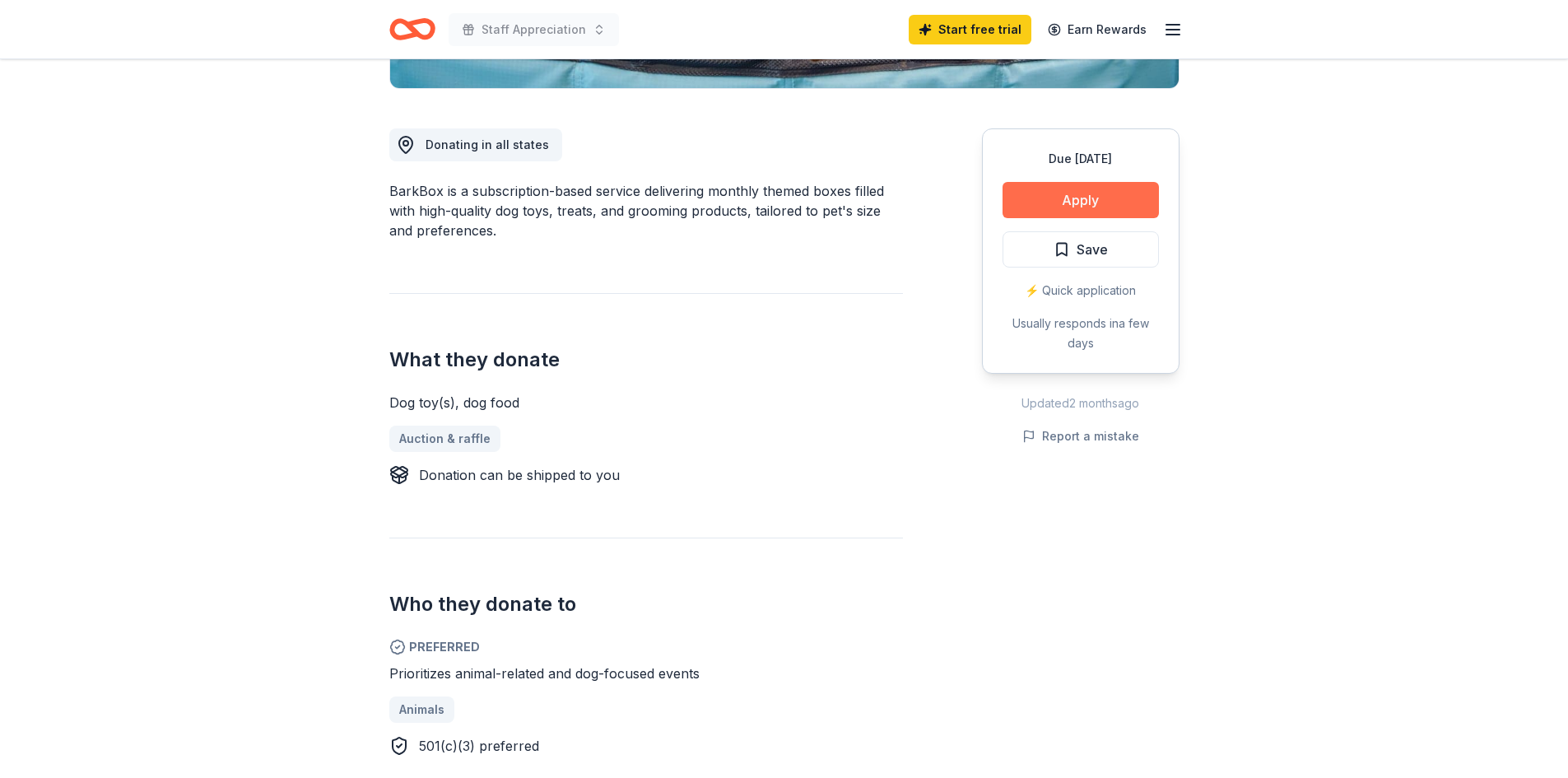
click at [1080, 209] on button "Apply" at bounding box center [1081, 200] width 156 height 36
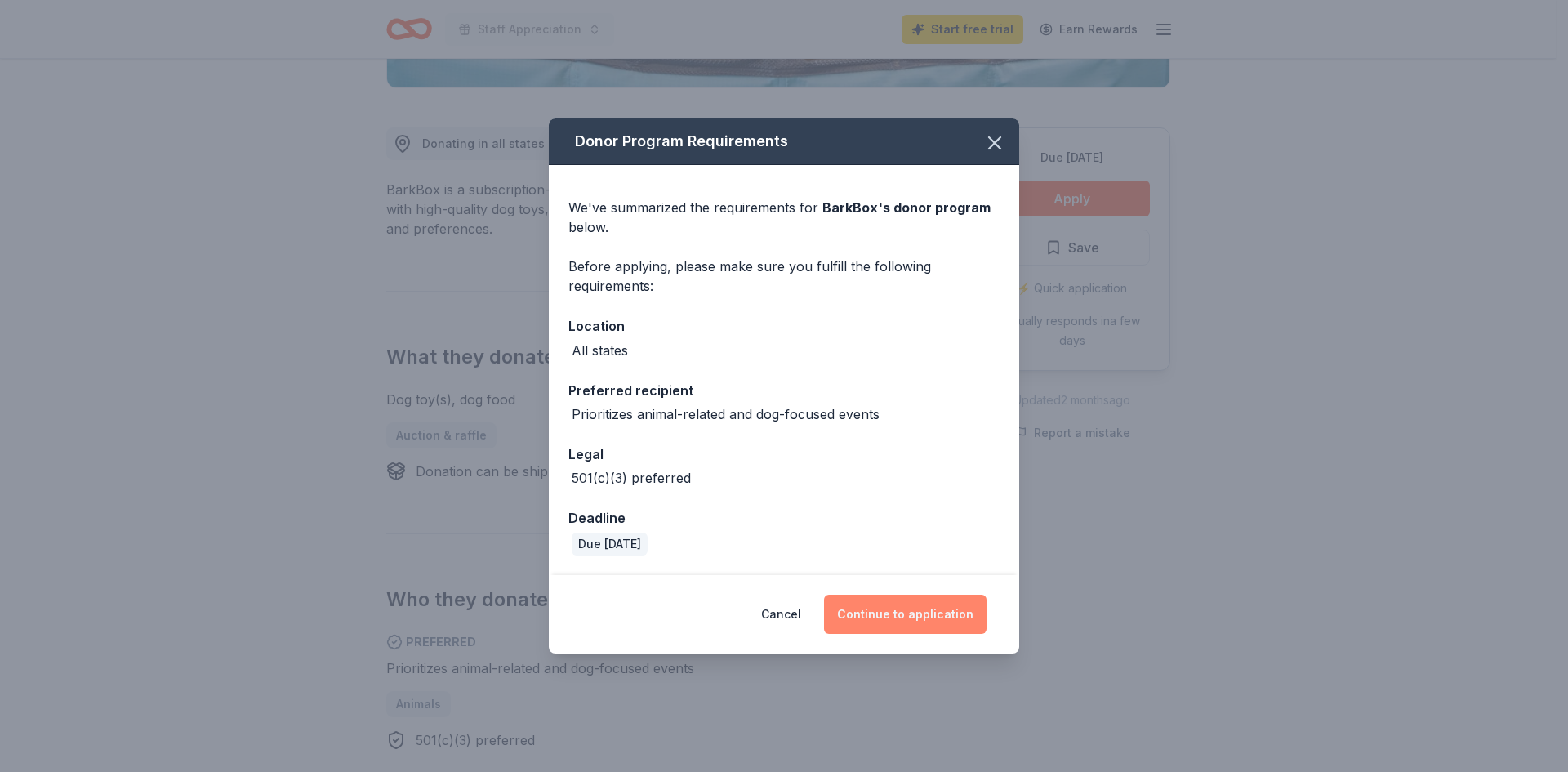
click at [883, 607] on button "Continue to application" at bounding box center [905, 614] width 162 height 39
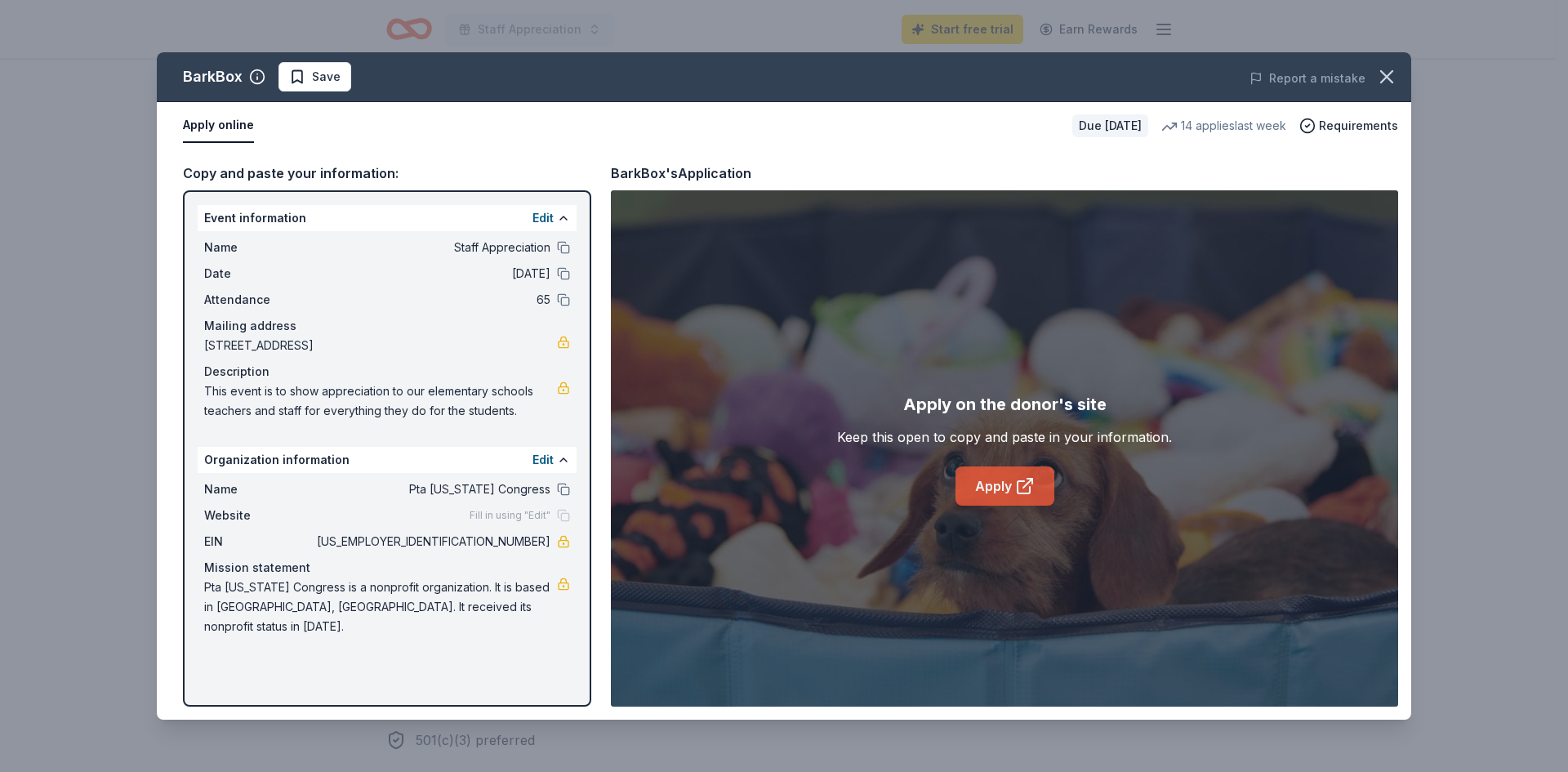
click at [998, 482] on link "Apply" at bounding box center [1005, 485] width 99 height 39
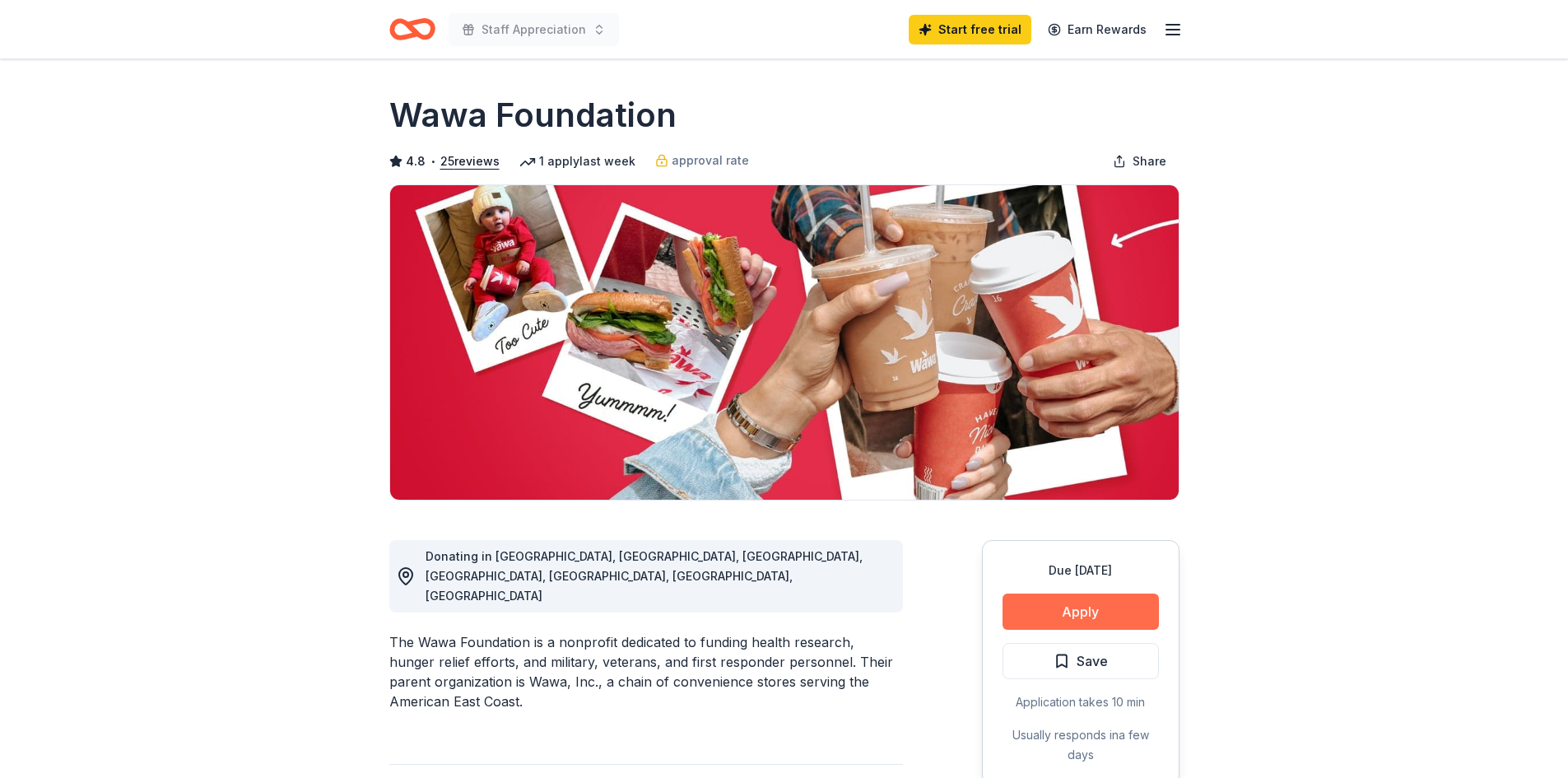
click at [1093, 615] on button "Apply" at bounding box center [1081, 611] width 156 height 36
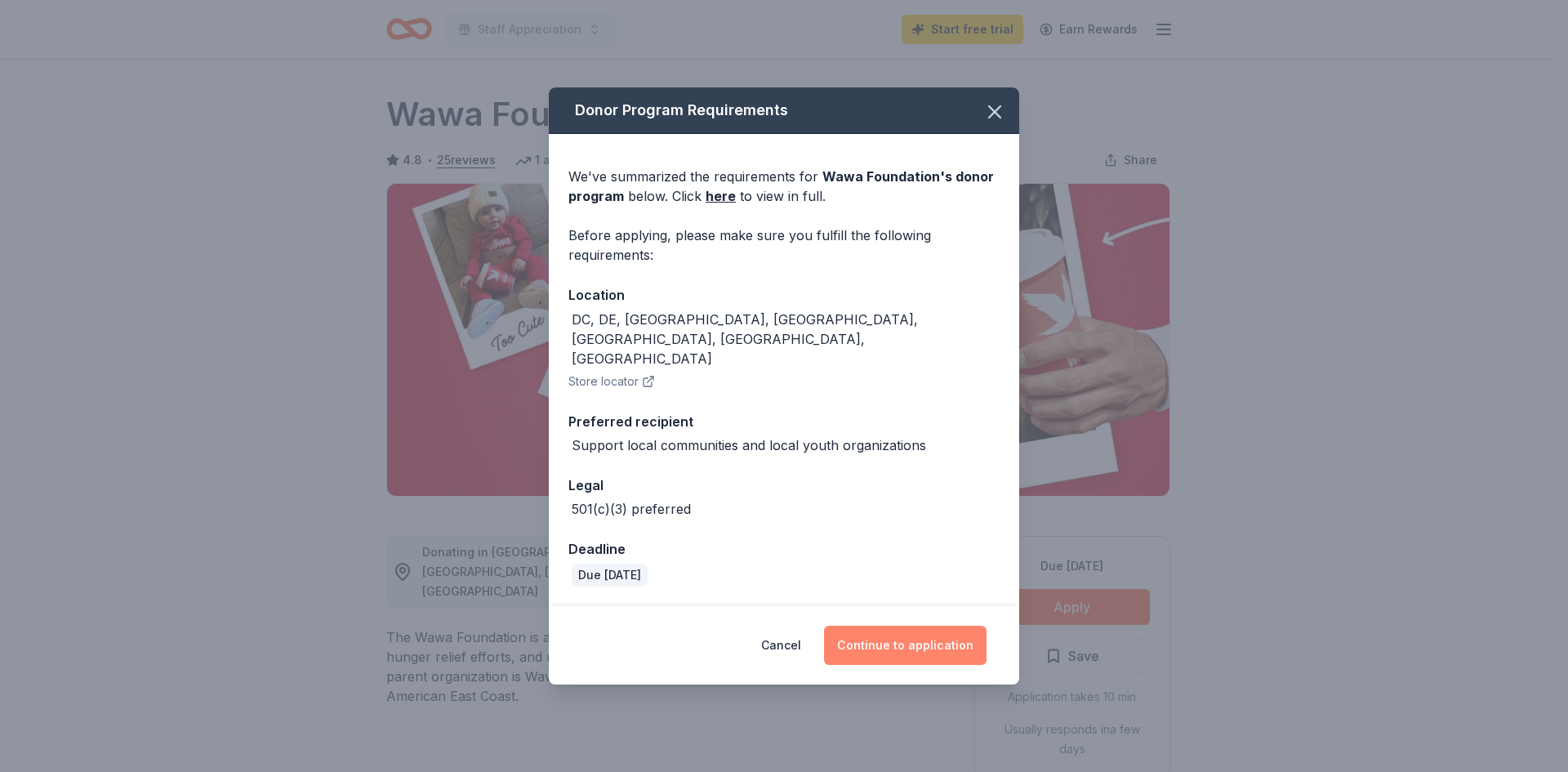
click at [910, 626] on button "Continue to application" at bounding box center [905, 645] width 162 height 39
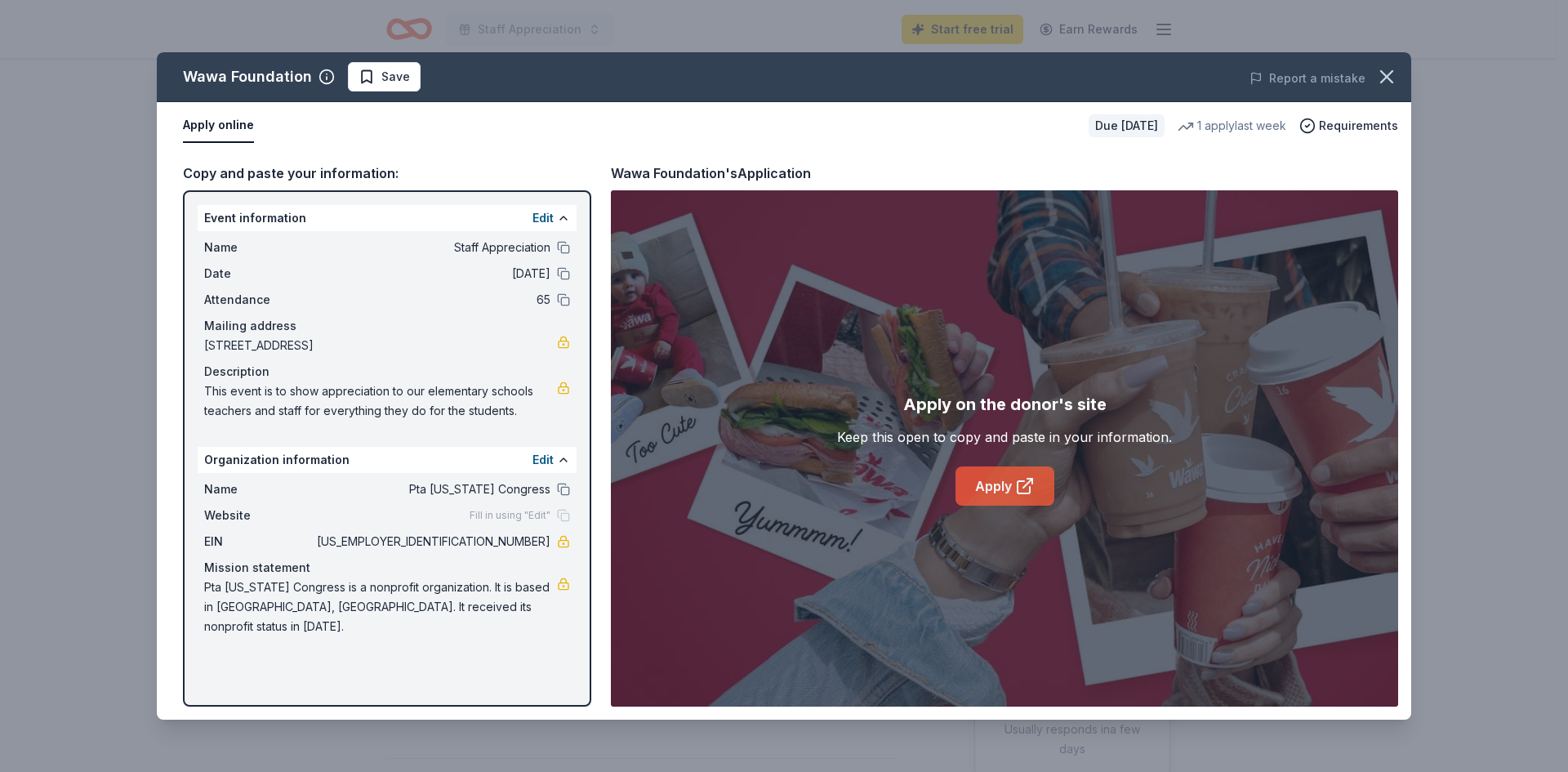
click at [998, 485] on link "Apply" at bounding box center [1005, 485] width 99 height 39
drag, startPoint x: 554, startPoint y: 537, endPoint x: 527, endPoint y: 541, distance: 27.3
click at [527, 541] on div "EIN 23-7106098" at bounding box center [387, 541] width 366 height 19
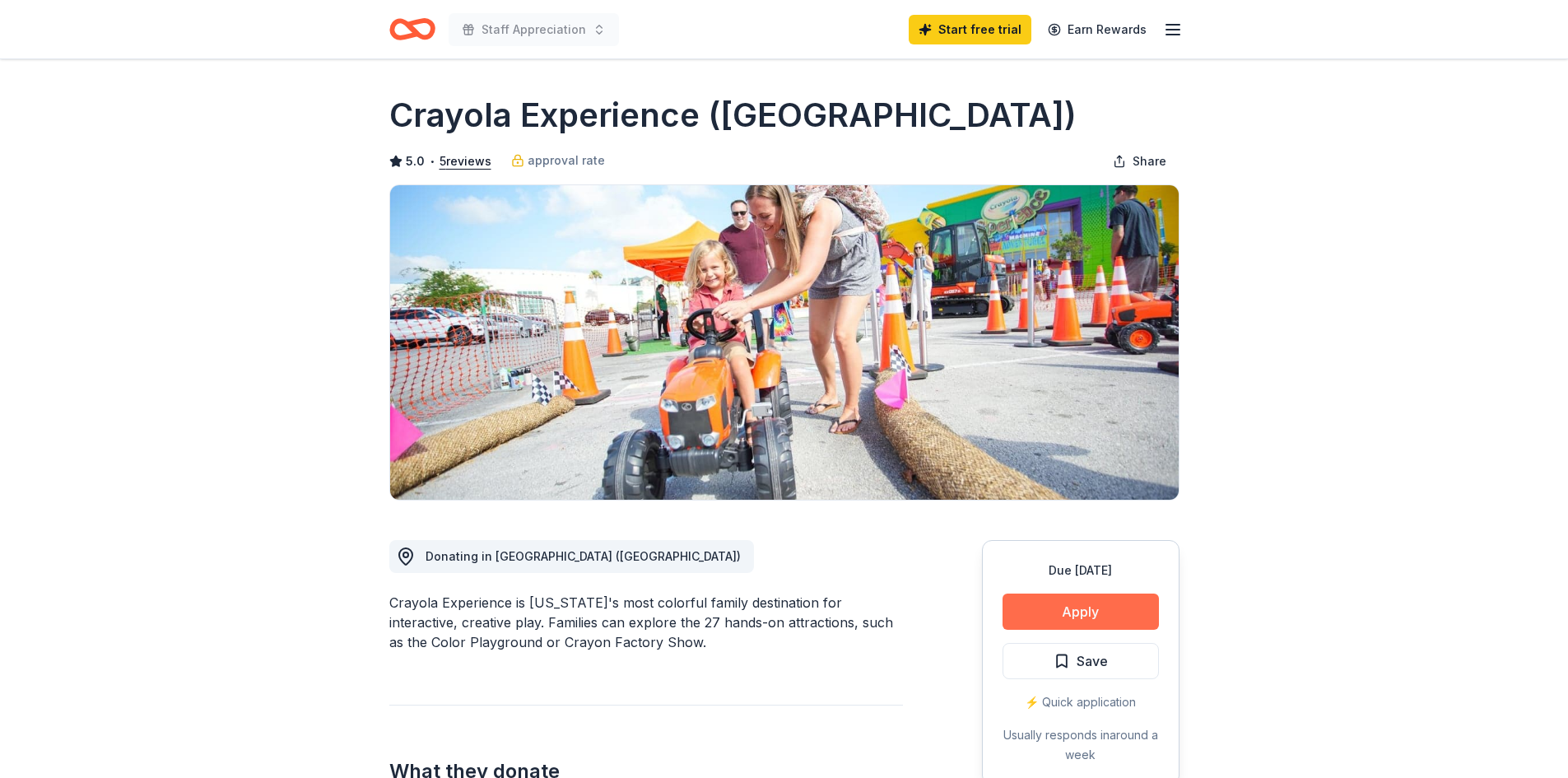
click at [1086, 610] on button "Apply" at bounding box center [1081, 611] width 156 height 36
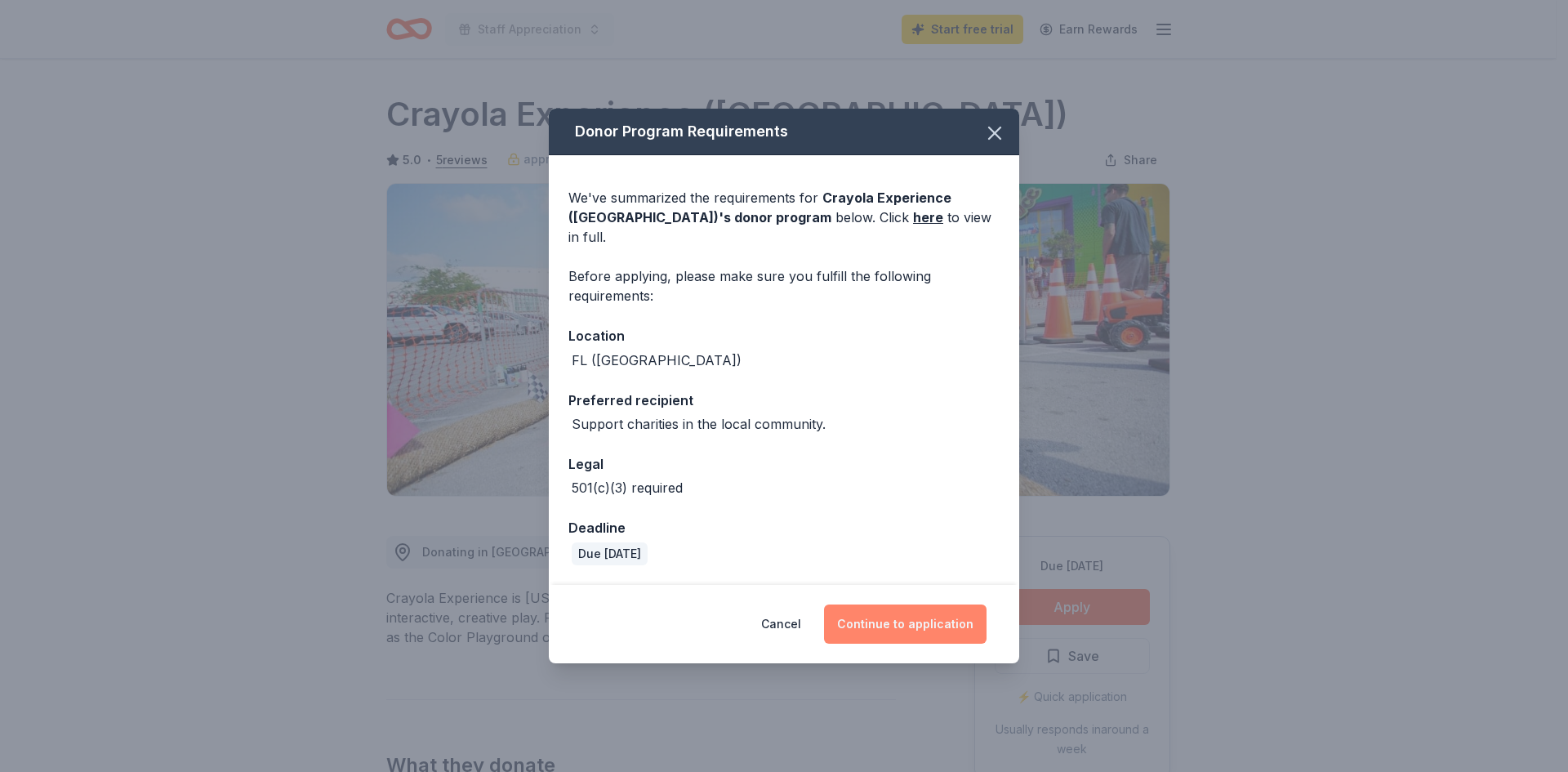
click at [886, 618] on button "Continue to application" at bounding box center [905, 623] width 162 height 39
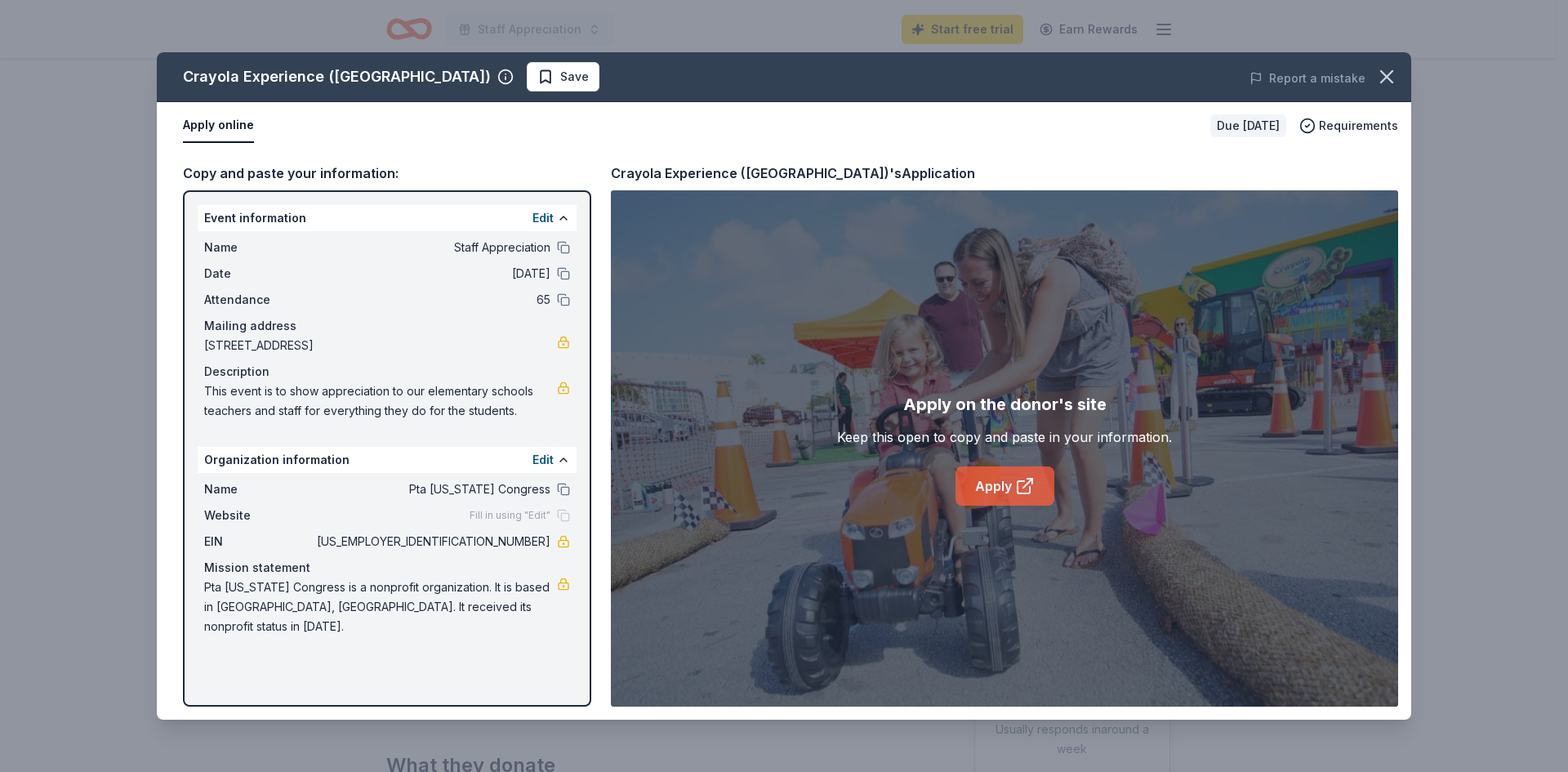
click at [991, 480] on link "Apply" at bounding box center [1005, 485] width 99 height 39
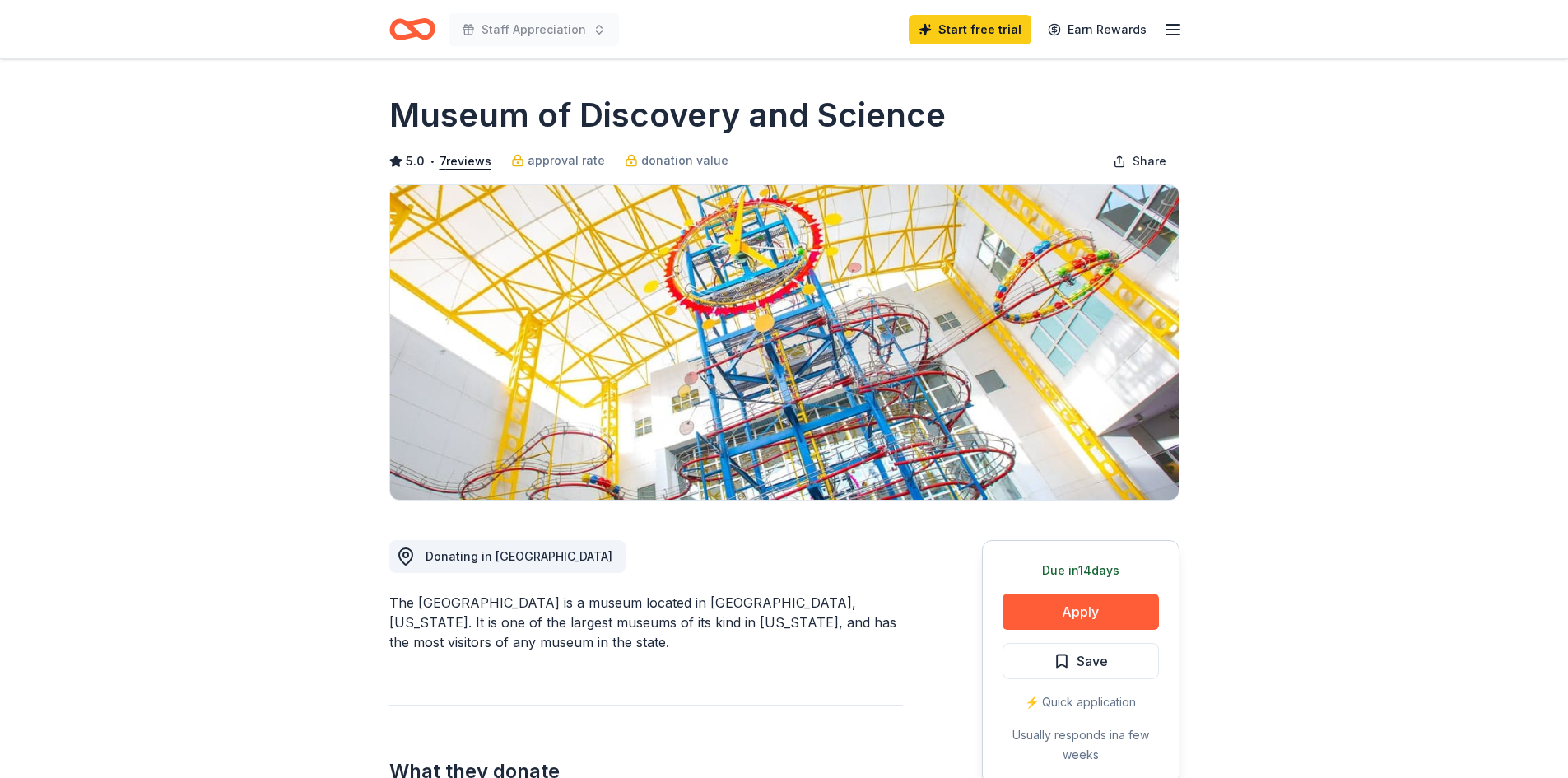
scroll to position [246, 0]
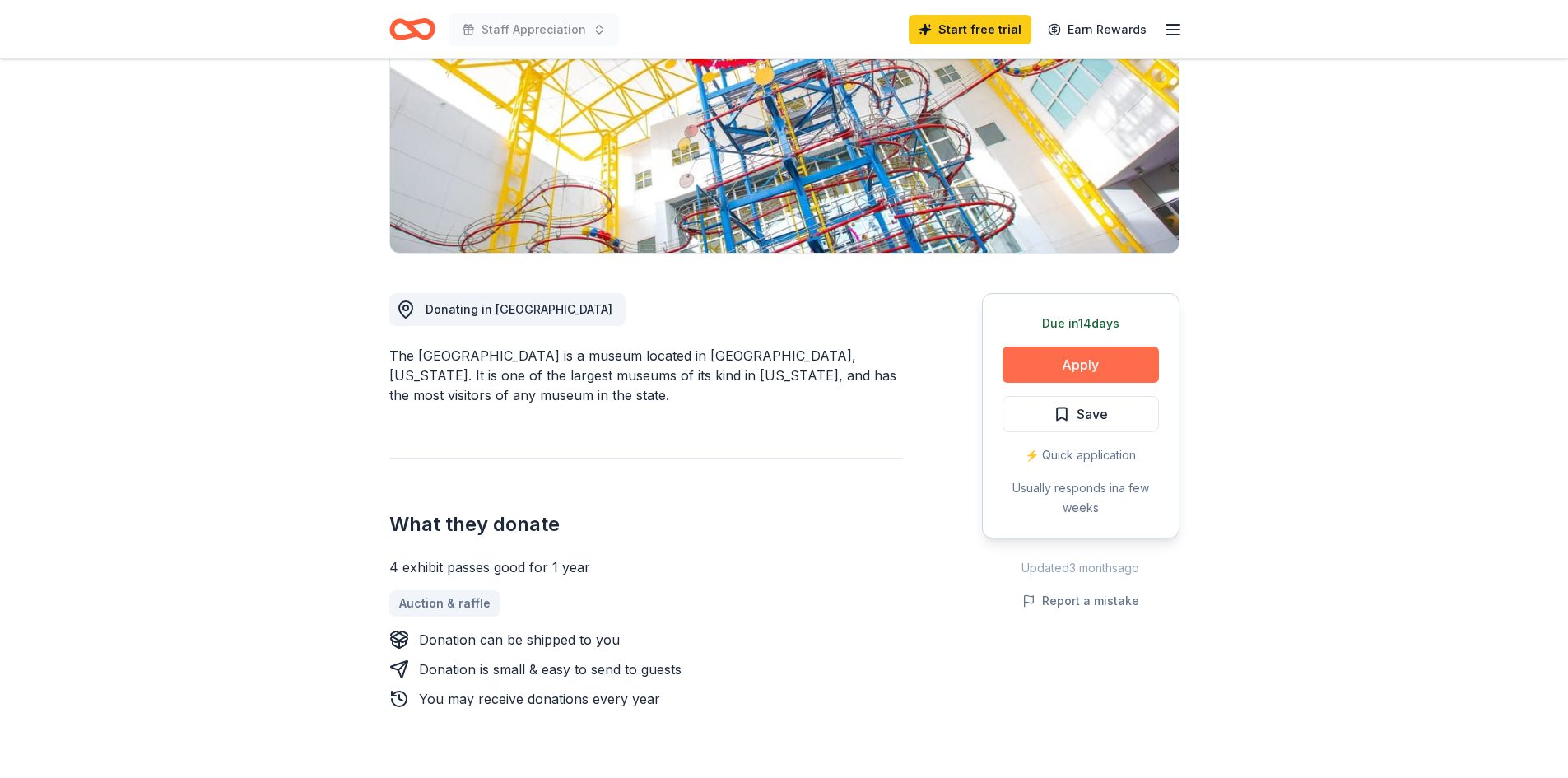
click at [1075, 359] on button "Apply" at bounding box center [1081, 364] width 156 height 36
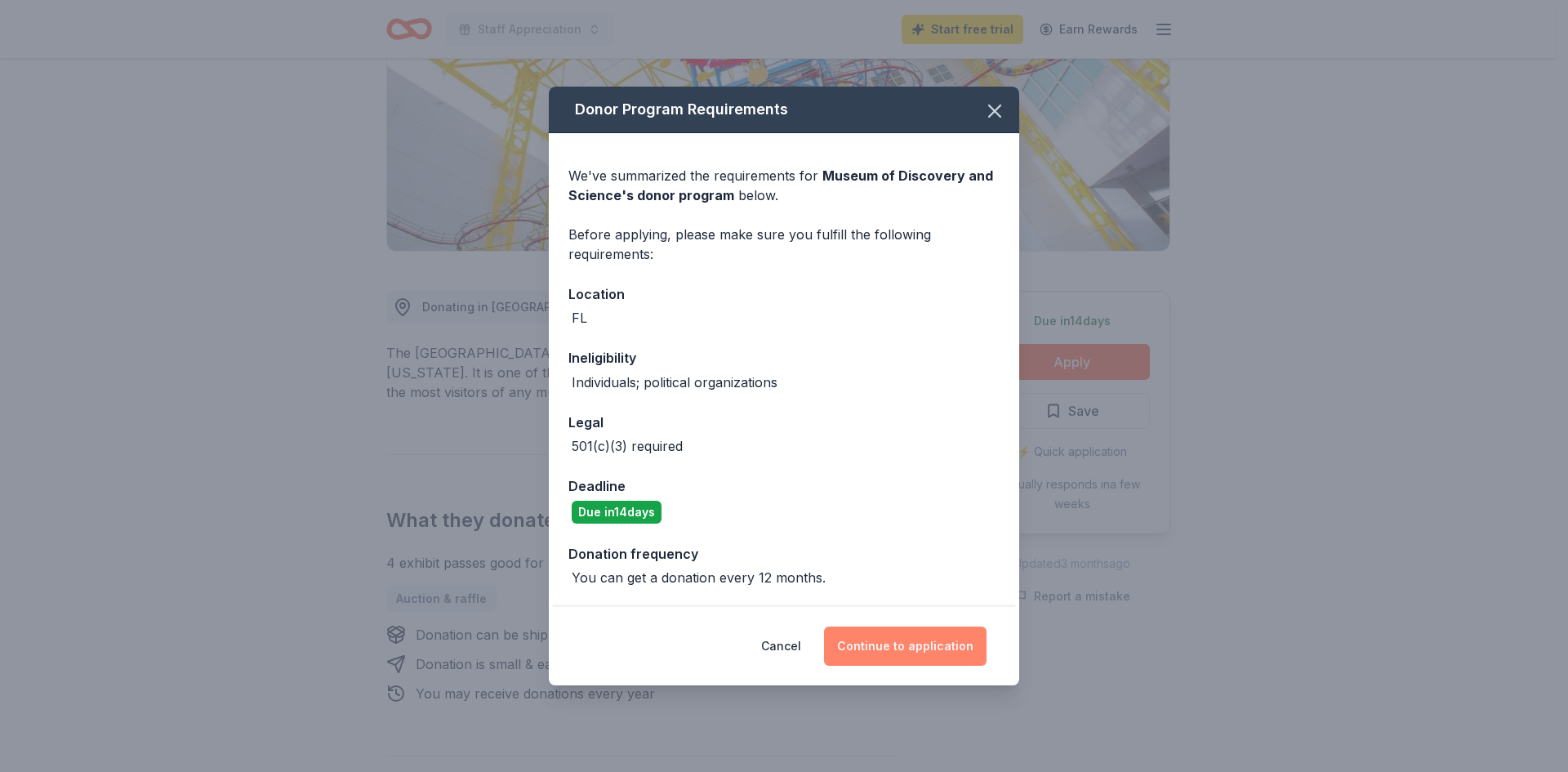
click at [914, 647] on button "Continue to application" at bounding box center [905, 645] width 162 height 39
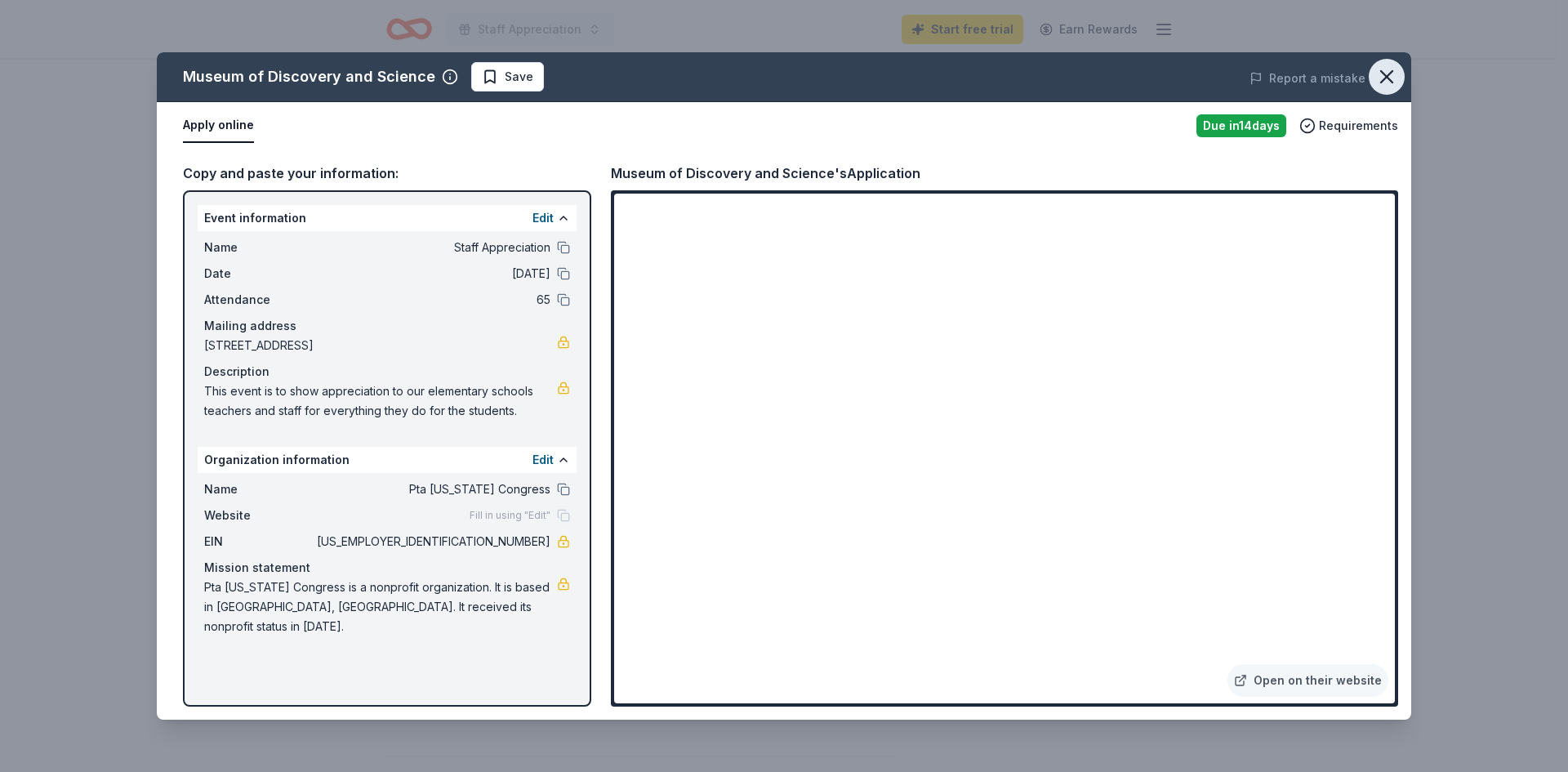
click at [1389, 66] on icon "button" at bounding box center [1386, 77] width 23 height 23
